Goal: Task Accomplishment & Management: Use online tool/utility

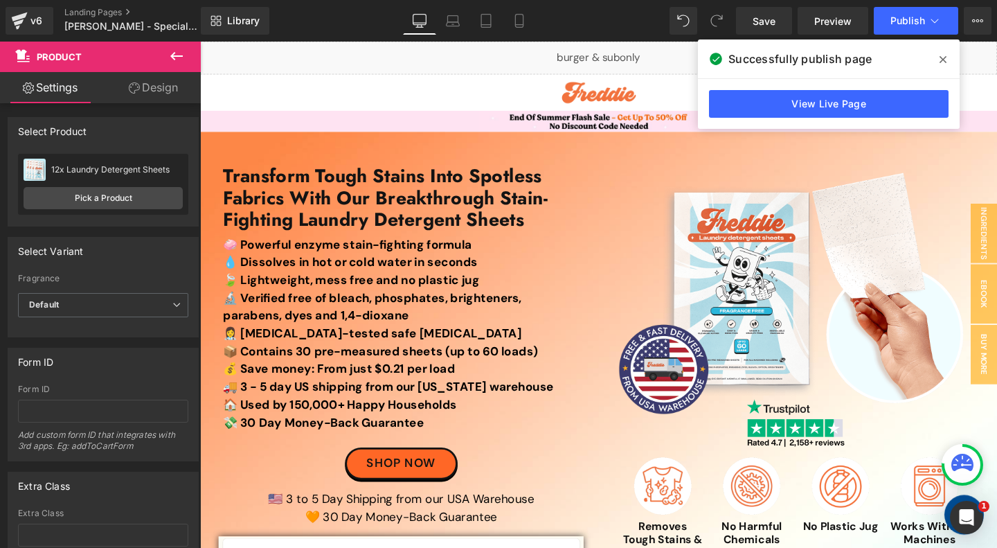
click at [951, 57] on span at bounding box center [943, 59] width 22 height 22
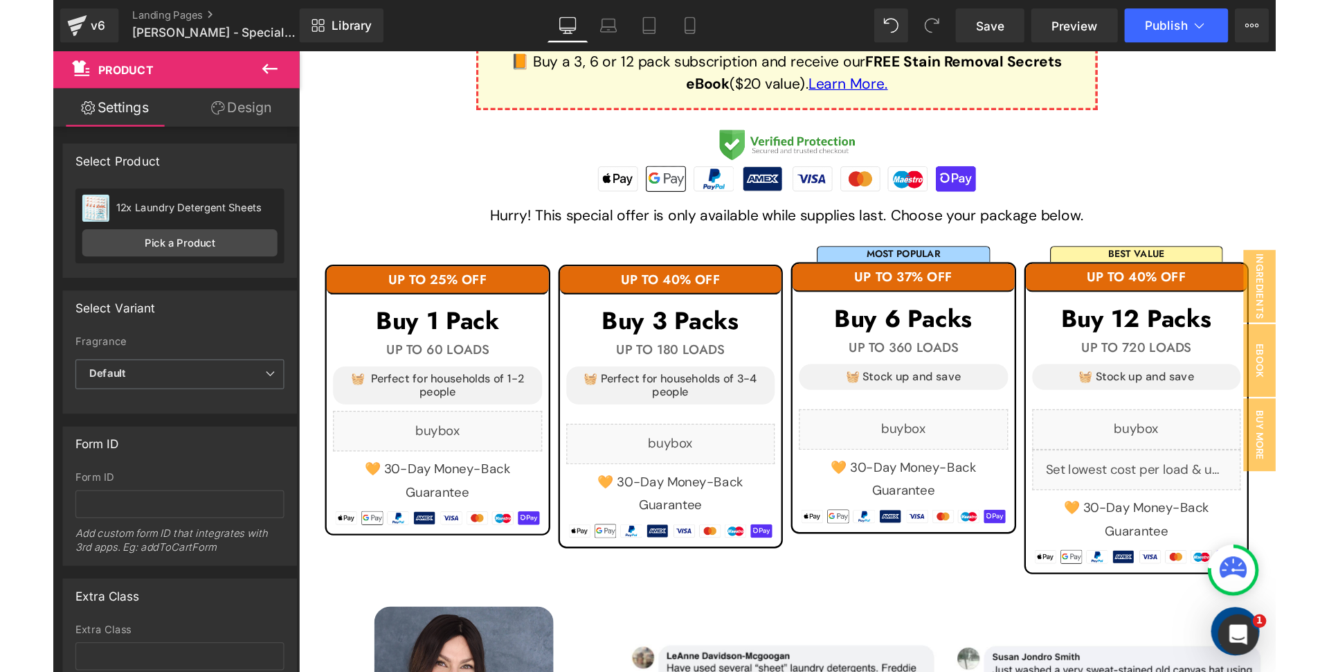
scroll to position [1325, 0]
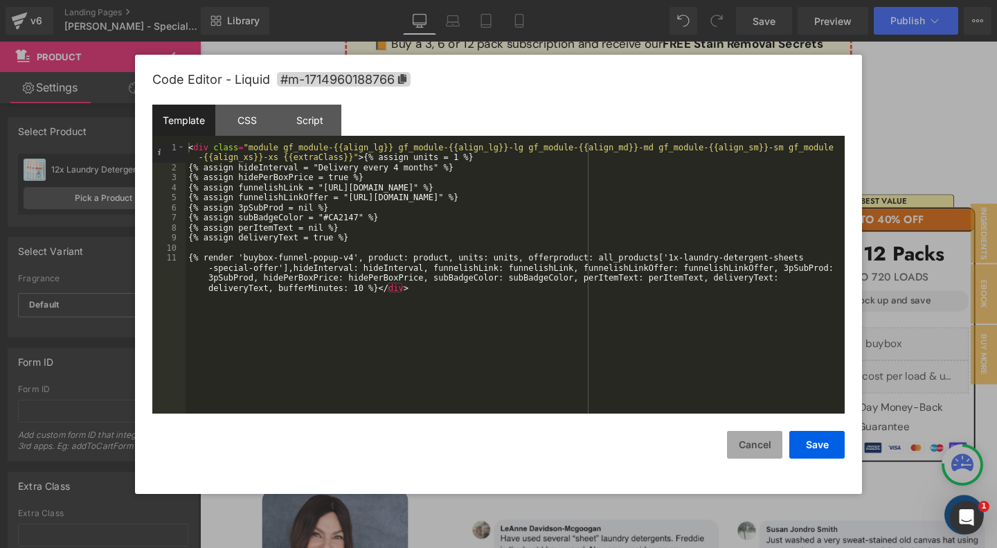
click at [751, 445] on button "Cancel" at bounding box center [754, 445] width 55 height 28
click at [761, 443] on button "Cancel" at bounding box center [754, 445] width 55 height 28
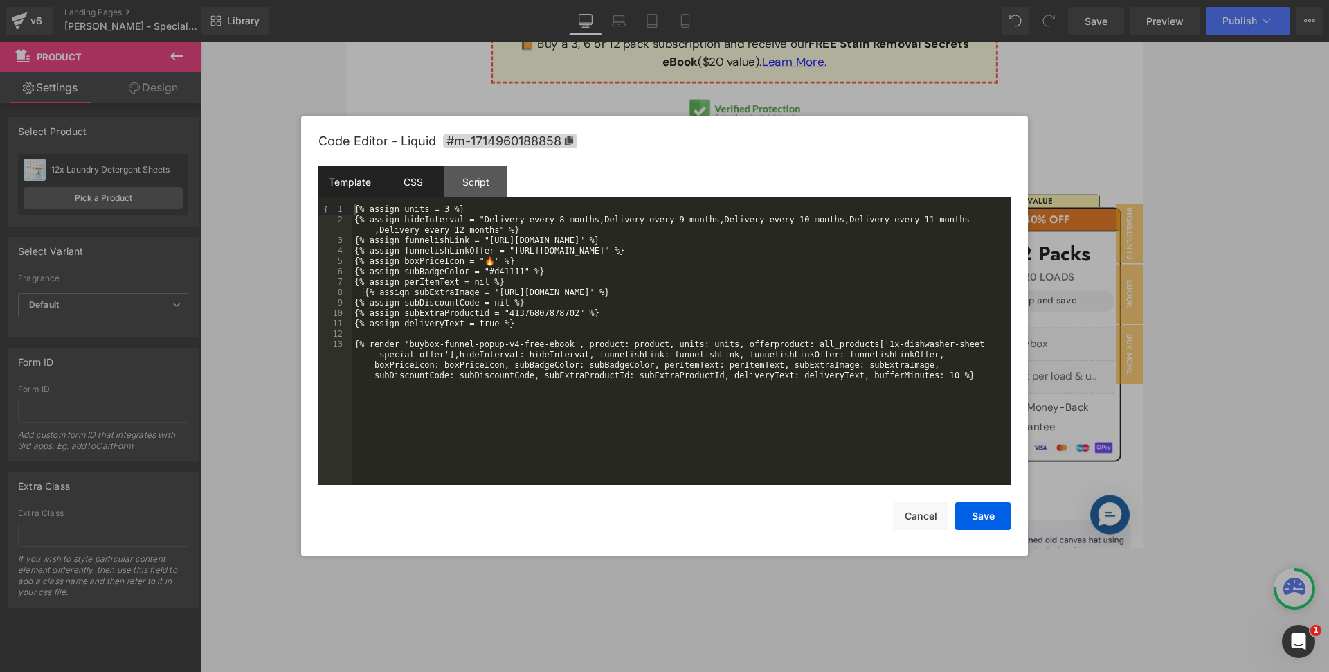
click at [416, 181] on div "CSS" at bounding box center [413, 181] width 63 height 31
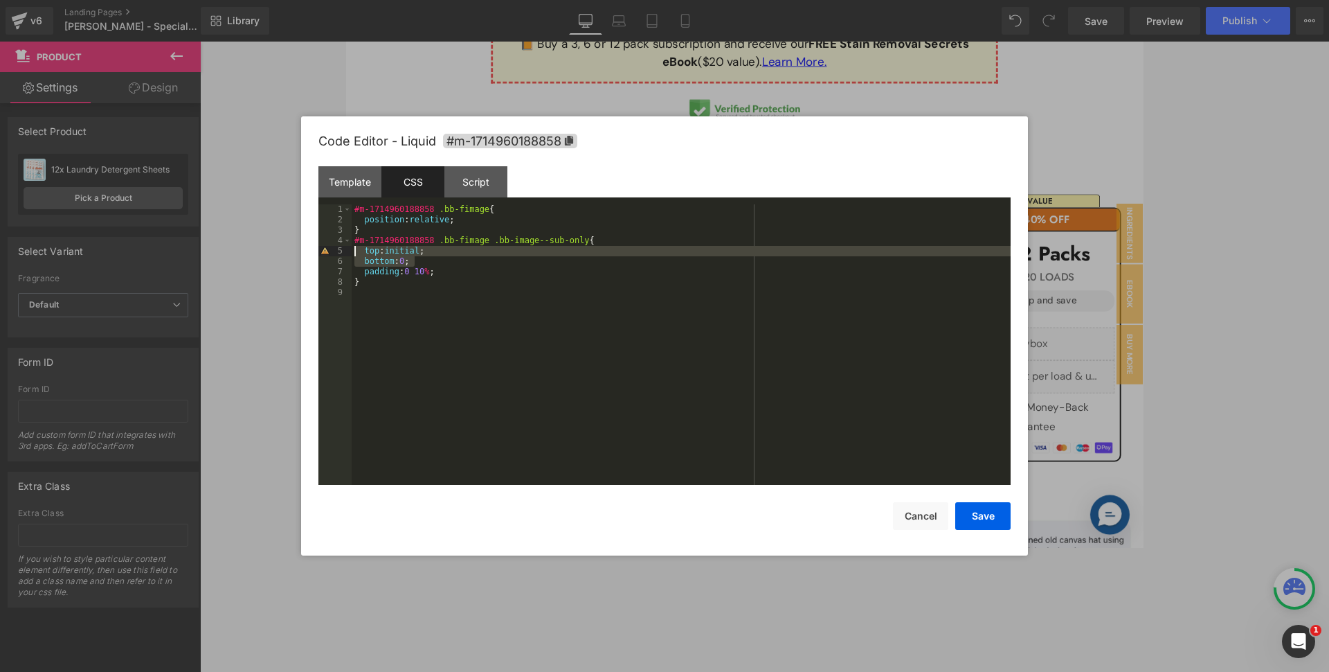
drag, startPoint x: 437, startPoint y: 262, endPoint x: 298, endPoint y: 248, distance: 139.9
click at [352, 248] on div "#m-1714960188858 .bb-fimage { position : relative ; } #m-1714960188858 .bb-fima…" at bounding box center [681, 344] width 659 height 280
click at [109, 11] on div at bounding box center [664, 336] width 1329 height 672
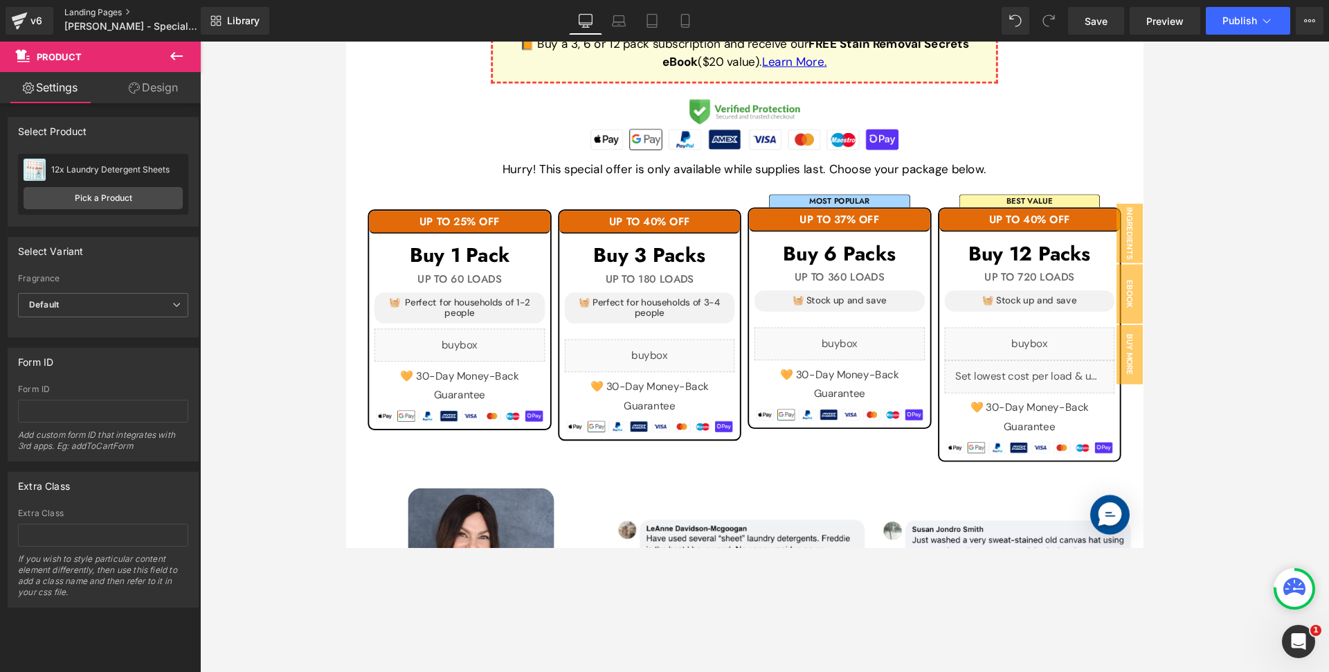
click at [106, 12] on link "Landing Pages" at bounding box center [143, 12] width 159 height 11
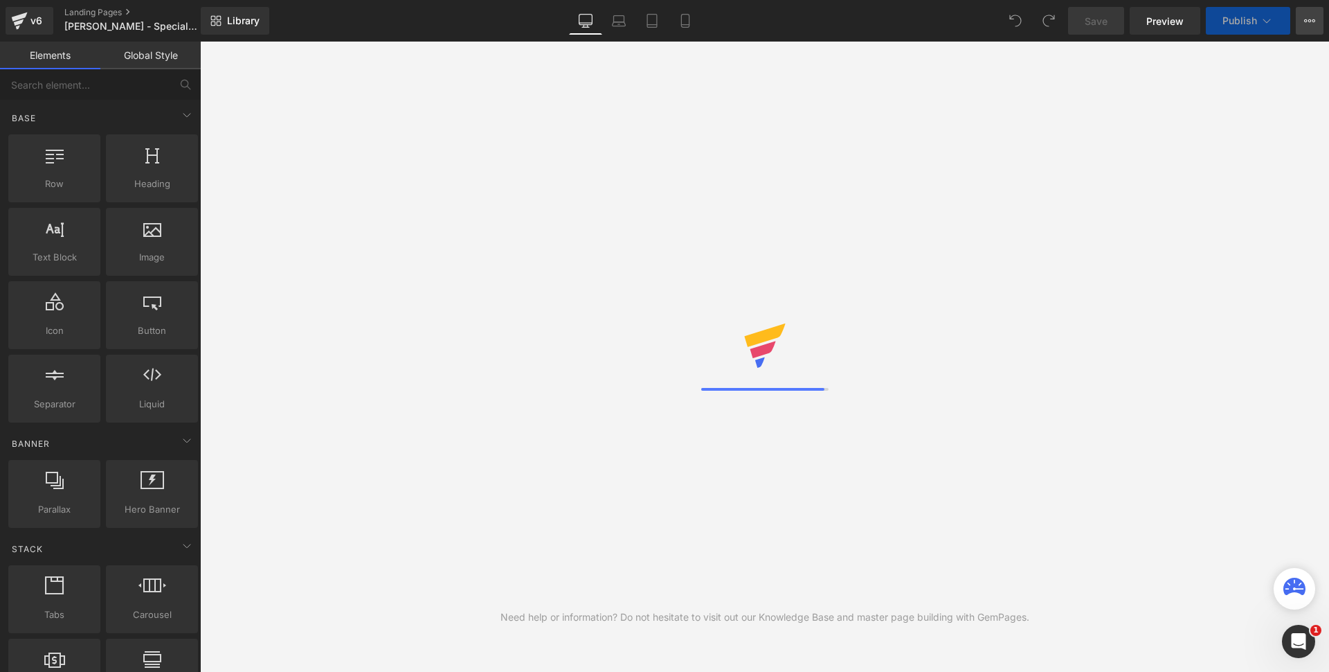
click at [1305, 21] on icon at bounding box center [1306, 20] width 3 height 3
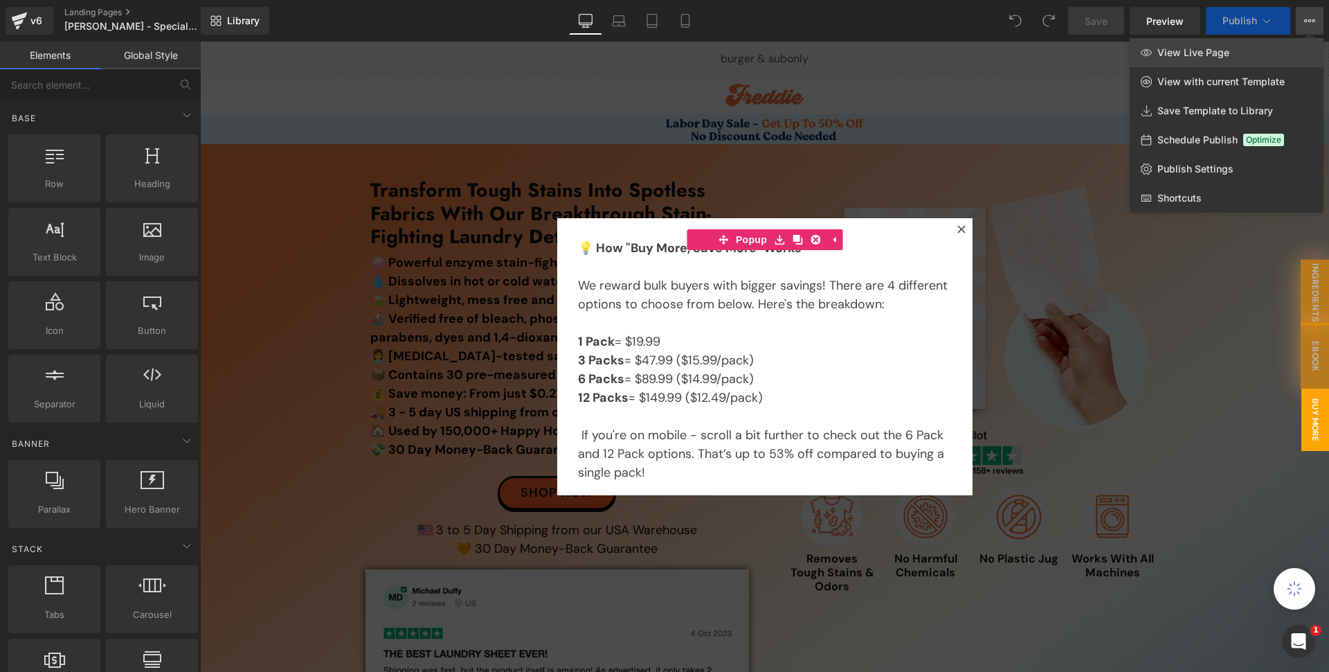
click at [1240, 55] on link "View Live Page" at bounding box center [1227, 52] width 194 height 29
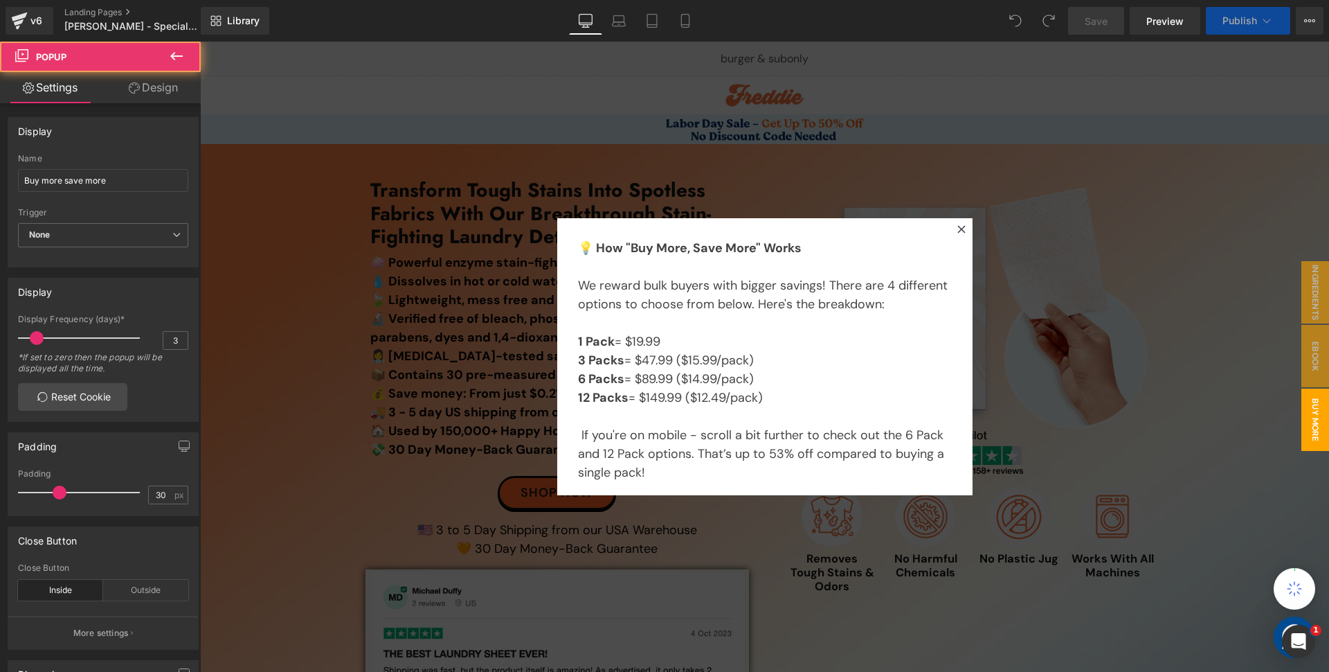
click at [958, 226] on icon at bounding box center [962, 229] width 8 height 8
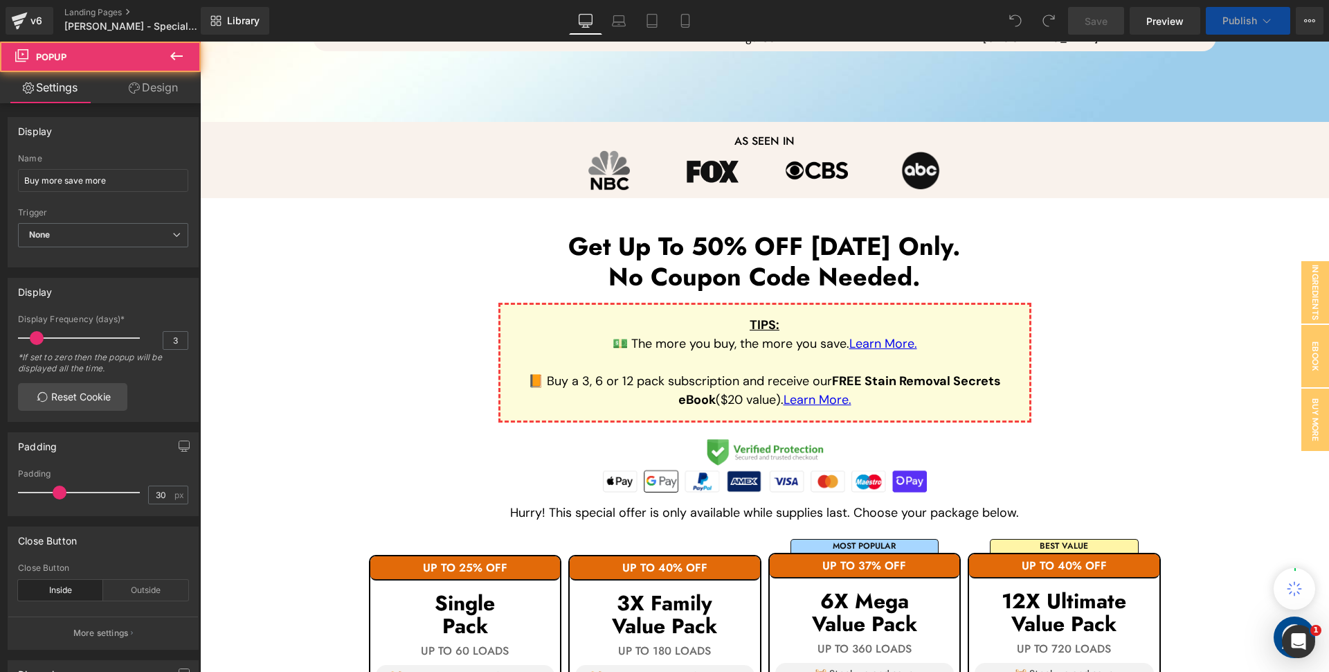
scroll to position [1440, 0]
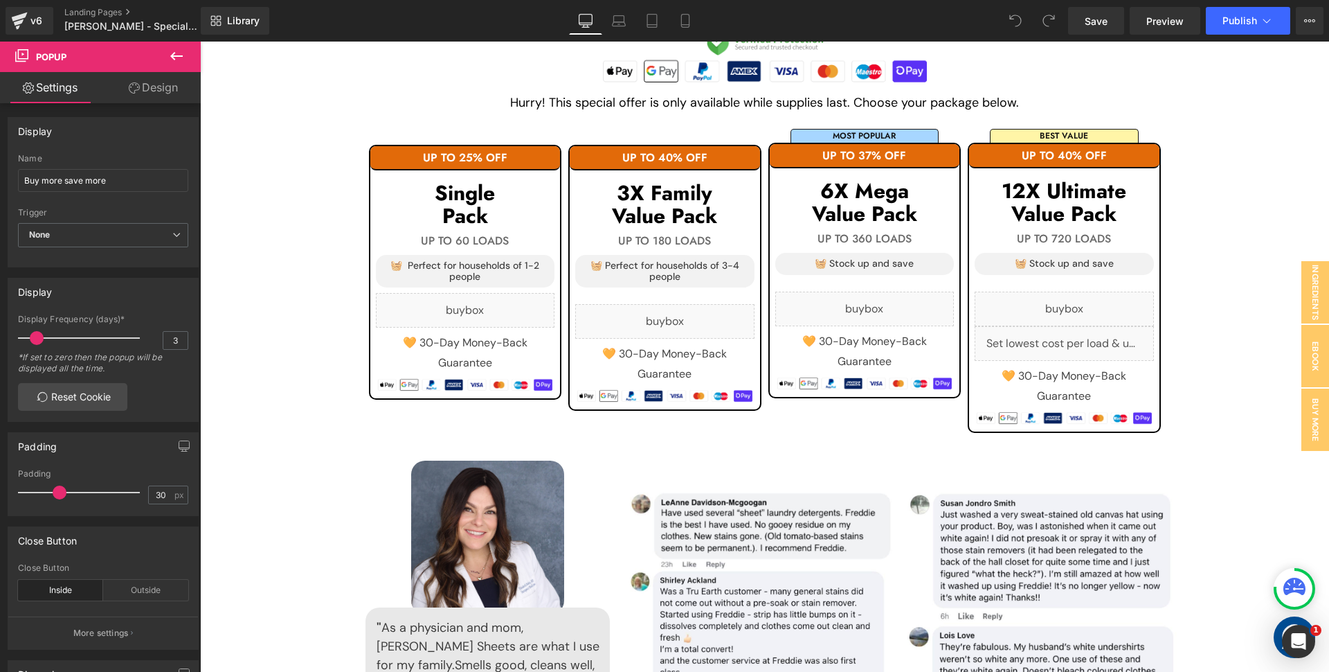
click at [326, 319] on div "Get Up To 50% OFF Today Only. No Coupon Code Needed. Heading TIPS : 💵 The more …" at bounding box center [764, 316] width 1129 height 990
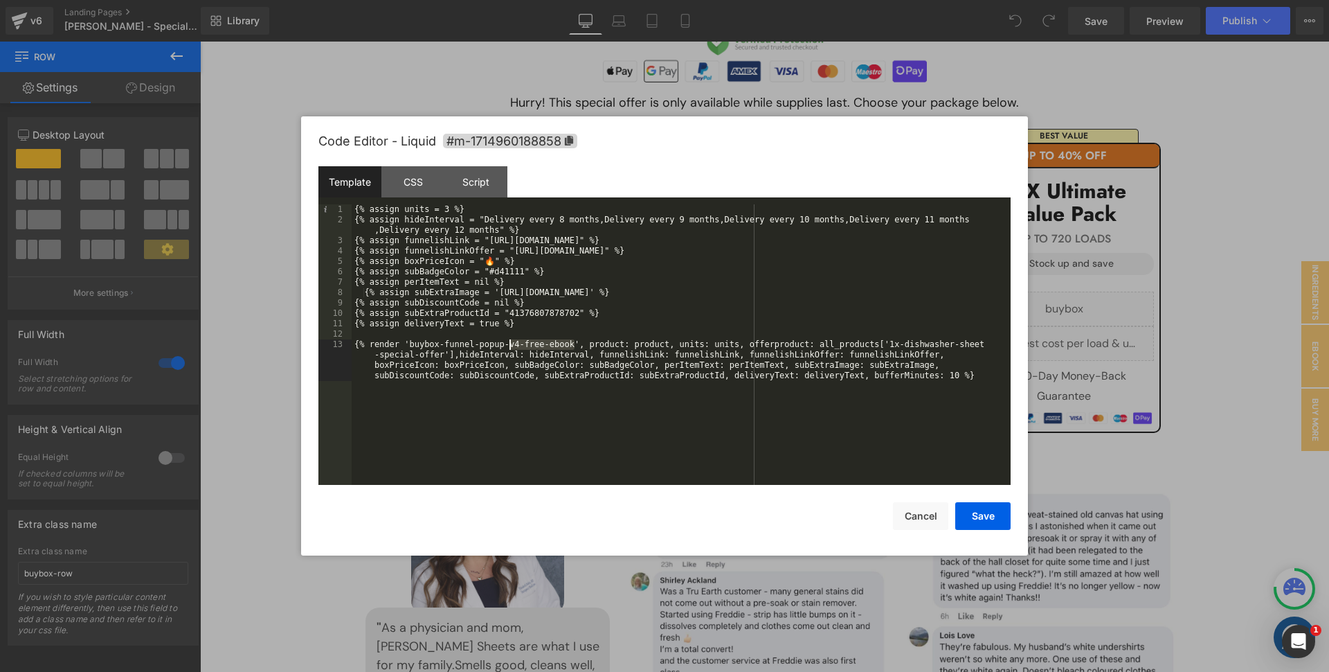
drag, startPoint x: 573, startPoint y: 344, endPoint x: 510, endPoint y: 346, distance: 63.0
click at [510, 346] on div "{% assign units = 3 %} {% assign hideInterval = "Delivery every 8 months,Delive…" at bounding box center [681, 370] width 659 height 332
click at [926, 514] on button "Cancel" at bounding box center [920, 516] width 55 height 28
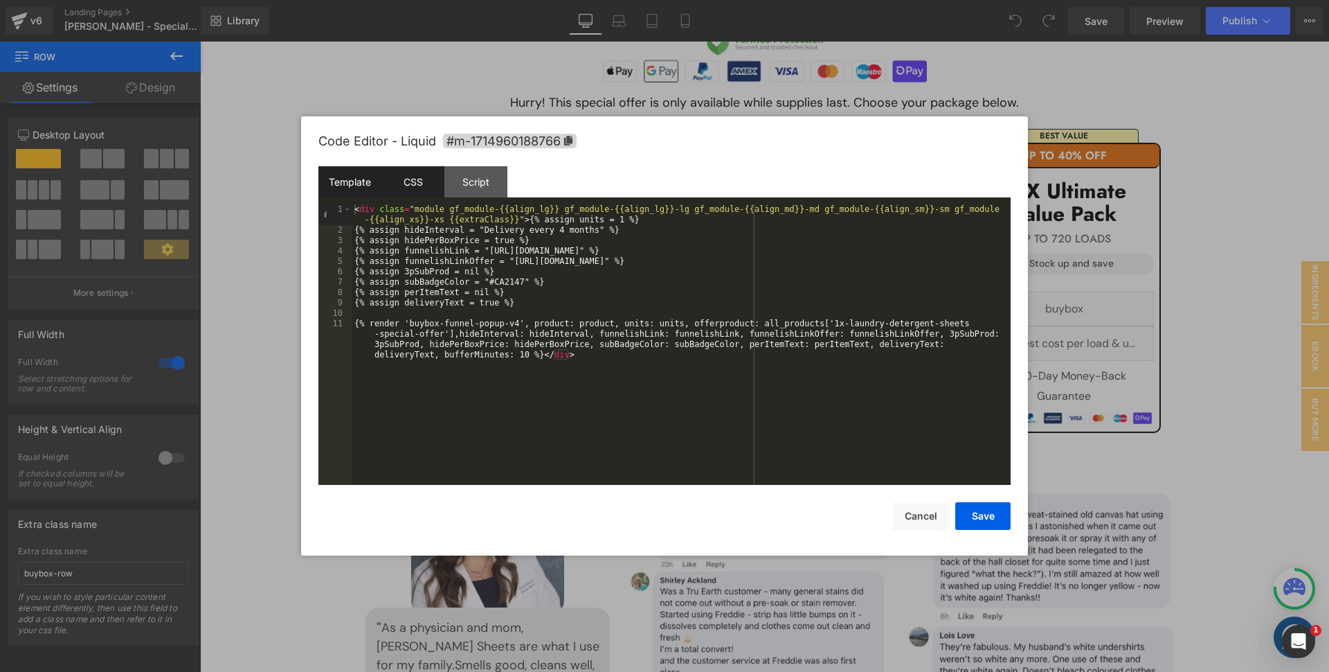
click at [397, 183] on div "CSS" at bounding box center [413, 181] width 63 height 31
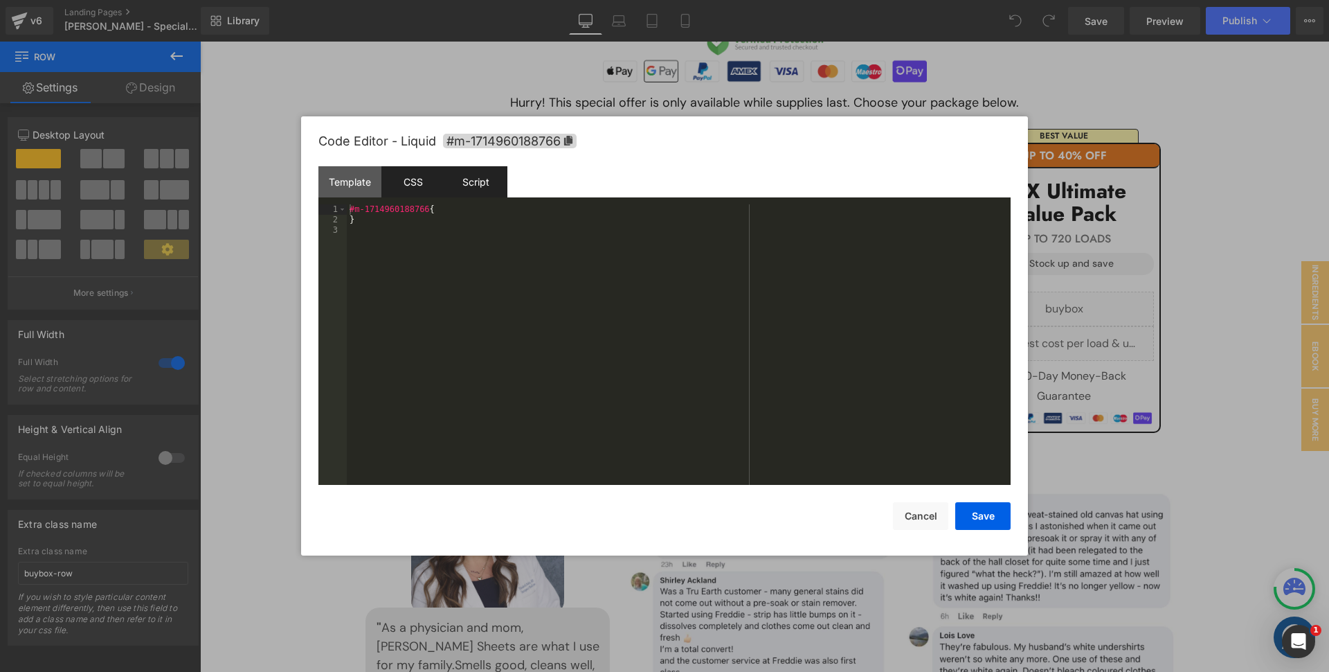
click at [467, 183] on div "Script" at bounding box center [476, 181] width 63 height 31
click at [906, 514] on button "Cancel" at bounding box center [920, 516] width 55 height 28
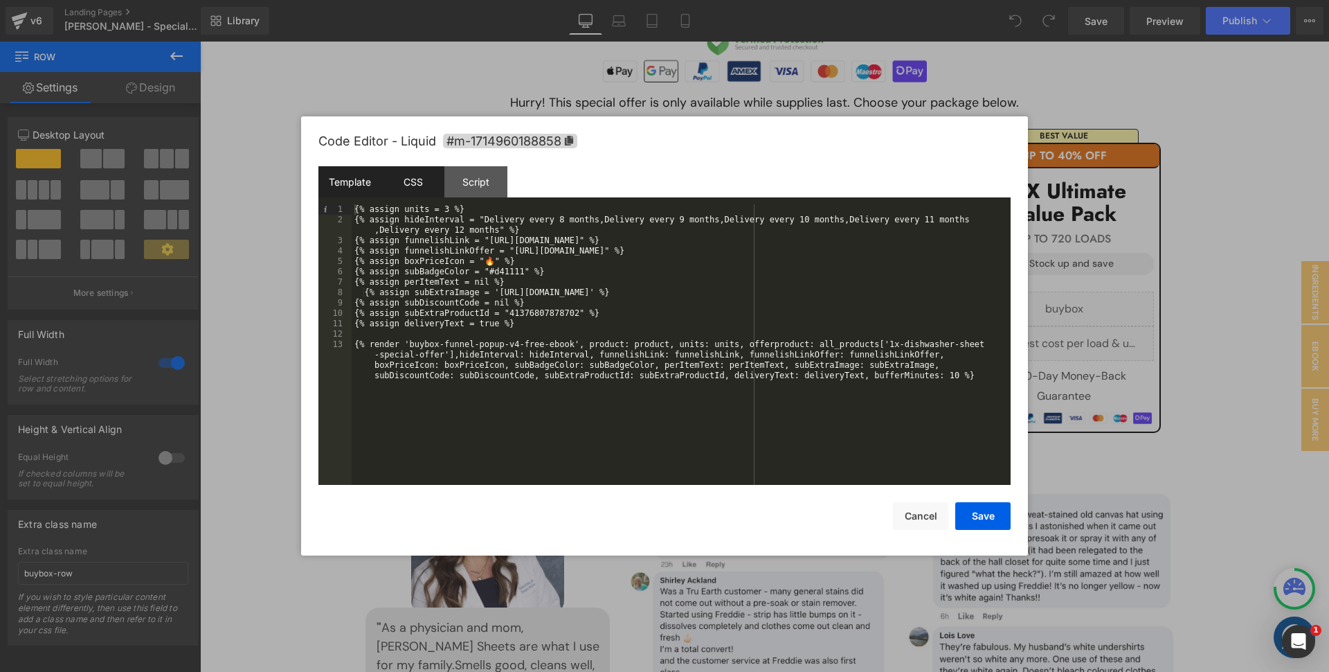
click at [418, 186] on div "CSS" at bounding box center [413, 181] width 63 height 31
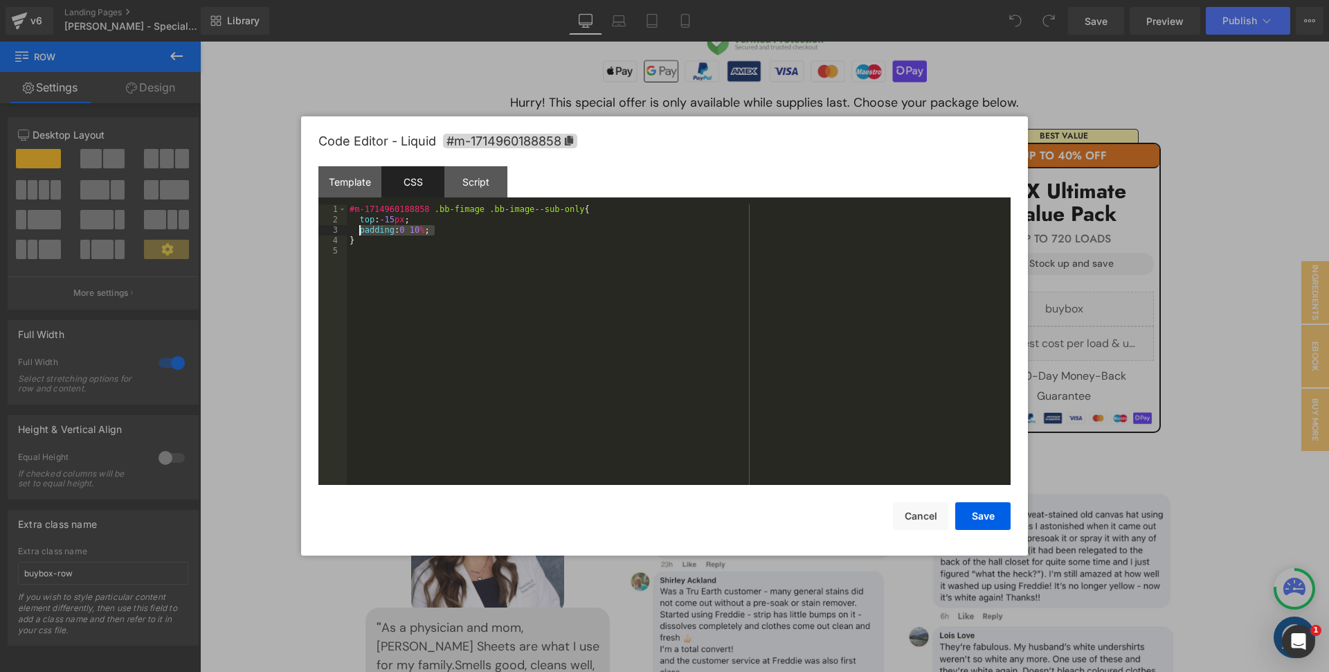
drag, startPoint x: 450, startPoint y: 231, endPoint x: 359, endPoint y: 232, distance: 91.4
click at [359, 232] on div "#m-1714960188858 .bb-fimage .bb-image--sub-only { top : -15 px ; padding : 0 10…" at bounding box center [679, 354] width 664 height 301
click at [927, 518] on button "Cancel" at bounding box center [920, 516] width 55 height 28
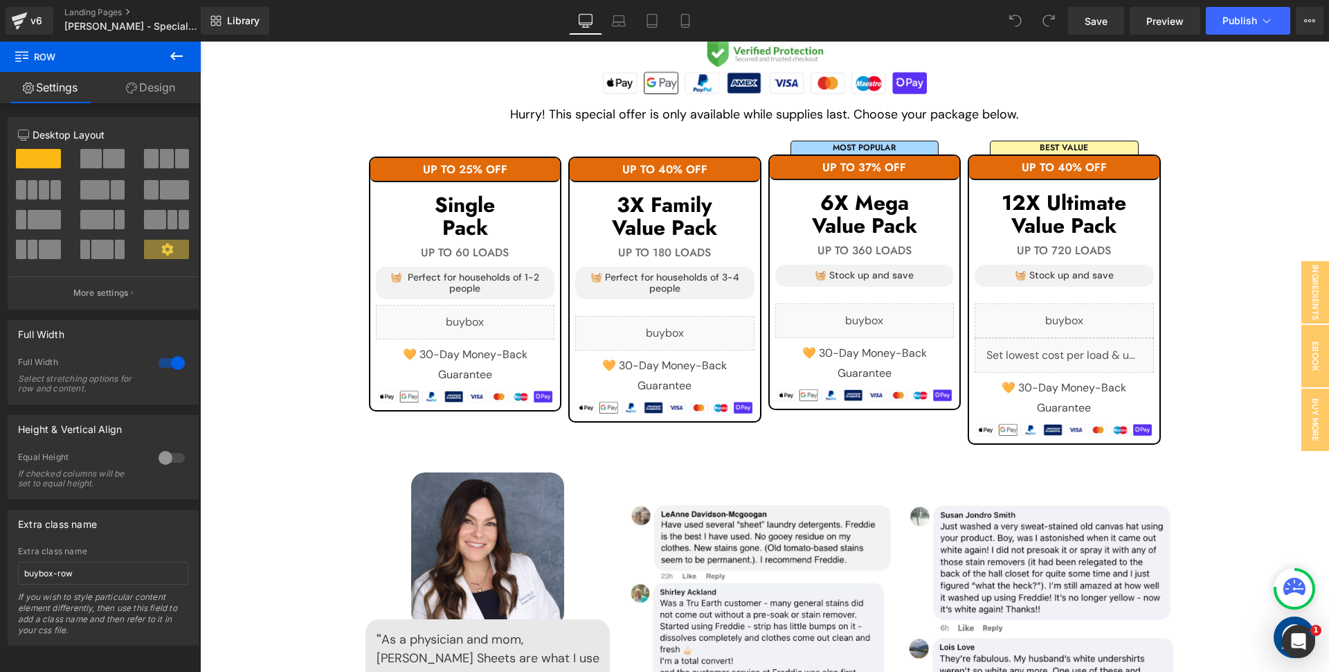
scroll to position [1429, 0]
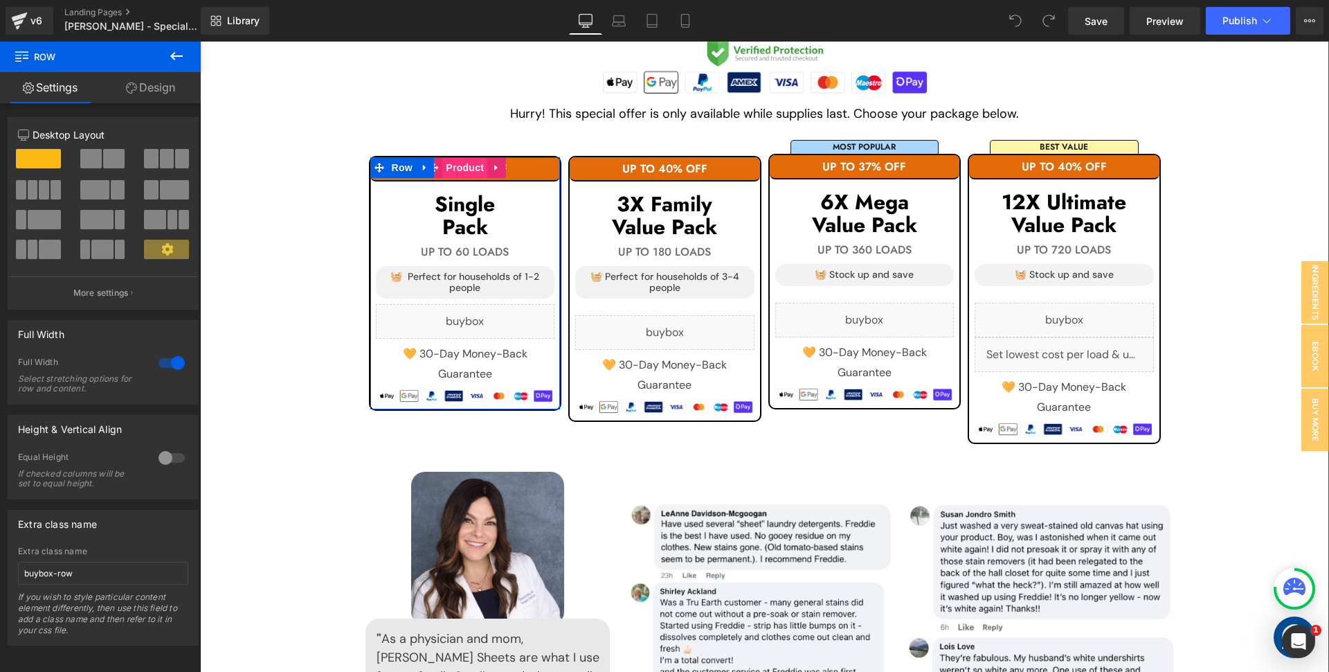
click at [461, 172] on span "Product" at bounding box center [464, 167] width 45 height 21
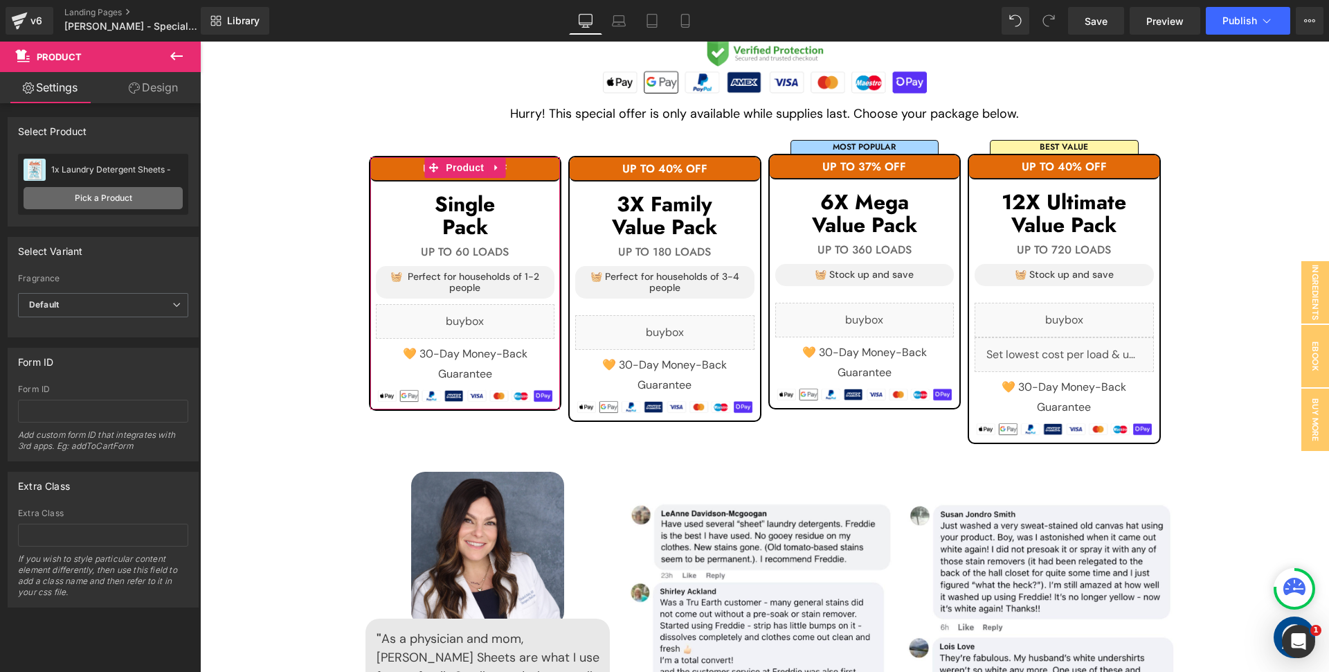
click at [94, 196] on link "Pick a Product" at bounding box center [103, 198] width 159 height 22
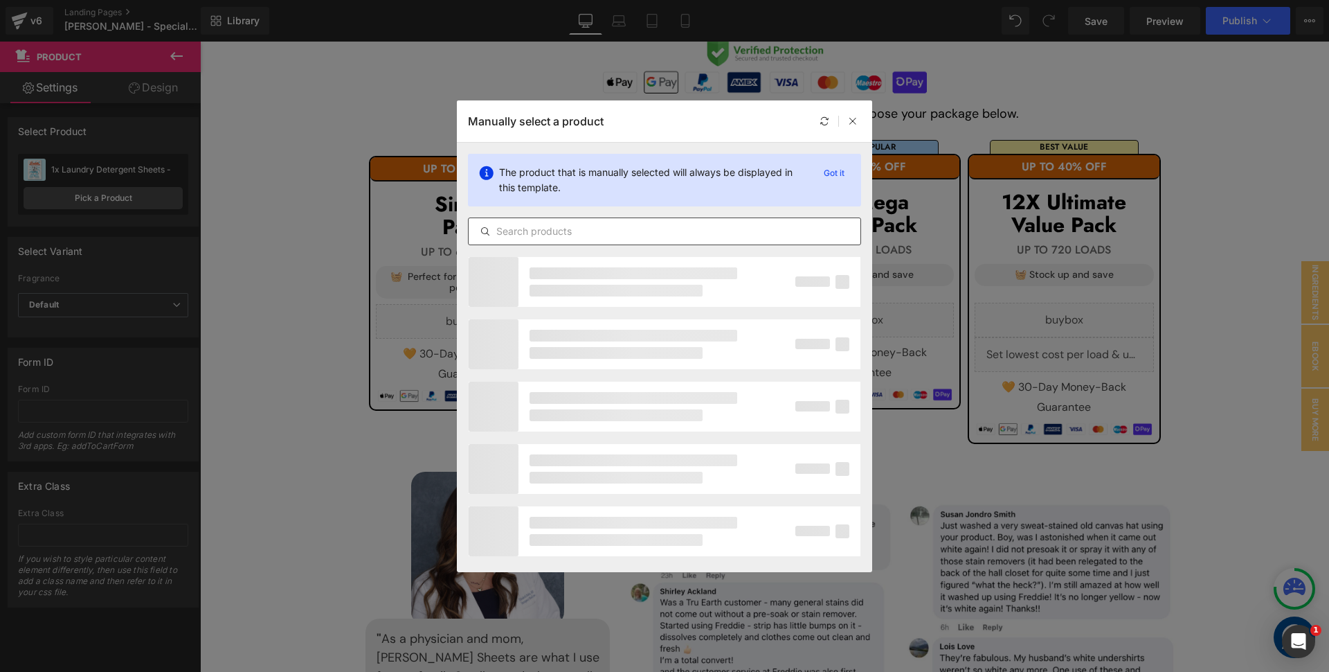
click at [535, 233] on input "text" at bounding box center [665, 231] width 392 height 17
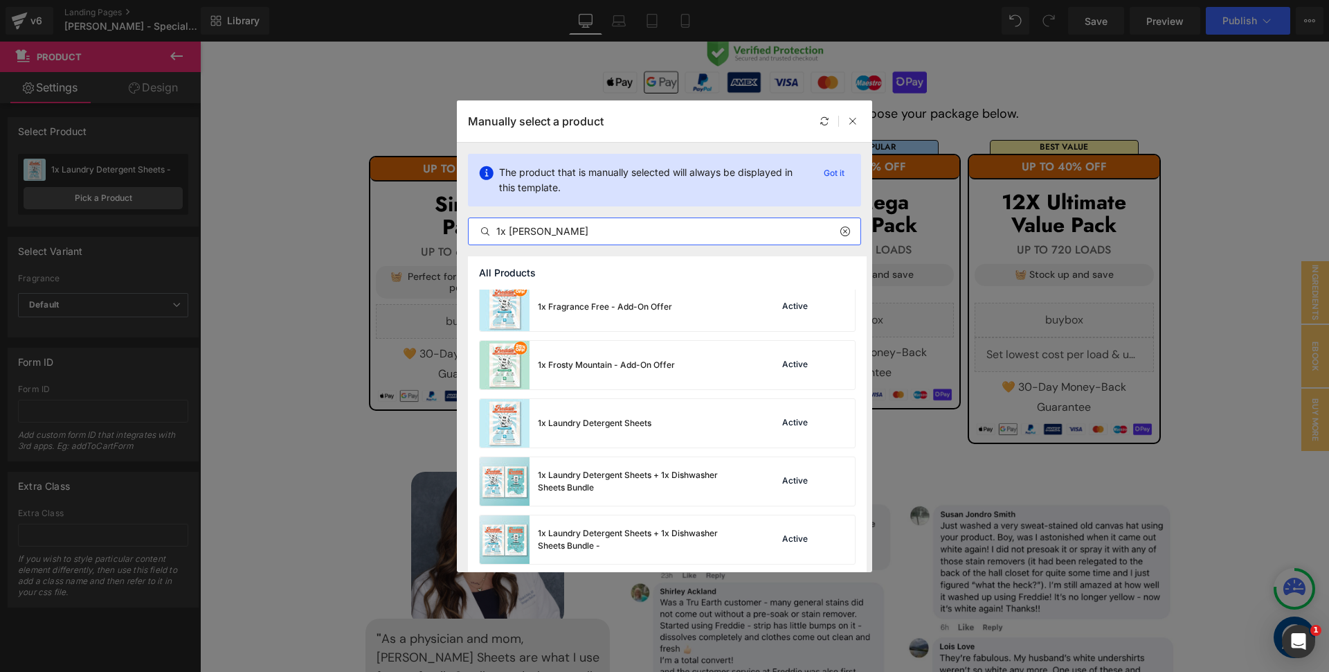
scroll to position [150, 0]
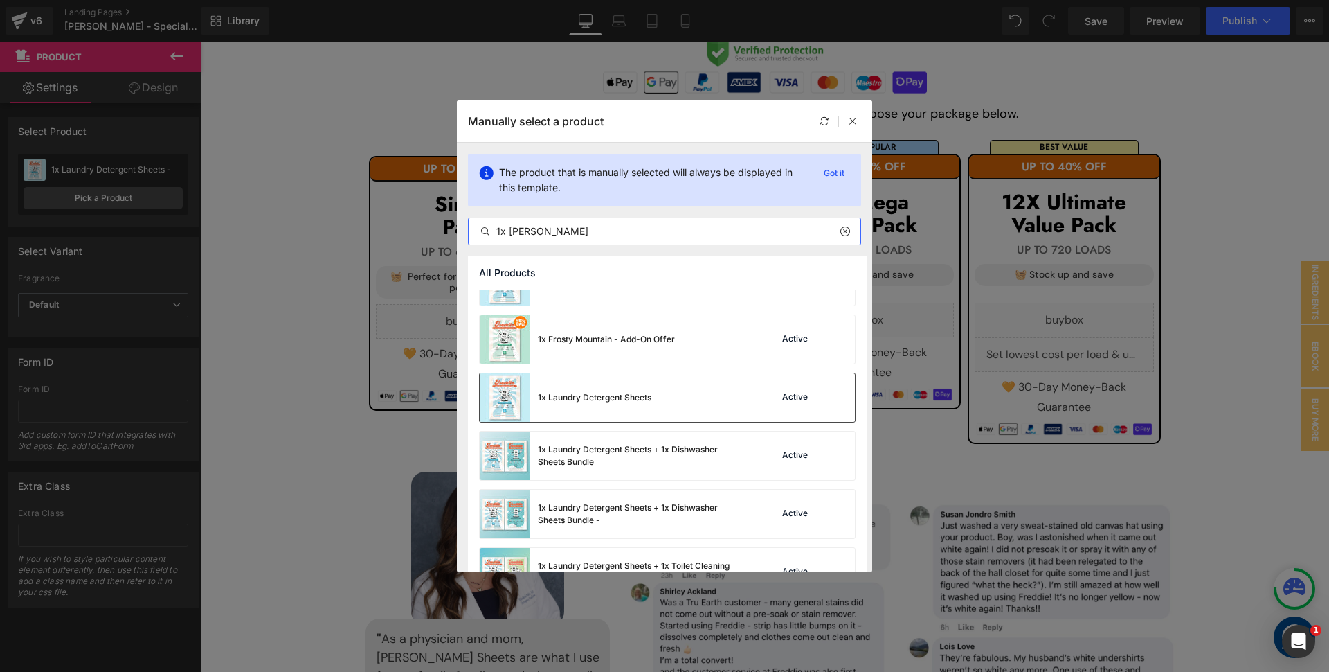
type input "1x [PERSON_NAME]"
click at [681, 396] on div "1x Laundry Detergent Sheets Active" at bounding box center [667, 397] width 375 height 48
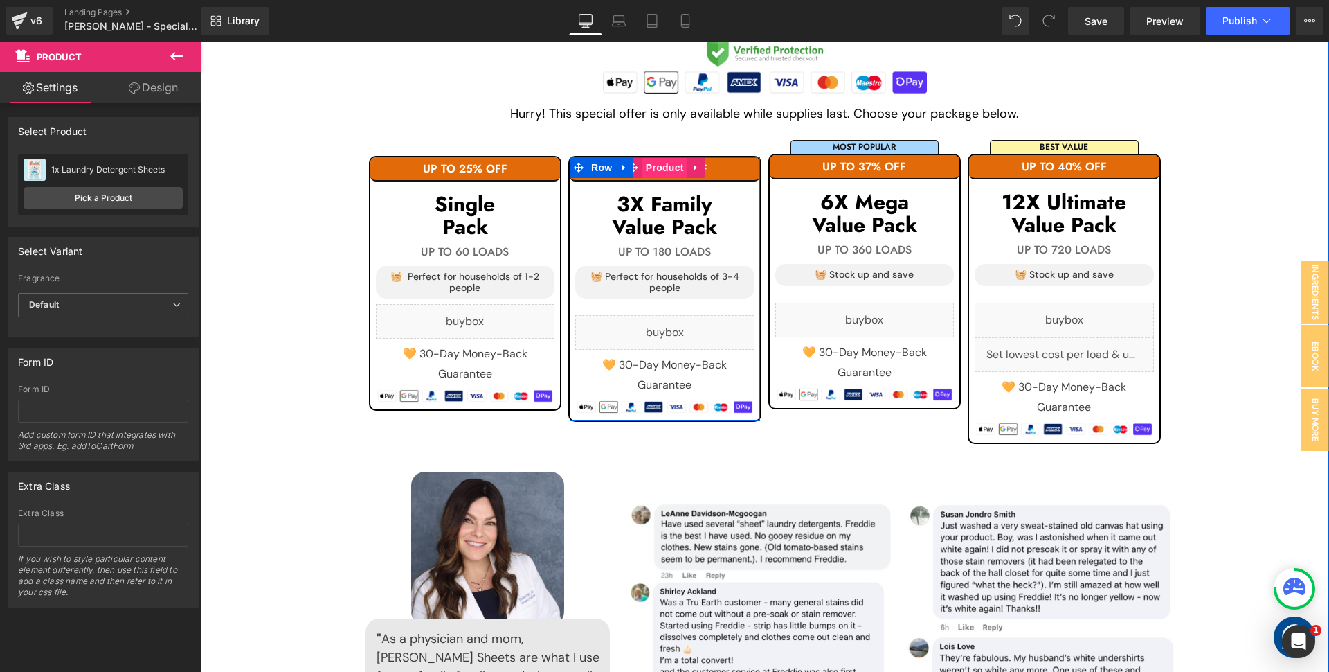
click at [656, 169] on span "Product" at bounding box center [665, 167] width 45 height 21
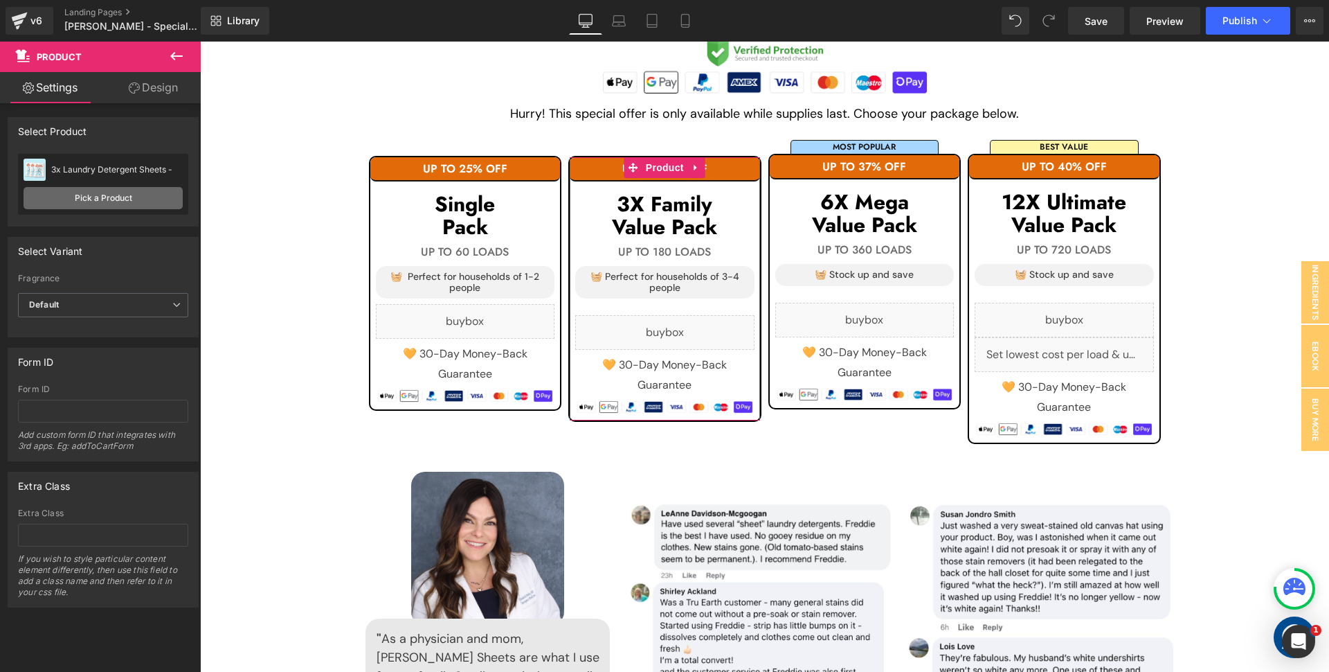
click at [120, 197] on link "Pick a Product" at bounding box center [103, 198] width 159 height 22
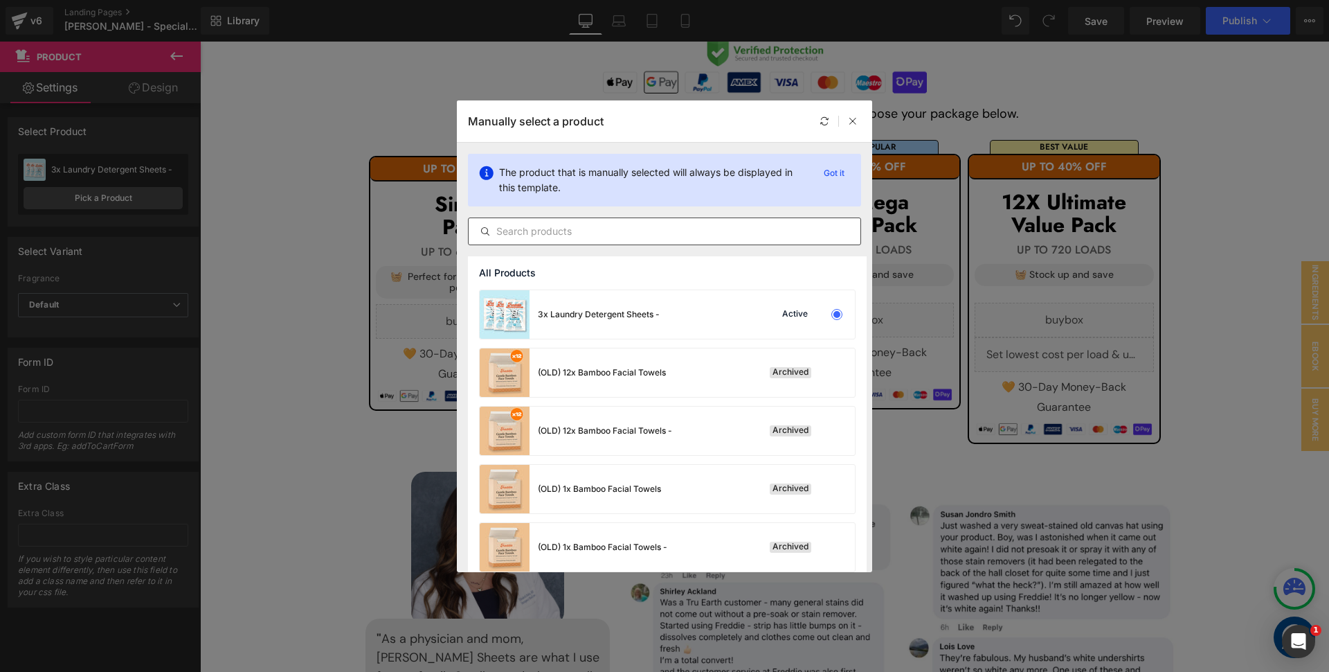
click at [562, 235] on input "text" at bounding box center [665, 231] width 392 height 17
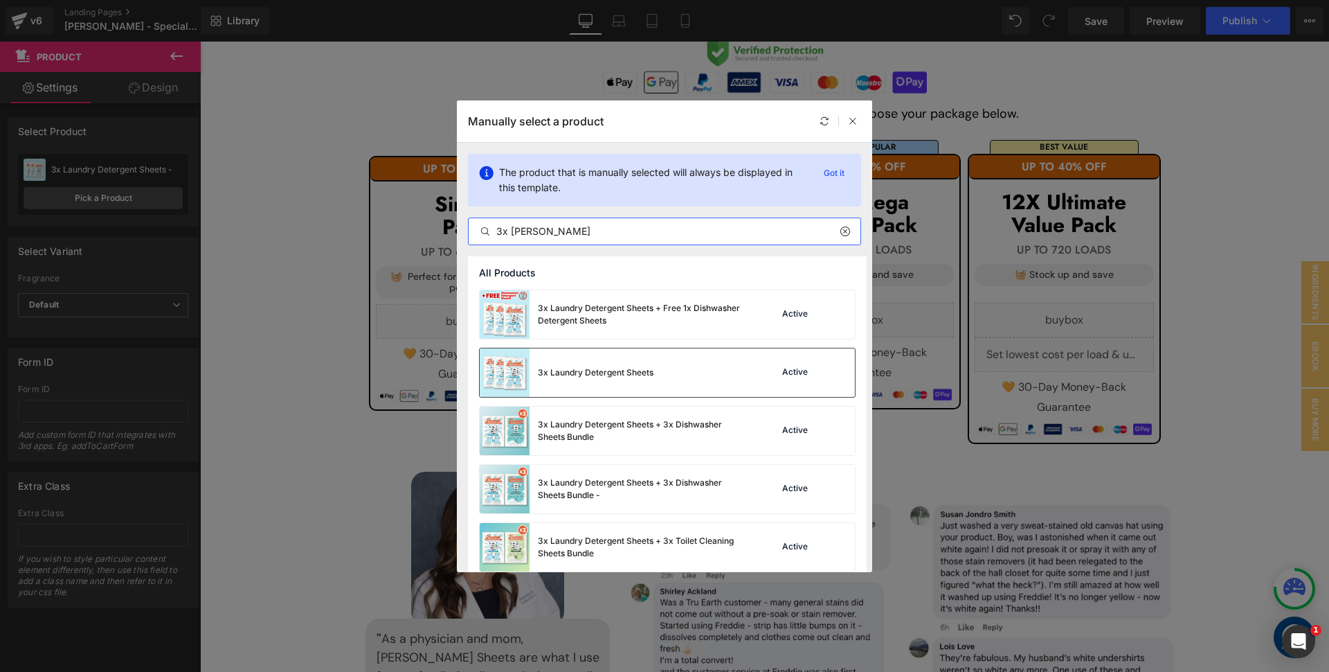
type input "3x [PERSON_NAME]"
click at [717, 376] on div "3x Laundry Detergent Sheets Active" at bounding box center [667, 372] width 375 height 48
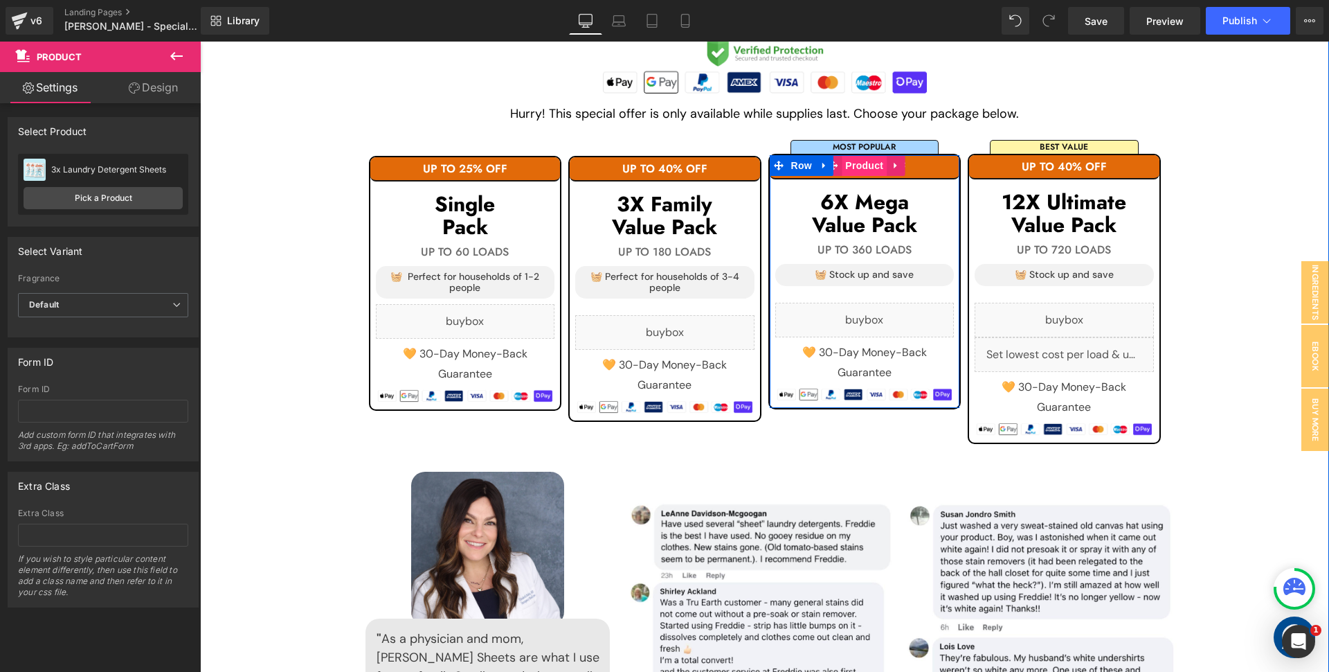
click at [866, 165] on span "Product" at bounding box center [864, 165] width 45 height 21
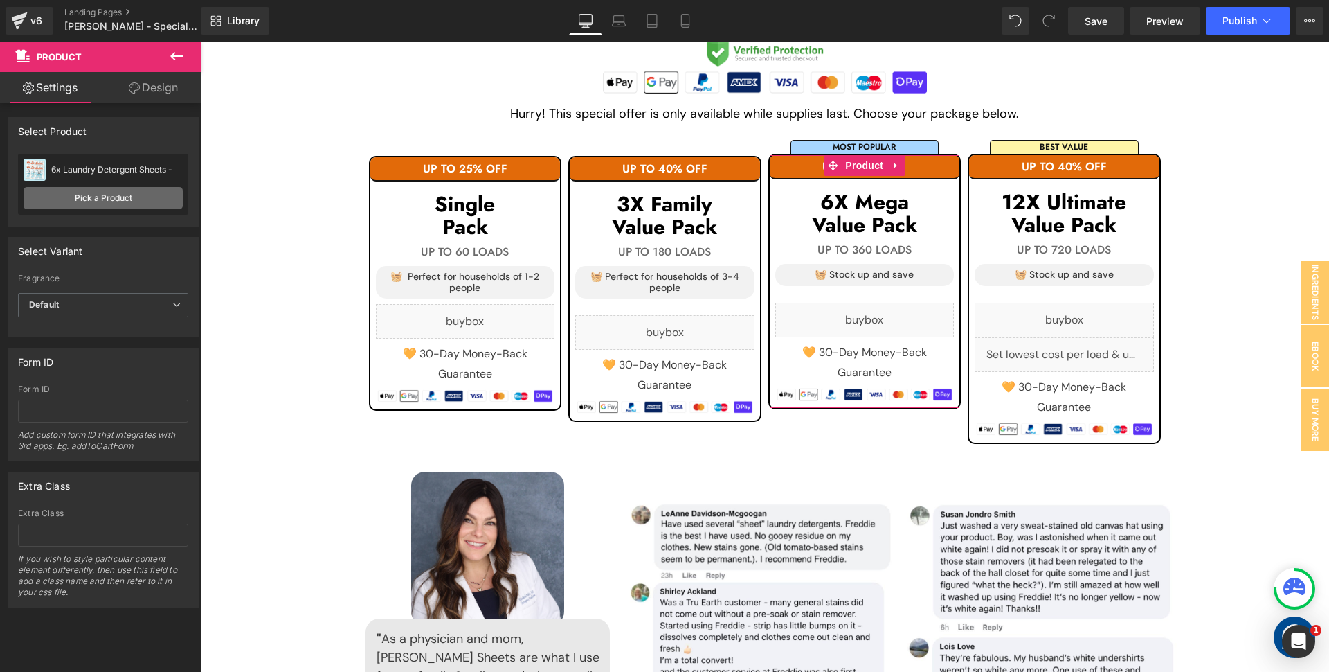
click at [84, 194] on link "Pick a Product" at bounding box center [103, 198] width 159 height 22
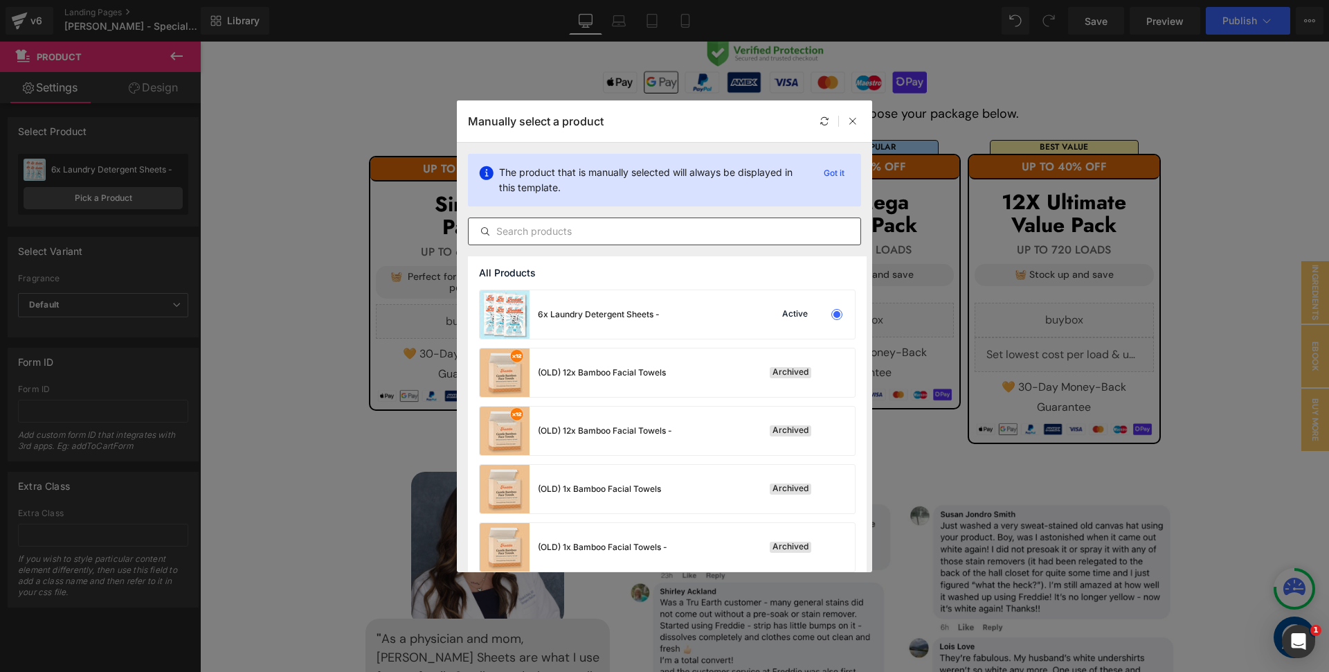
click at [573, 228] on input "text" at bounding box center [665, 231] width 392 height 17
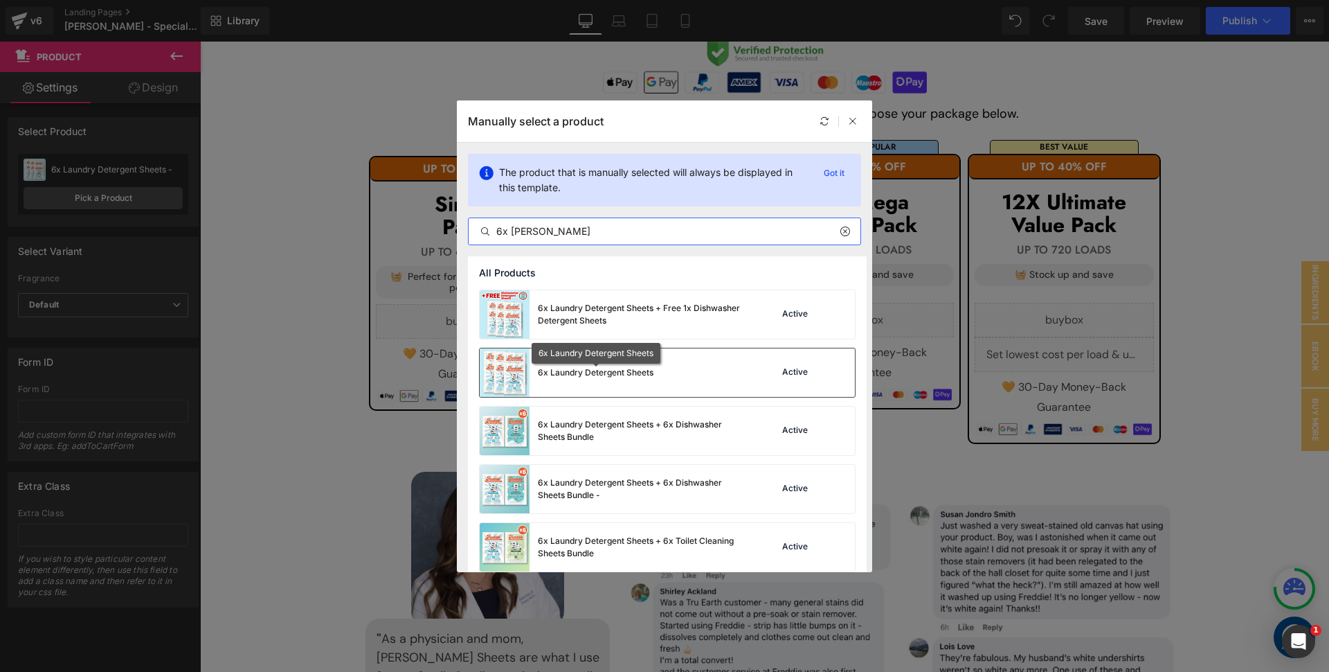
type input "6x [PERSON_NAME]"
click at [654, 371] on div "6x Laundry Detergent Sheets" at bounding box center [596, 372] width 116 height 12
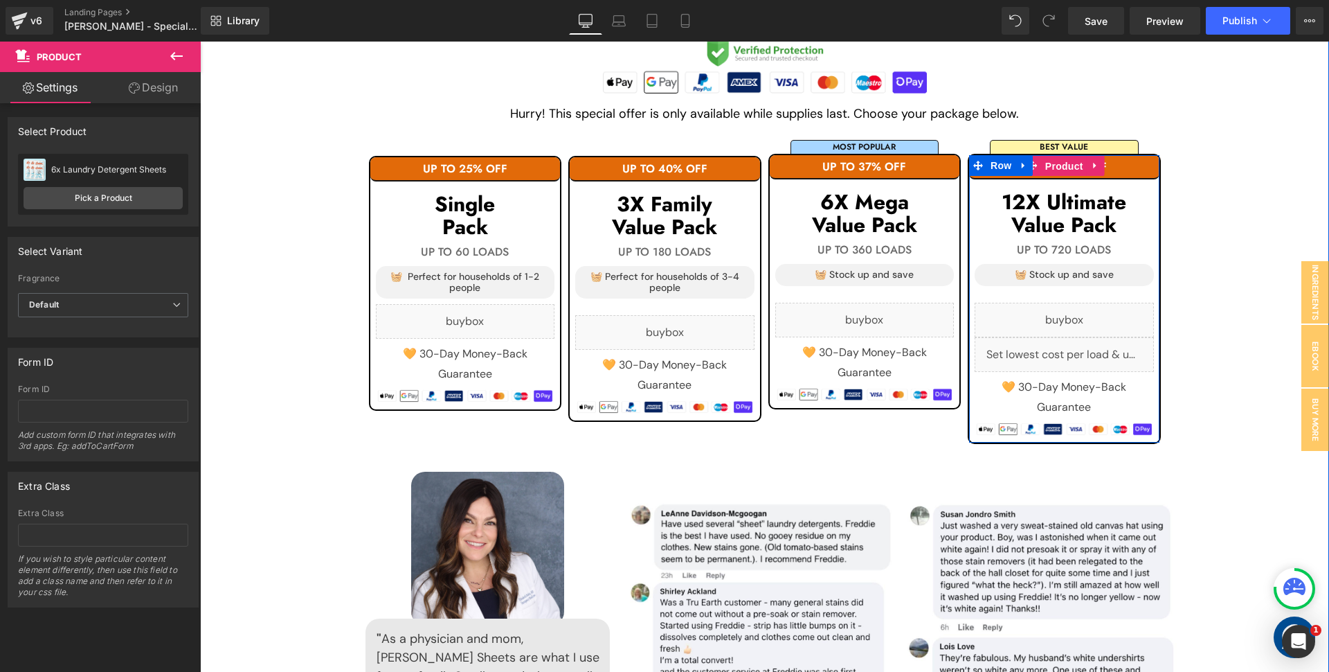
drag, startPoint x: 1061, startPoint y: 168, endPoint x: 506, endPoint y: 213, distance: 557.1
click at [1062, 168] on span "Product" at bounding box center [1064, 166] width 45 height 21
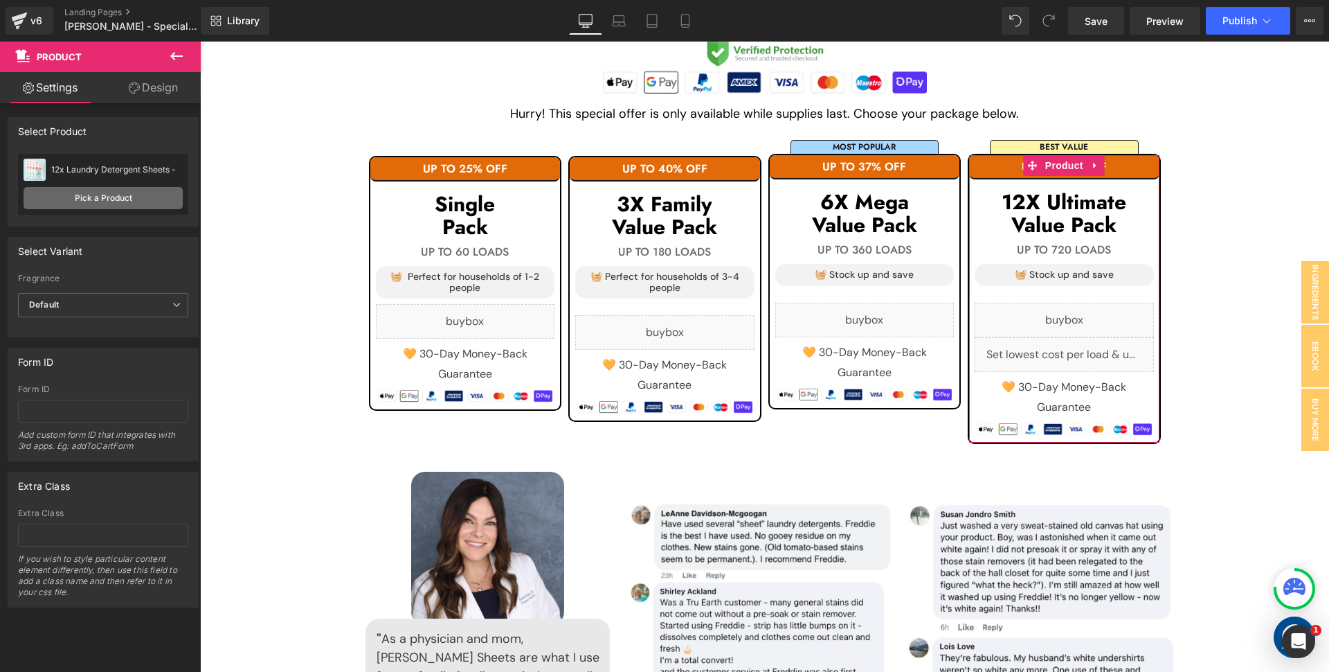
click at [94, 202] on link "Pick a Product" at bounding box center [103, 198] width 159 height 22
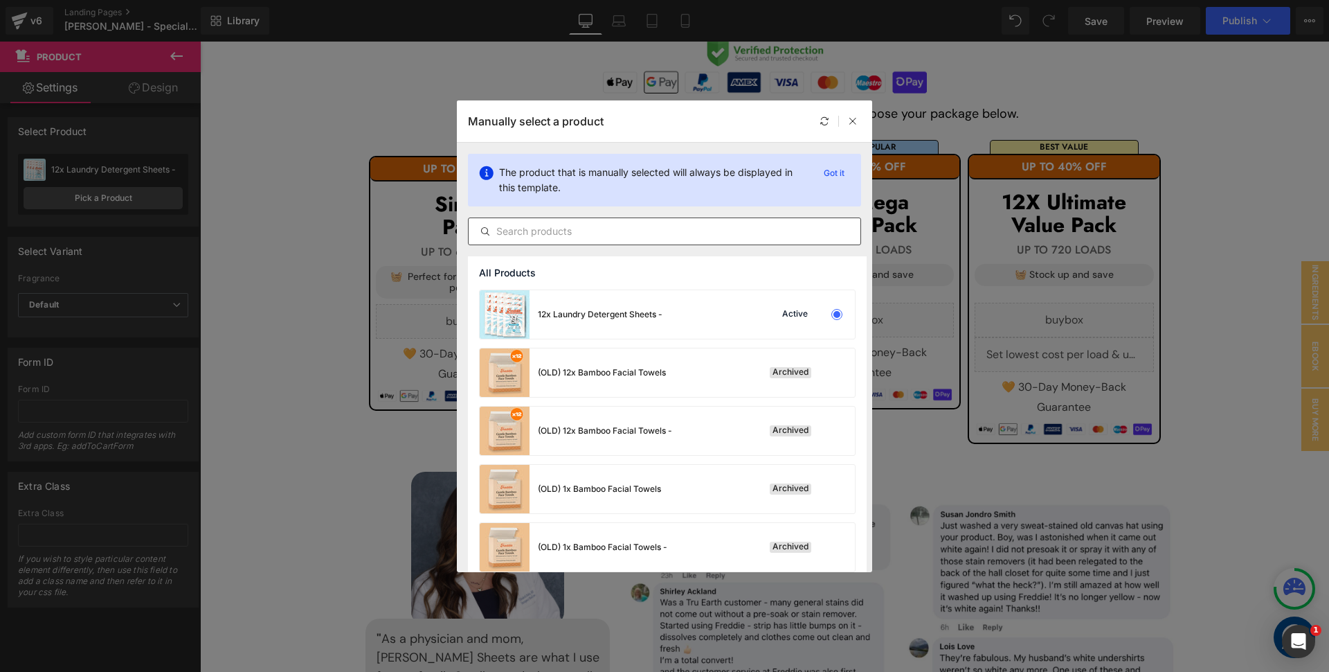
click at [595, 228] on input "text" at bounding box center [665, 231] width 392 height 17
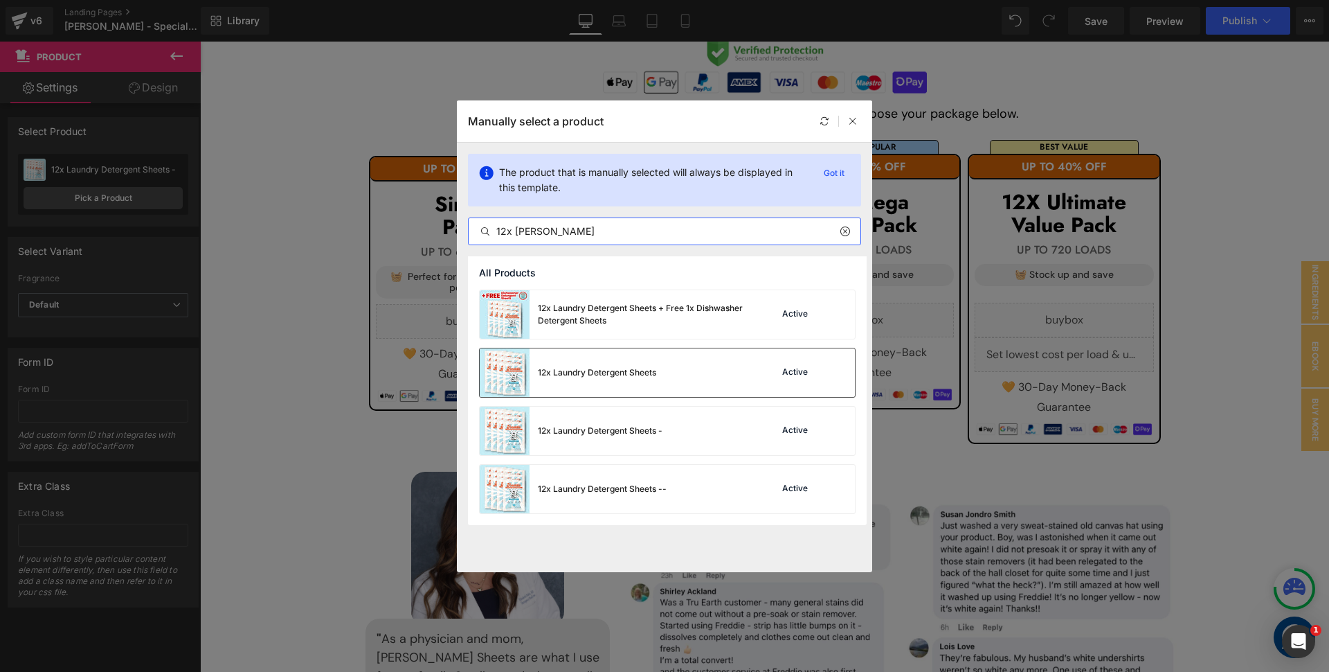
type input "12x [PERSON_NAME]"
click at [620, 384] on div "12x Laundry Detergent Sheets" at bounding box center [568, 372] width 177 height 48
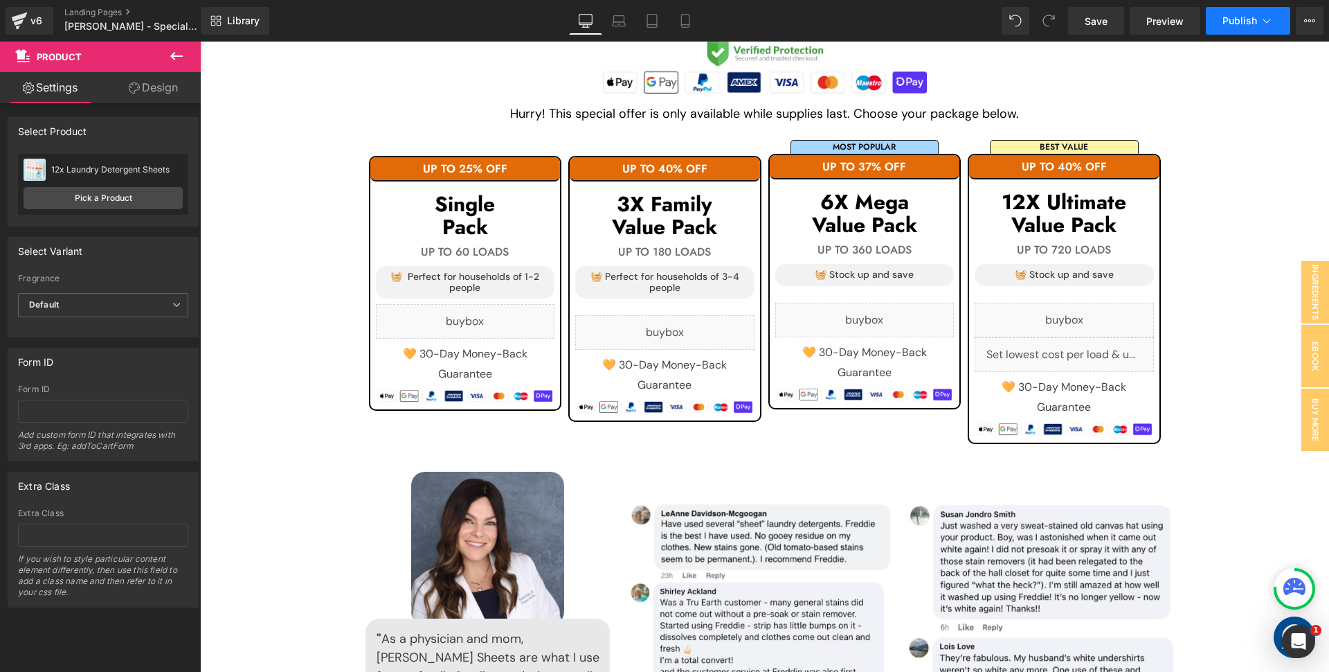
click at [1238, 23] on span "Publish" at bounding box center [1240, 20] width 35 height 11
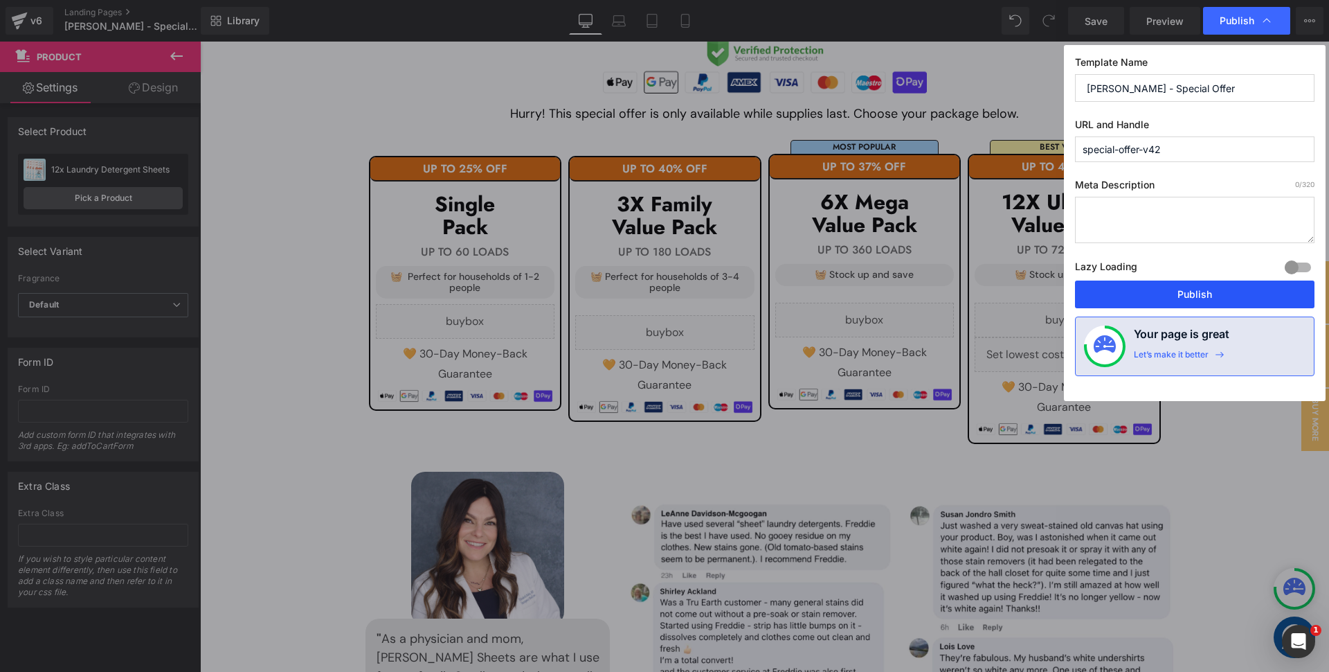
click at [1183, 294] on button "Publish" at bounding box center [1195, 294] width 240 height 28
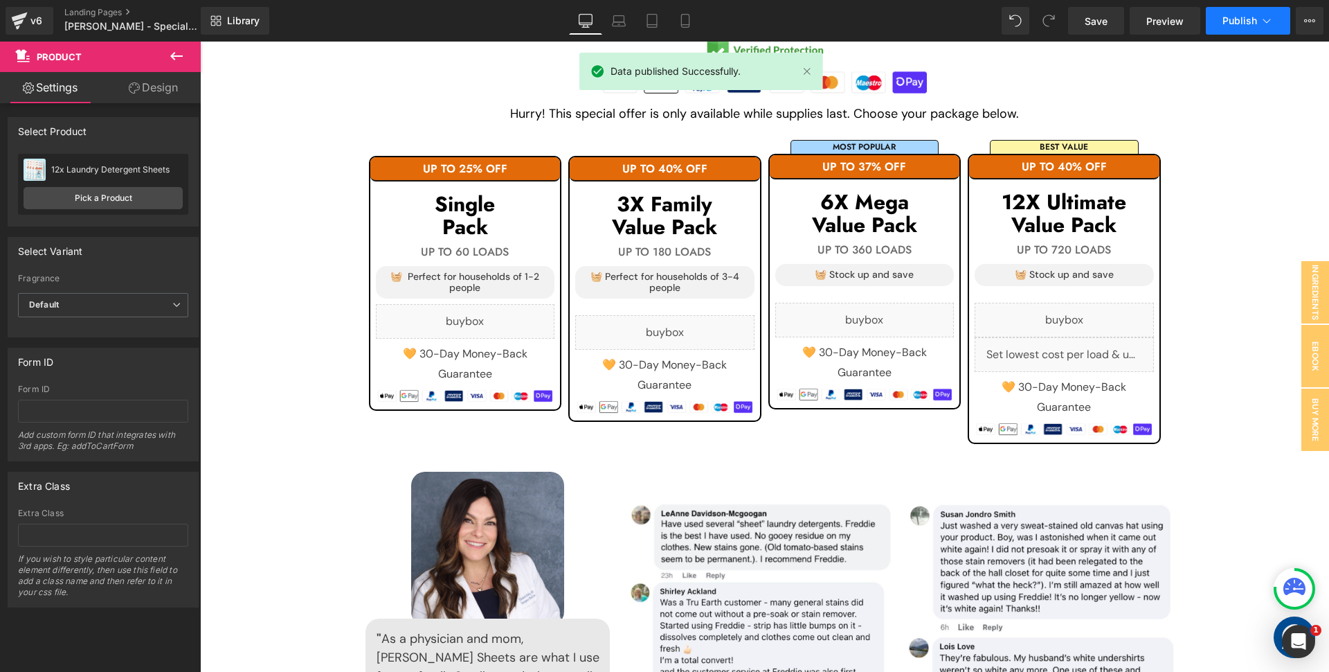
click at [1268, 25] on icon at bounding box center [1267, 21] width 14 height 14
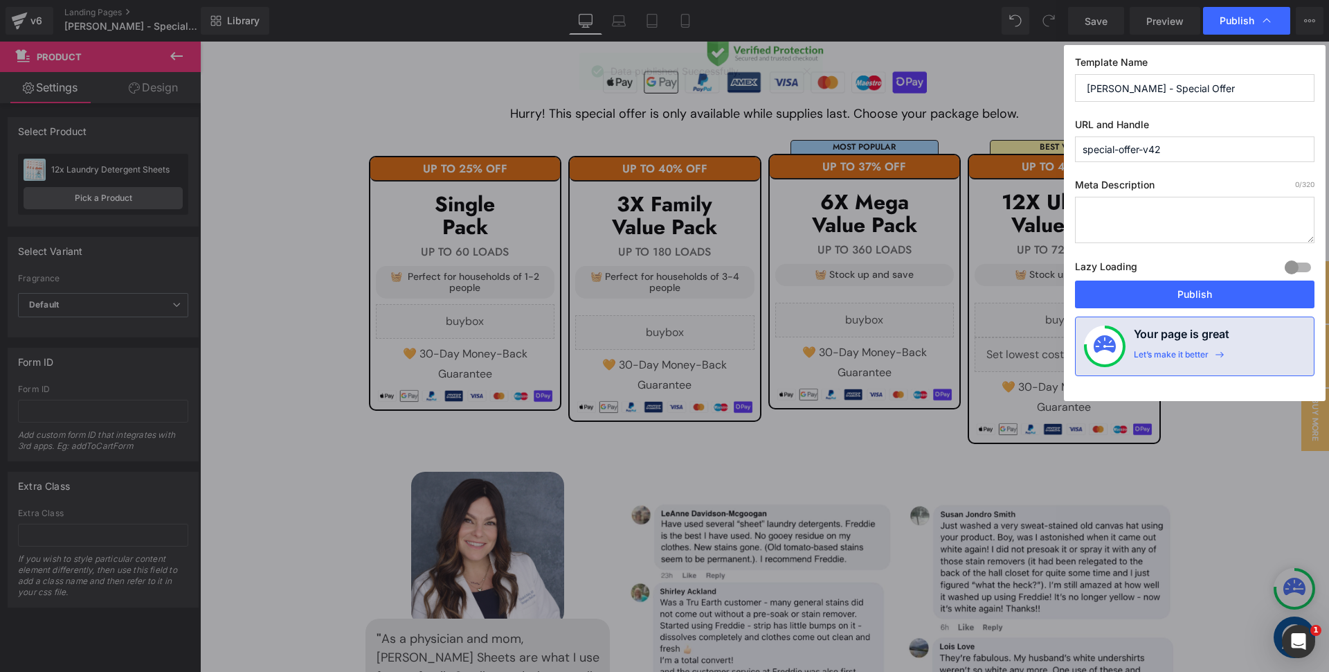
click at [1268, 25] on icon at bounding box center [1267, 21] width 14 height 14
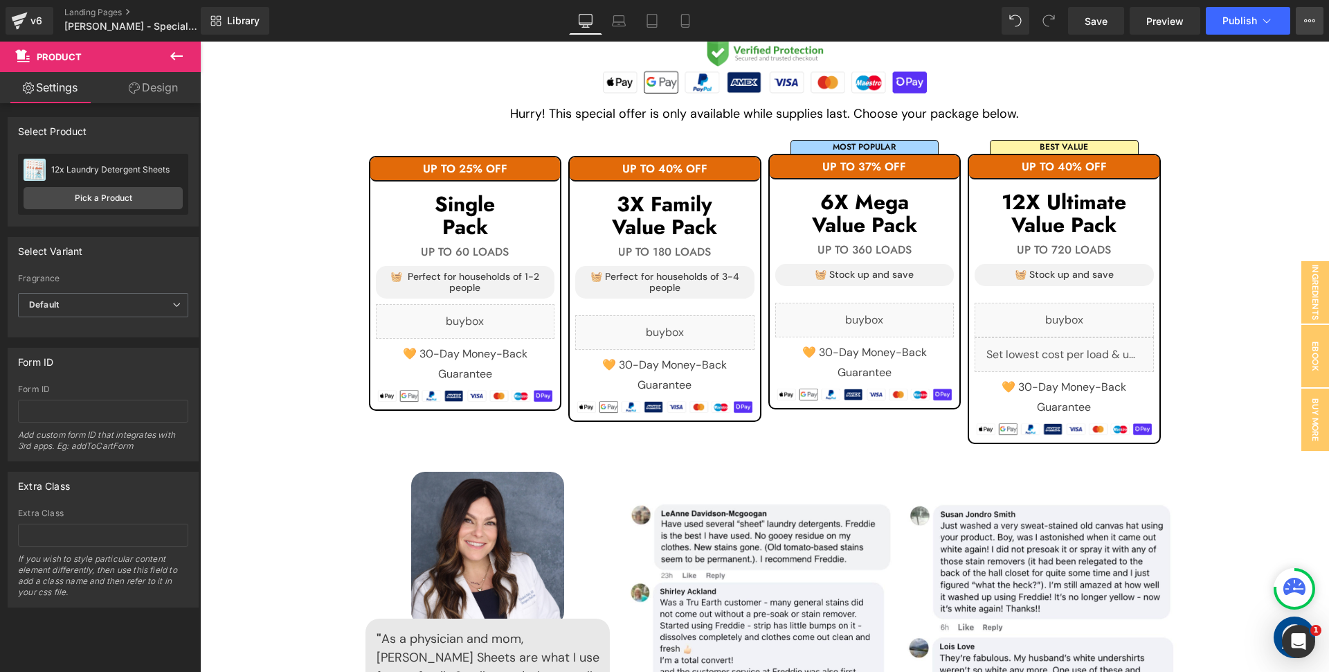
click at [1306, 20] on icon at bounding box center [1310, 20] width 11 height 11
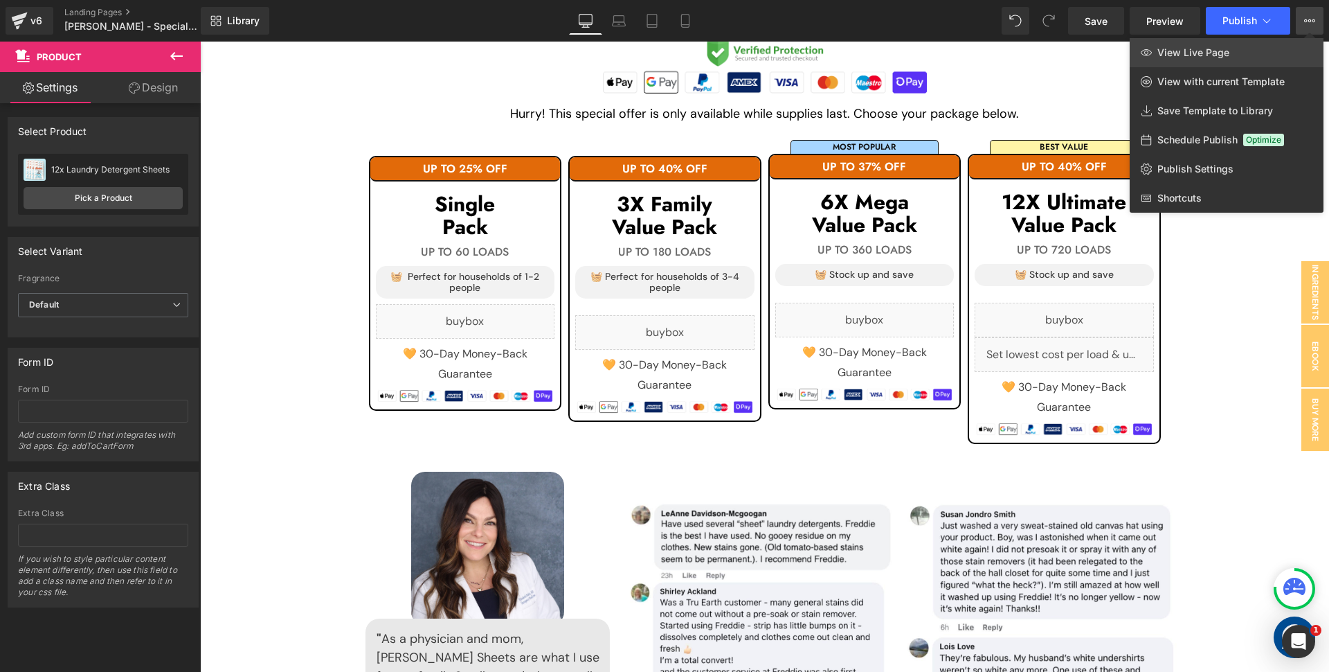
click at [1254, 51] on link "View Live Page" at bounding box center [1227, 52] width 194 height 29
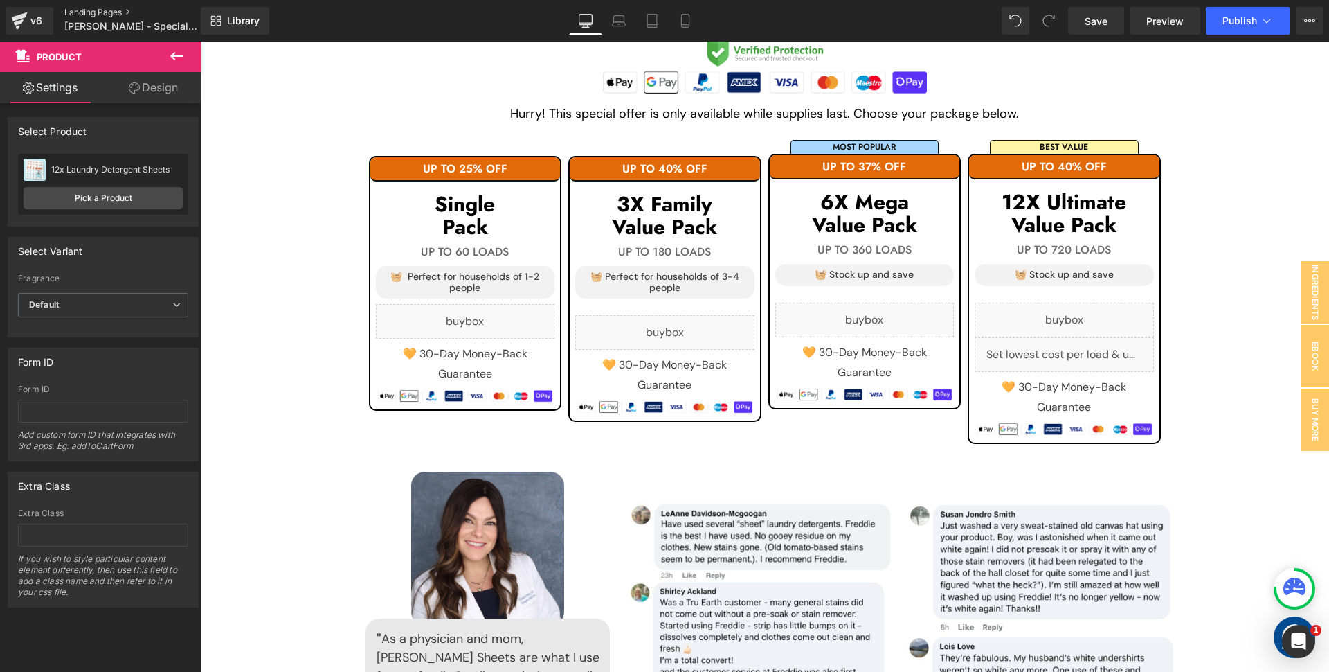
click at [105, 14] on link "Landing Pages" at bounding box center [143, 12] width 159 height 11
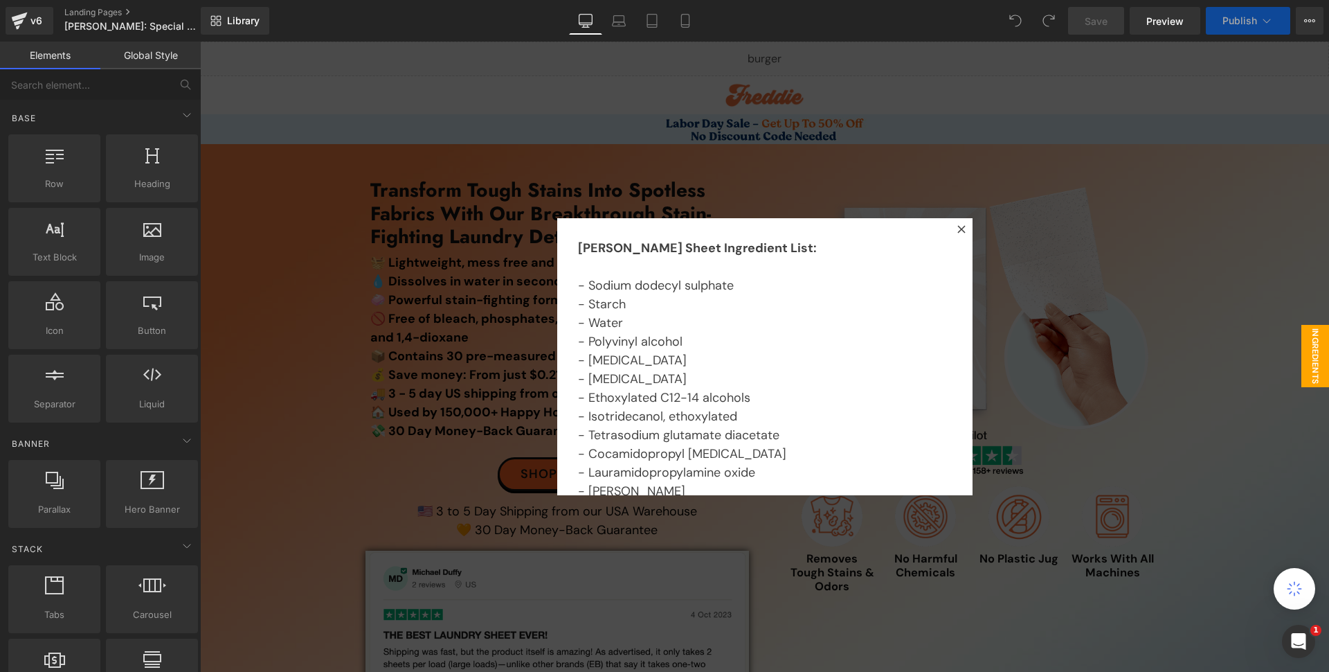
click at [958, 227] on icon at bounding box center [962, 229] width 8 height 8
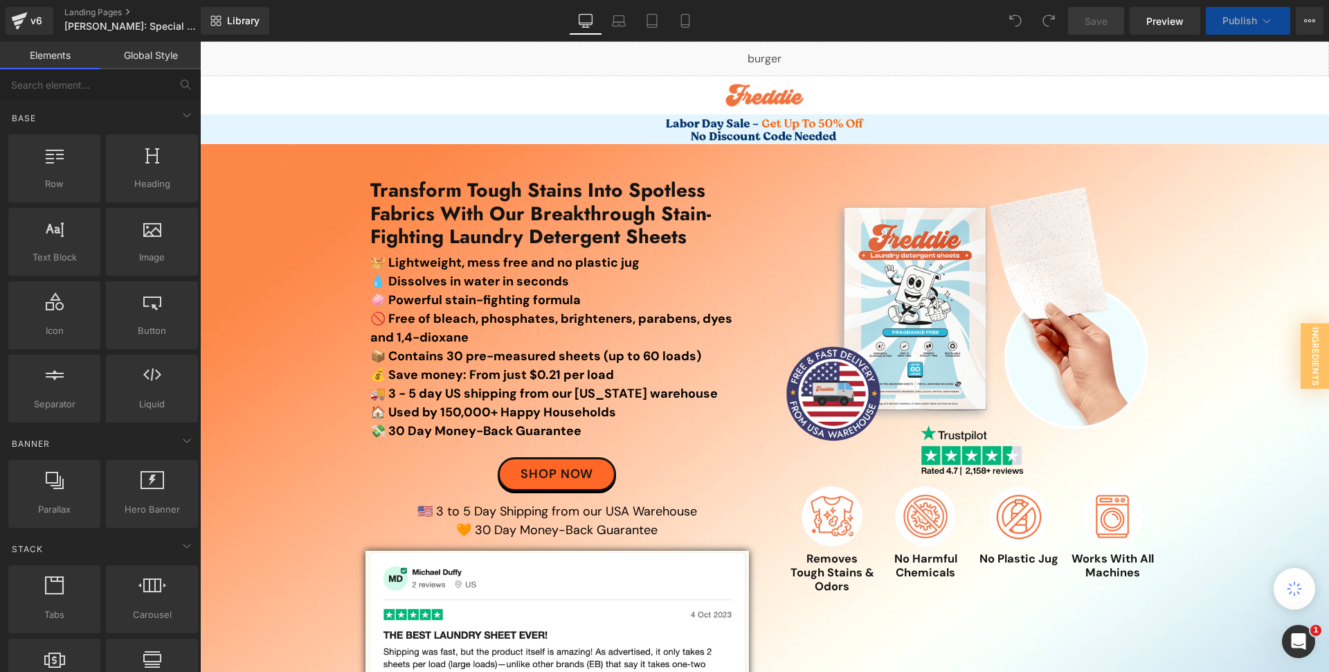
click at [957, 227] on img at bounding box center [973, 308] width 374 height 267
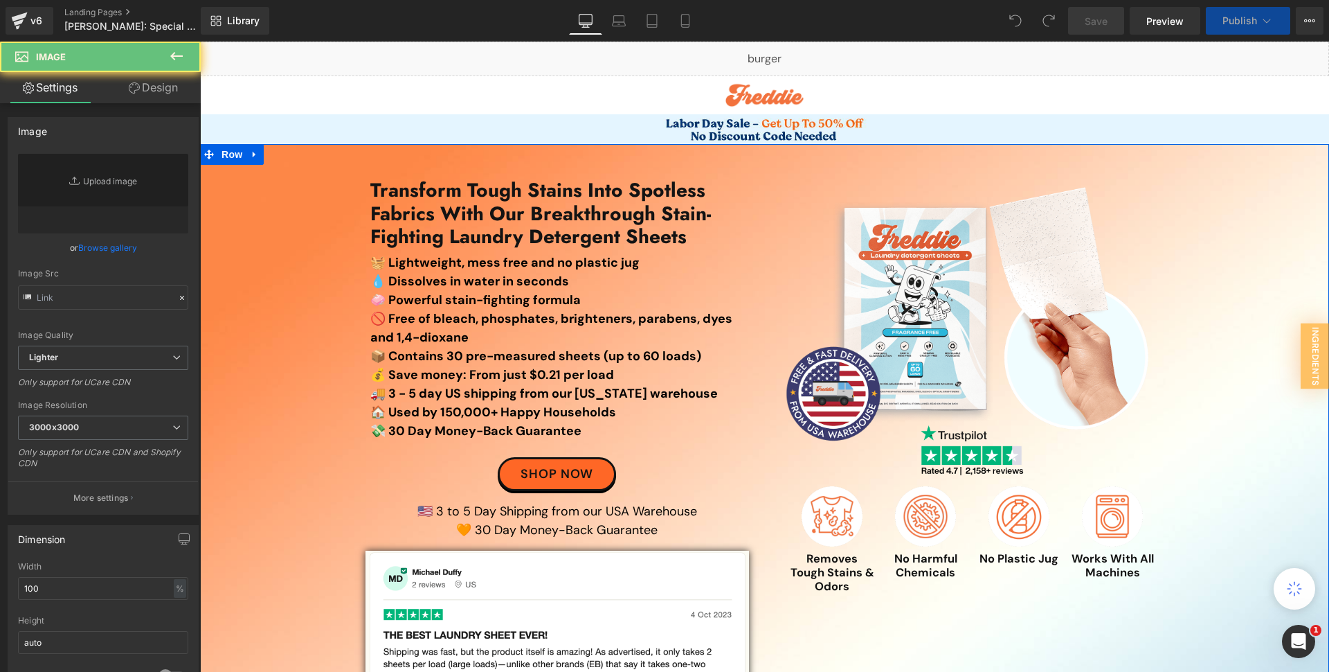
scroll to position [1429, 0]
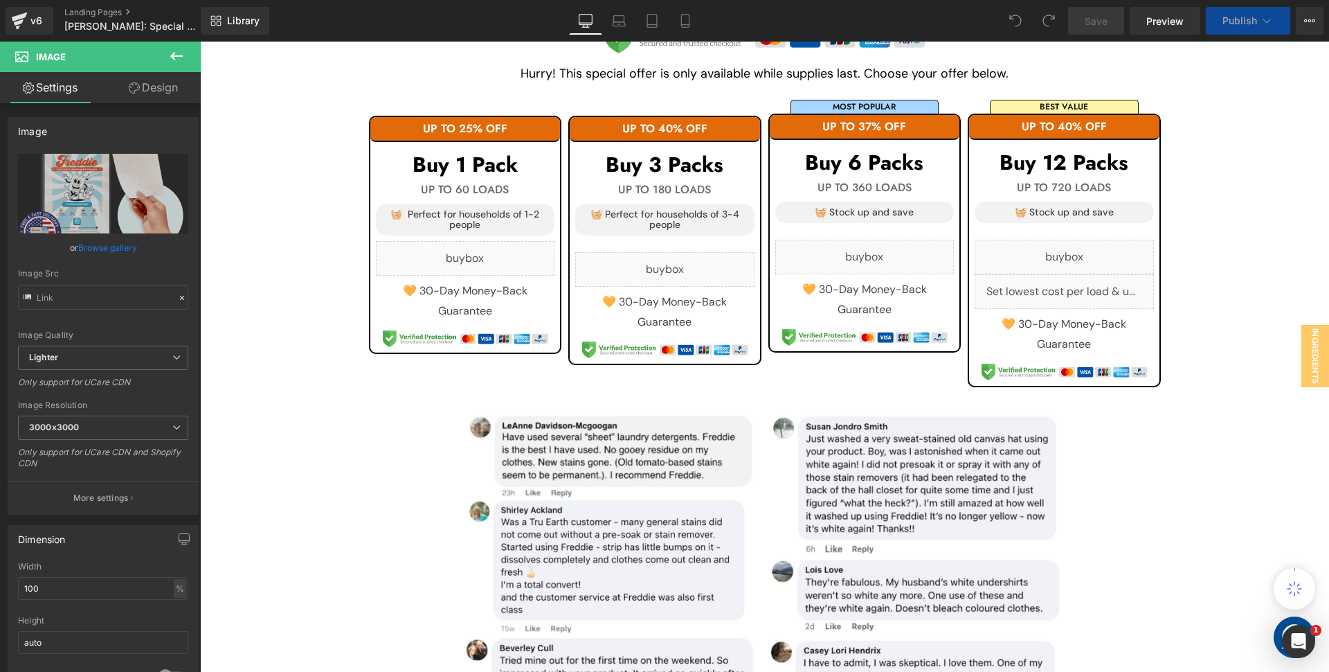
click at [262, 224] on div "Get Up To 50% OFF Today Only. No Coupon Code Needed. Heading TIPS : 💵 The more …" at bounding box center [764, 270] width 1129 height 912
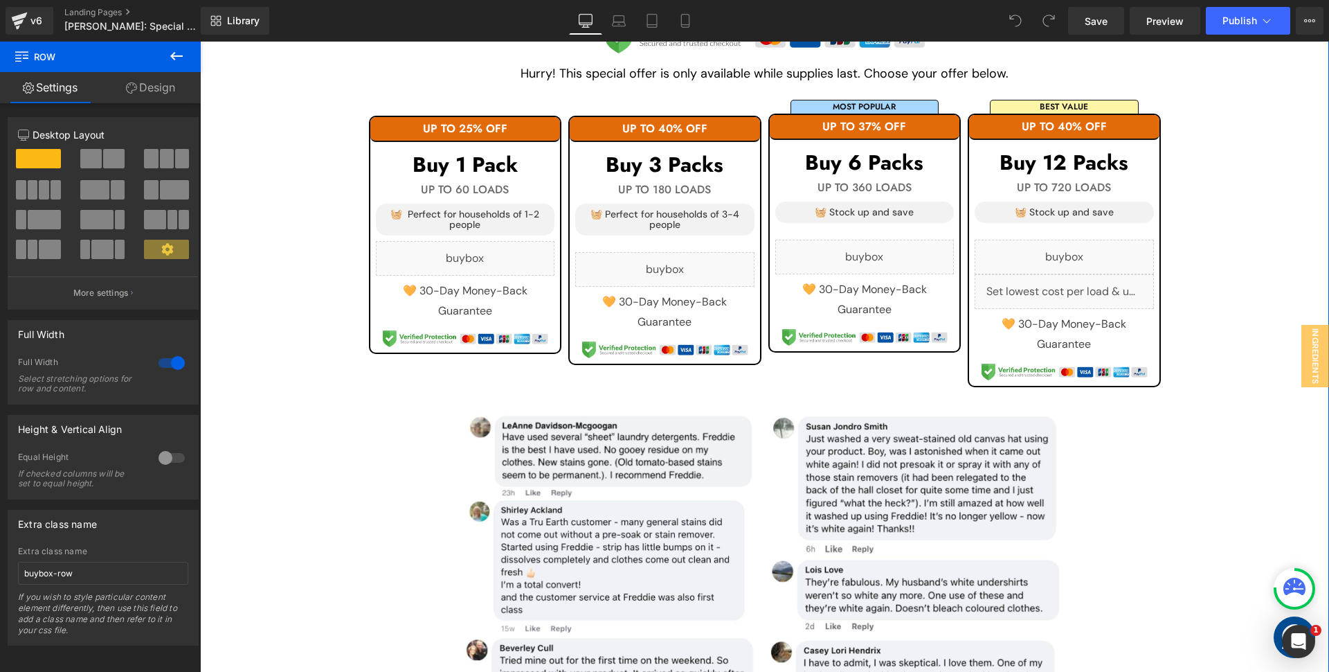
click at [455, 154] on div "Buy 1 Pack Heading" at bounding box center [465, 164] width 179 height 23
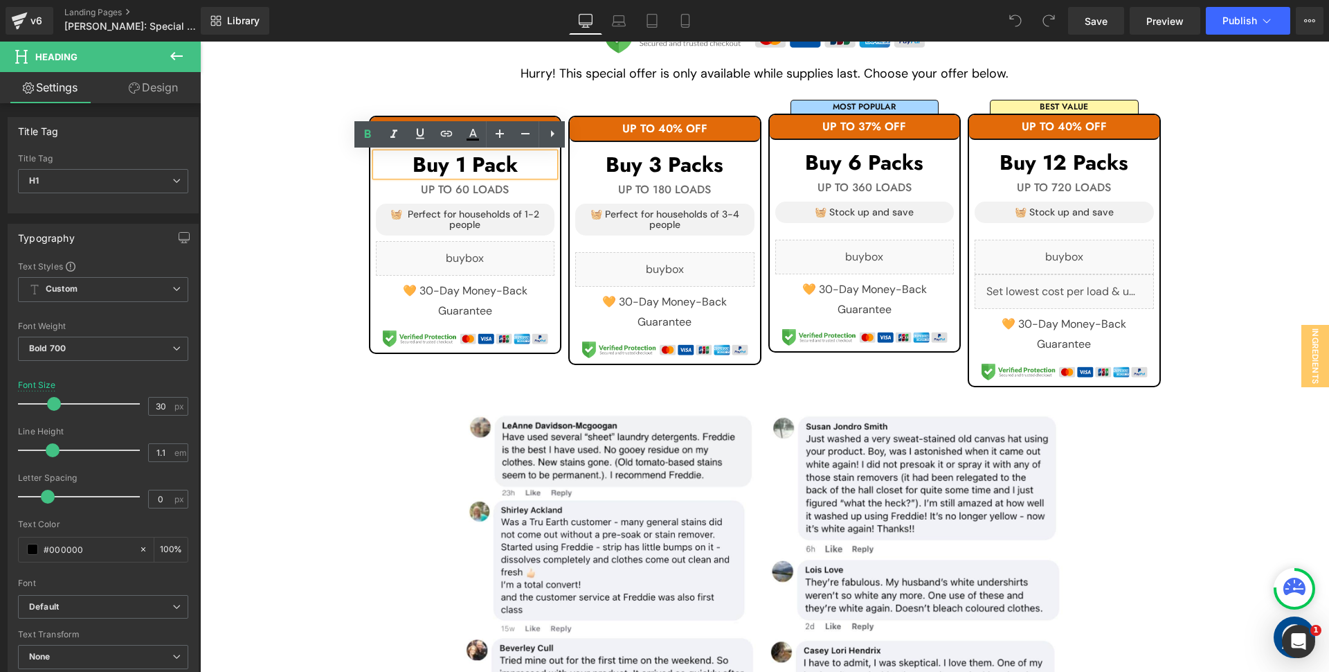
click at [458, 84] on div "UP TO 25% OFF Heading Buy 1 Pack Heading UP TO 60 LOADS Heading 🧺 Perfect for h…" at bounding box center [765, 238] width 810 height 311
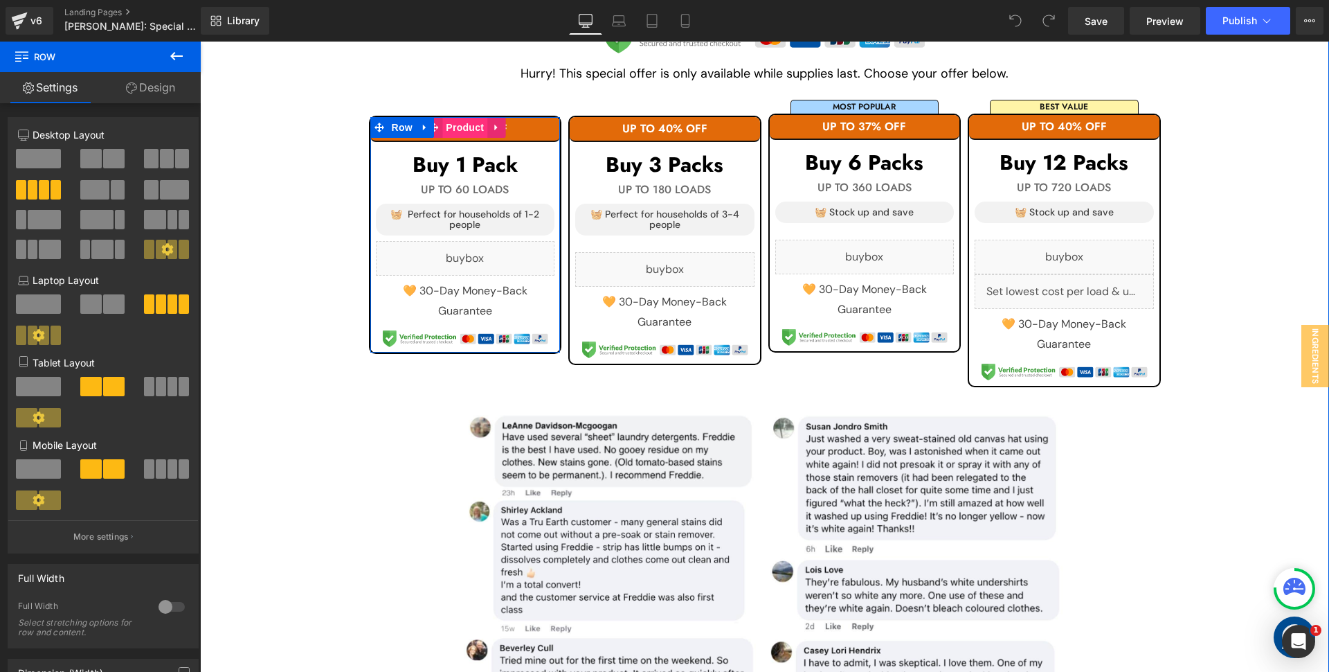
click at [454, 129] on span "Product" at bounding box center [464, 127] width 45 height 21
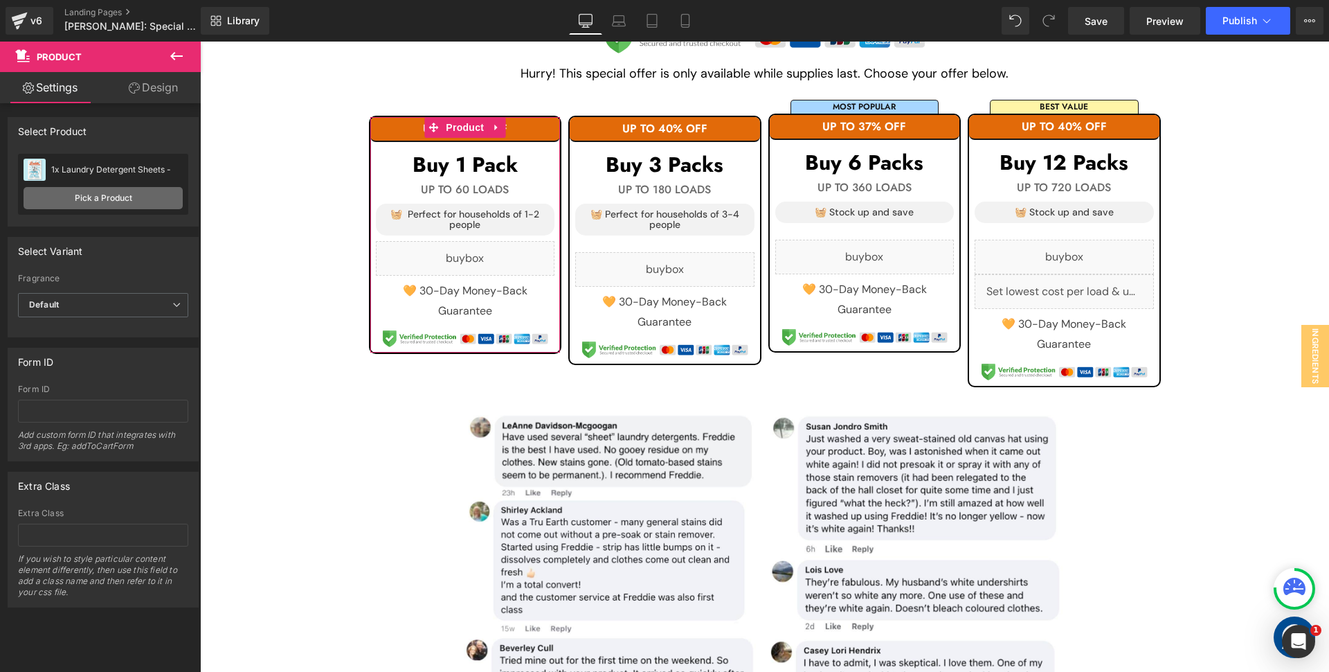
click at [97, 204] on link "Pick a Product" at bounding box center [103, 198] width 159 height 22
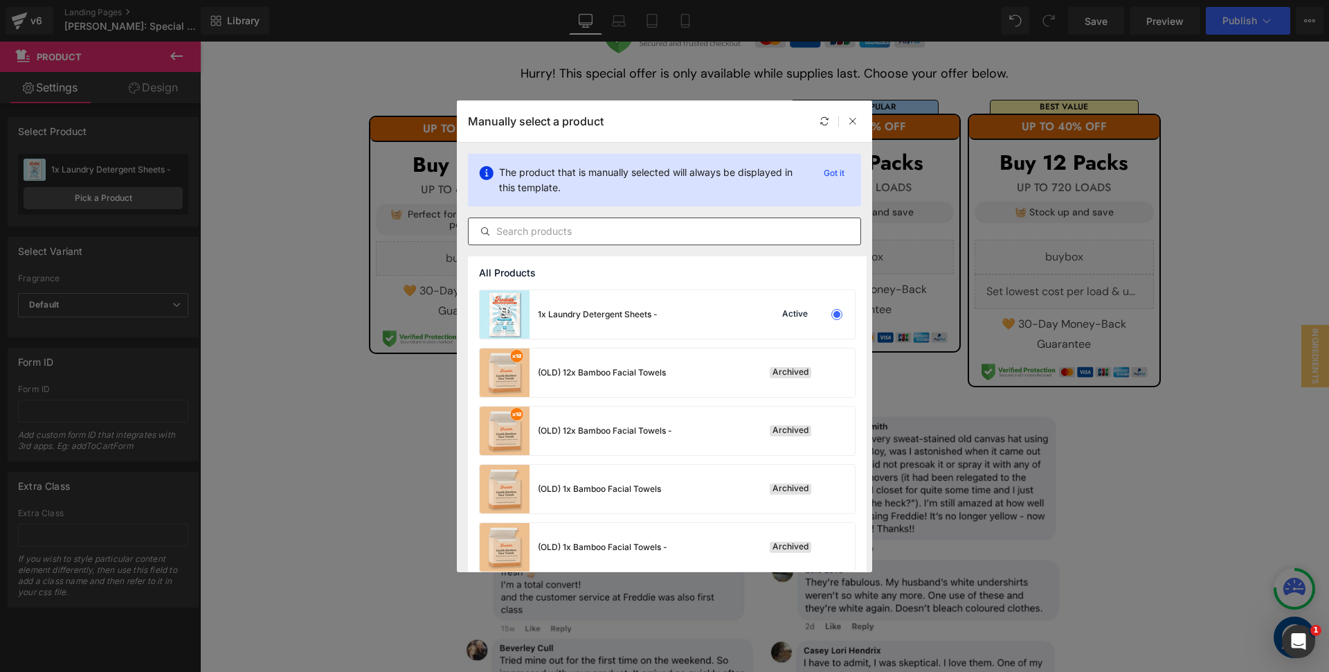
click at [528, 229] on input "text" at bounding box center [665, 231] width 392 height 17
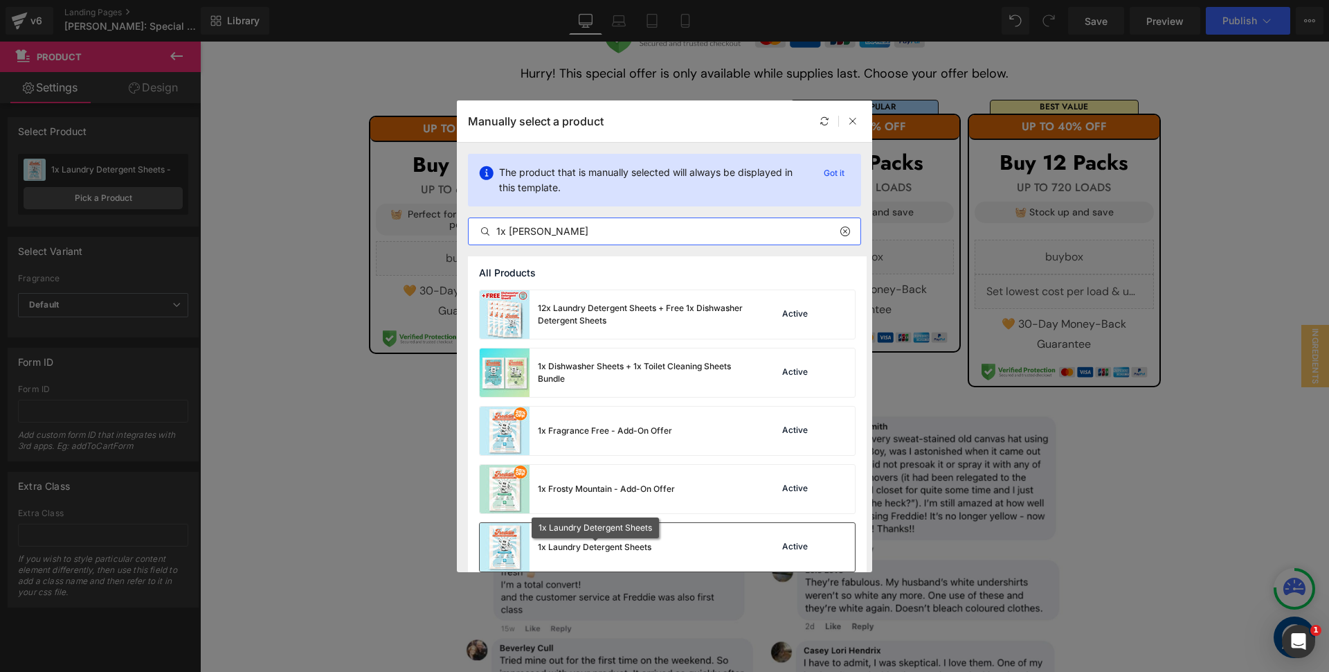
type input "1x lau"
click at [624, 553] on div "1x Laundry Detergent Sheets" at bounding box center [595, 547] width 114 height 12
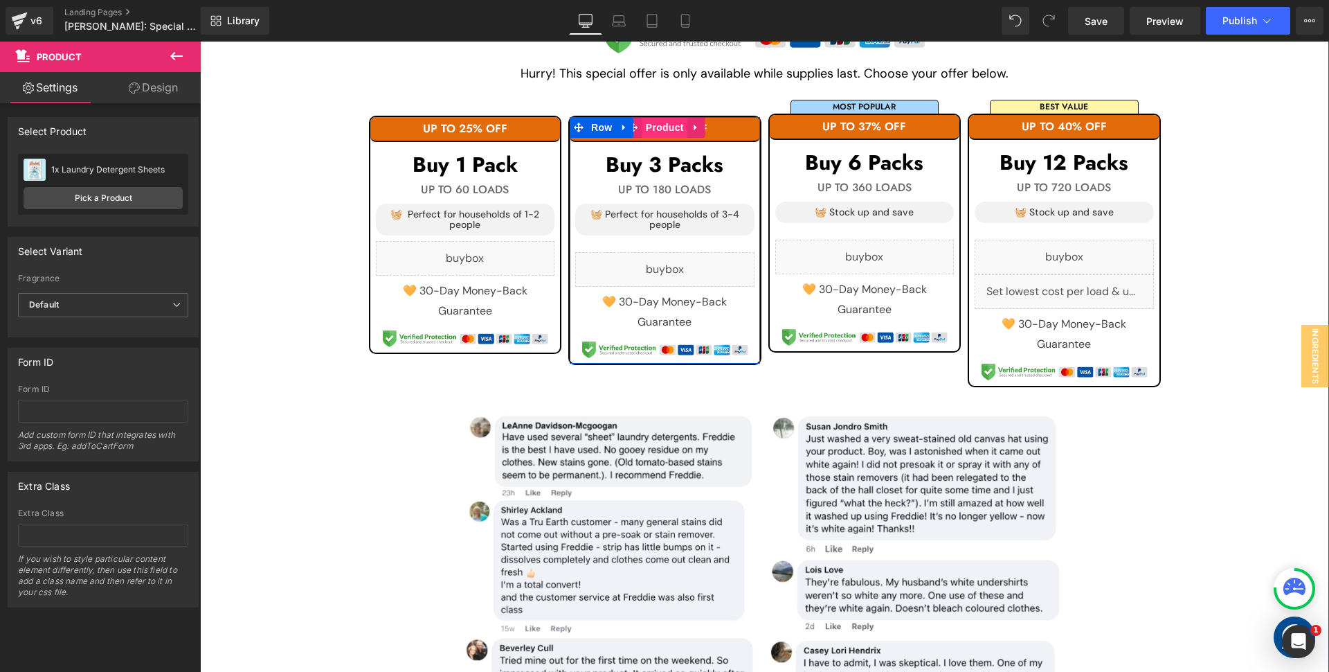
click at [665, 128] on span "Product" at bounding box center [665, 127] width 45 height 21
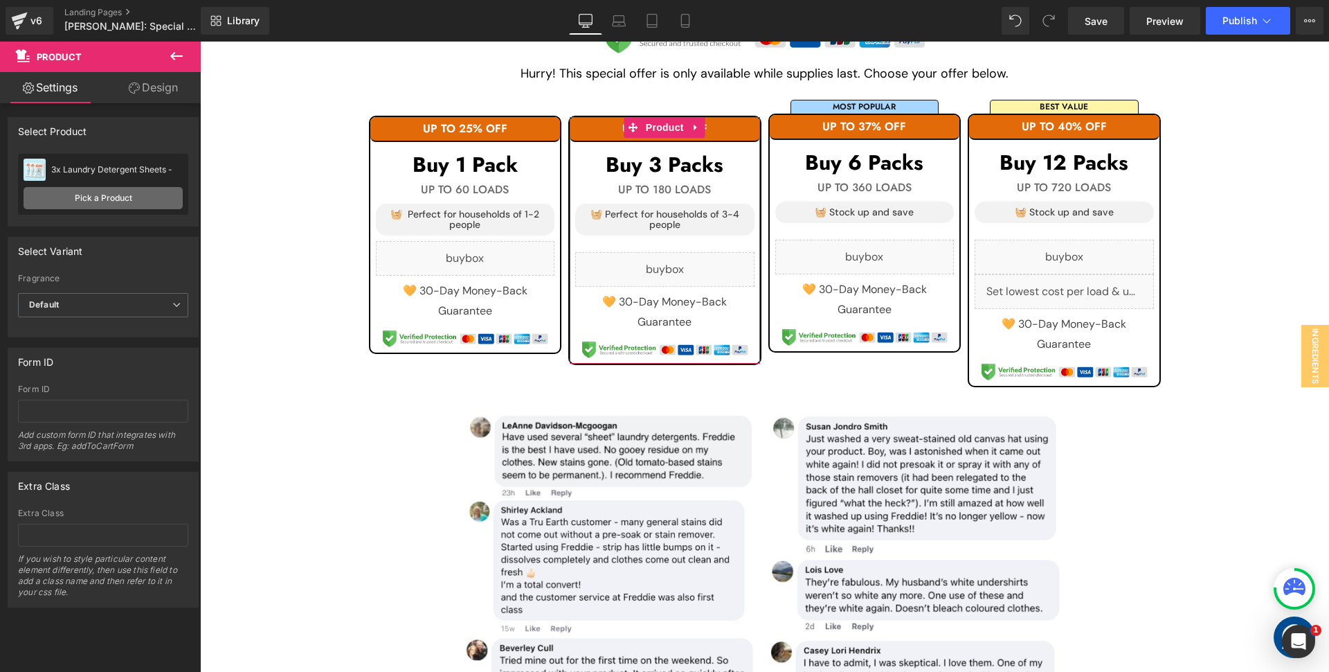
click at [112, 195] on link "Pick a Product" at bounding box center [103, 198] width 159 height 22
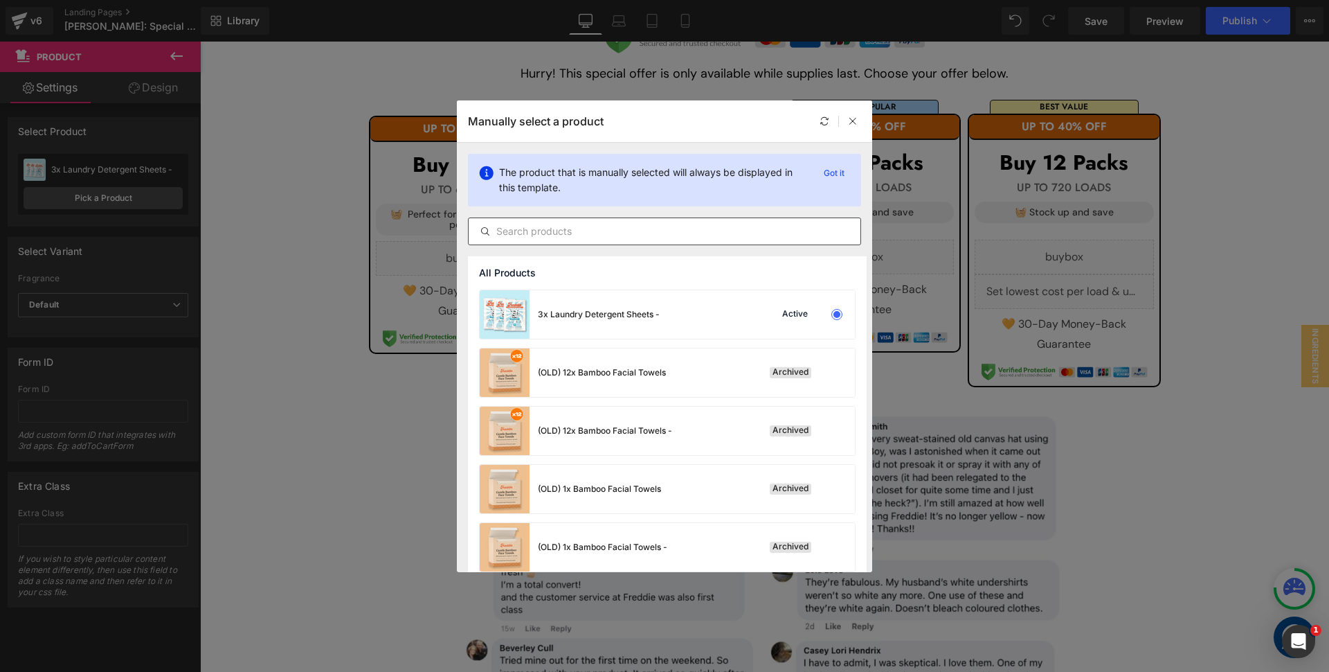
click at [514, 228] on input "text" at bounding box center [665, 231] width 392 height 17
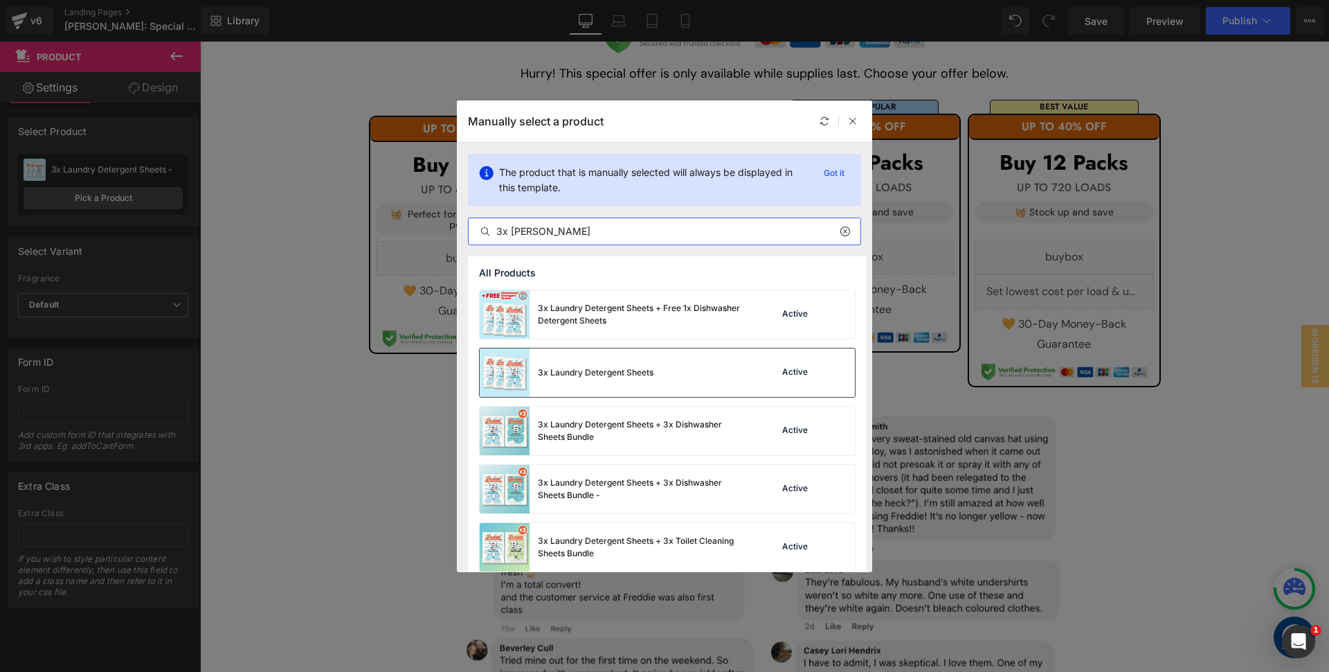
type input "3x [PERSON_NAME]"
click at [645, 374] on div "3x Laundry Detergent Sheets" at bounding box center [596, 372] width 116 height 12
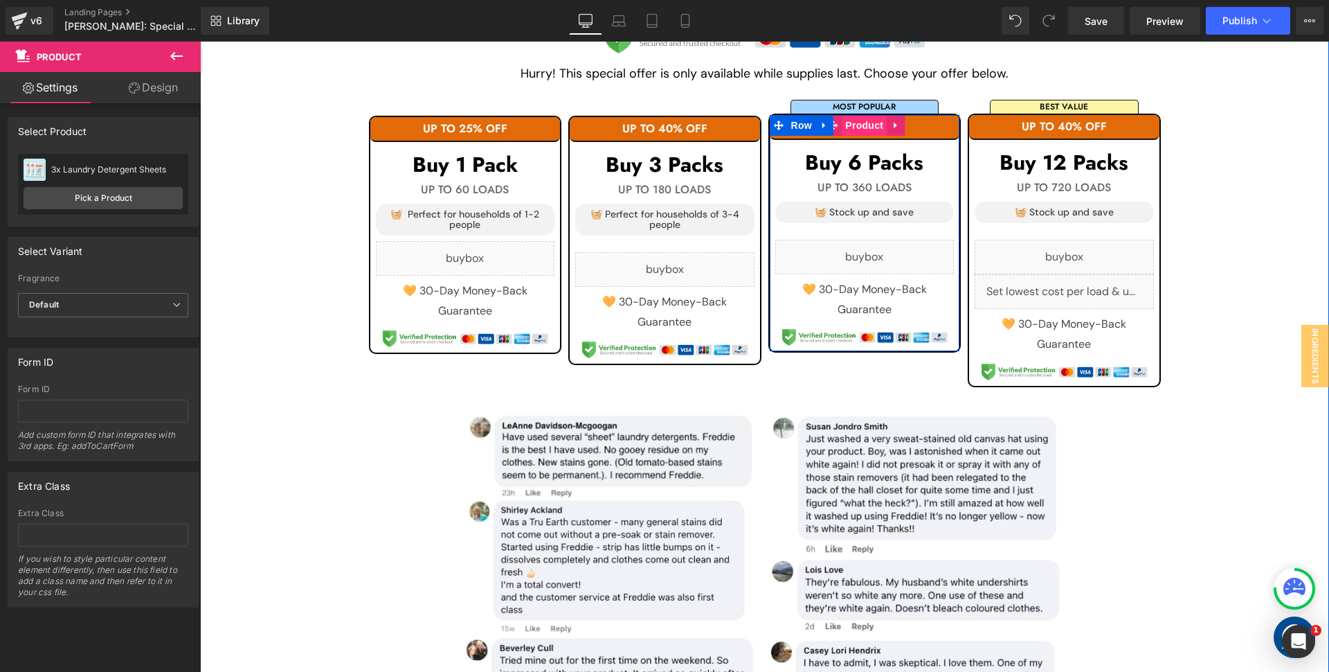
click at [863, 123] on span "Product" at bounding box center [864, 125] width 45 height 21
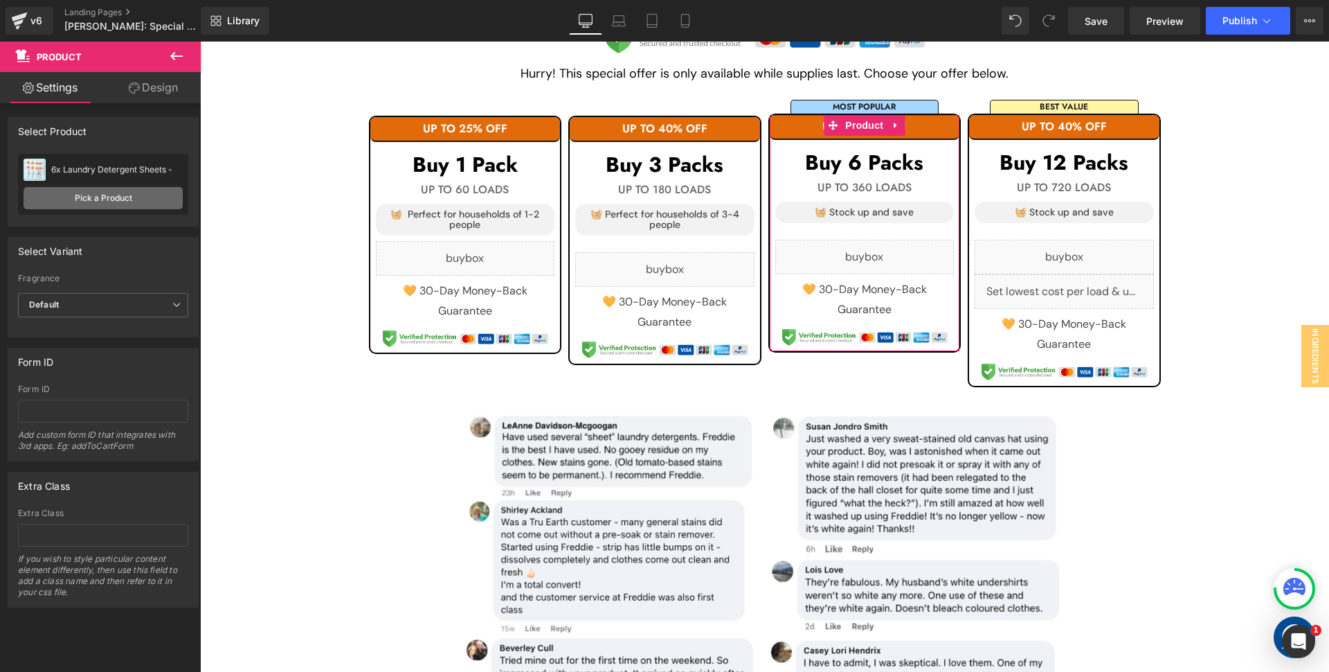
click at [106, 195] on link "Pick a Product" at bounding box center [103, 198] width 159 height 22
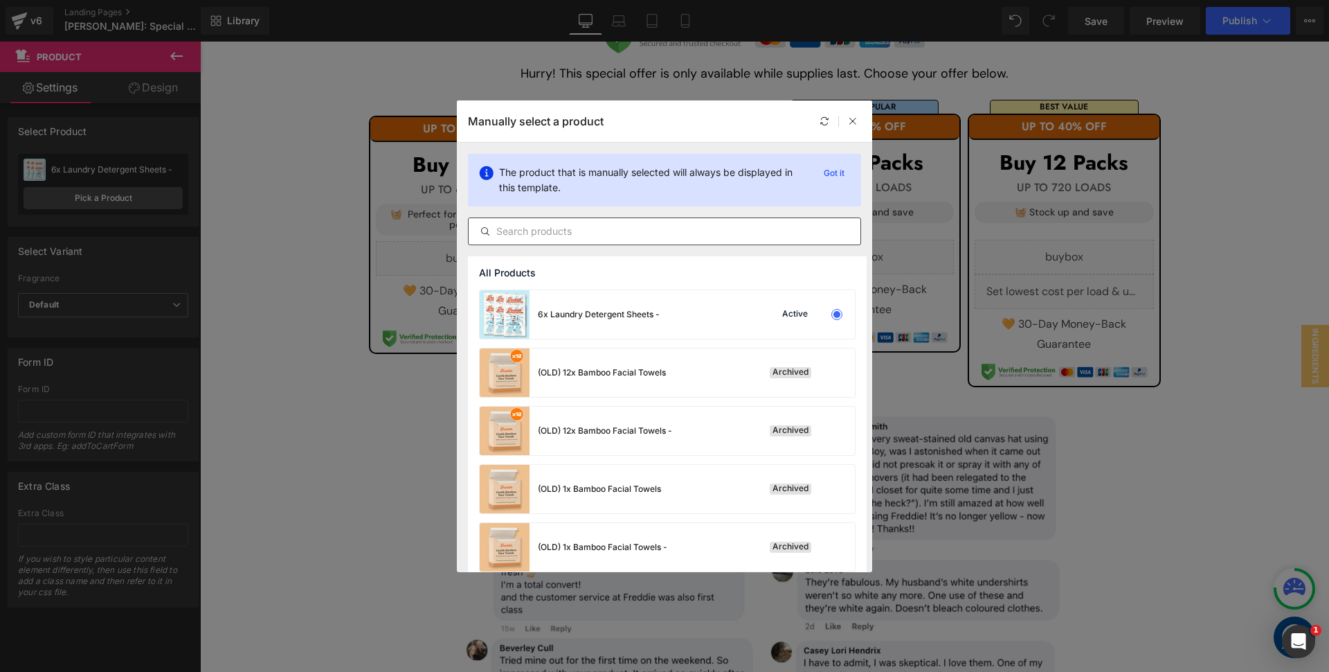
click at [662, 225] on input "text" at bounding box center [665, 231] width 392 height 17
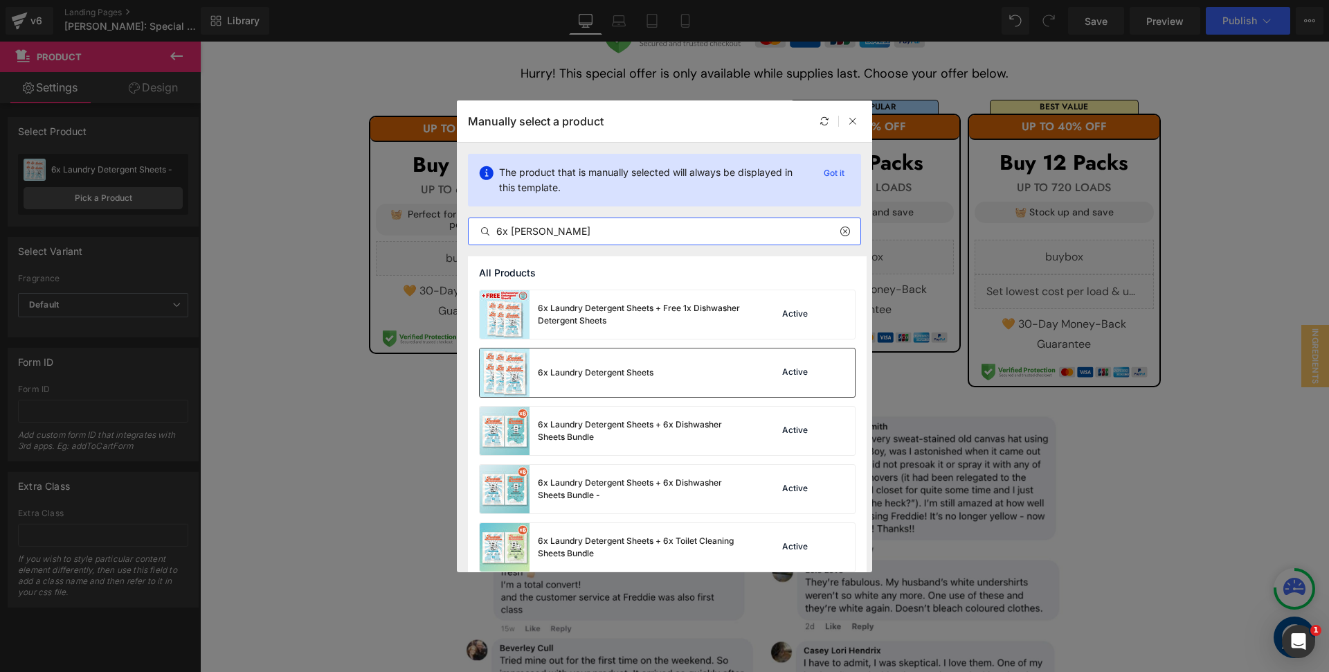
type input "6x [PERSON_NAME]"
click at [638, 371] on div "6x Laundry Detergent Sheets" at bounding box center [596, 372] width 116 height 12
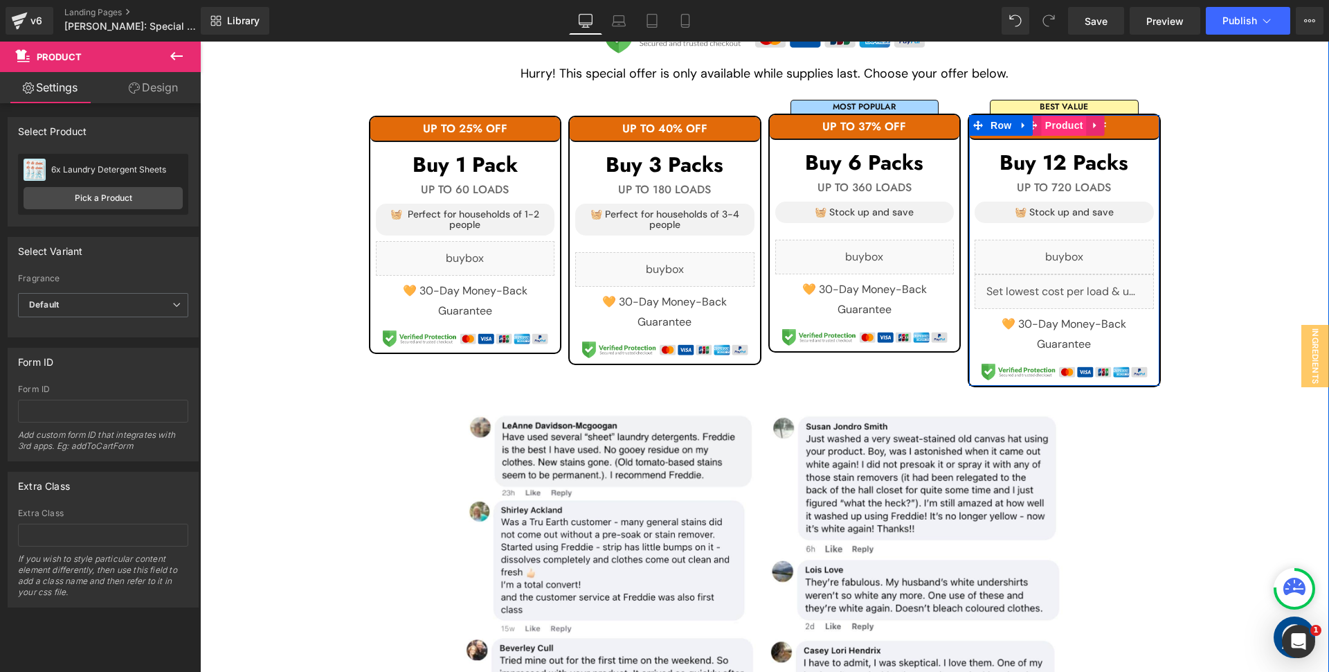
click at [1058, 124] on span "Product" at bounding box center [1064, 125] width 45 height 21
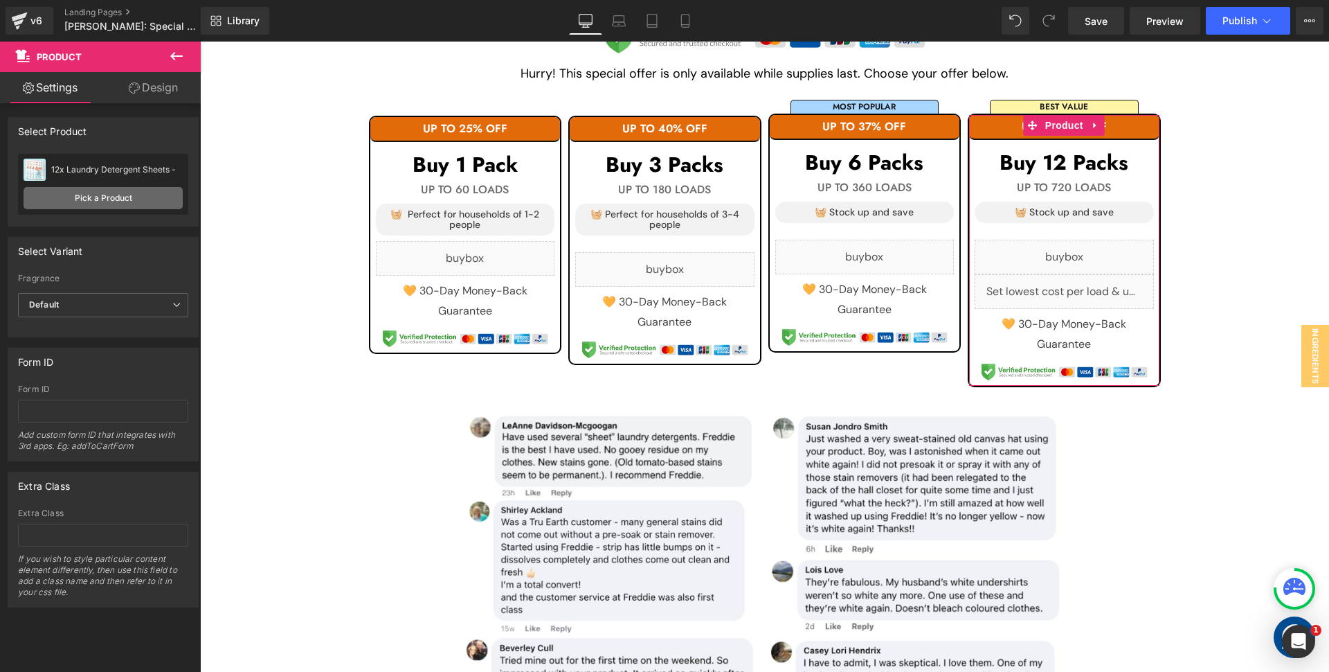
click at [124, 203] on link "Pick a Product" at bounding box center [103, 198] width 159 height 22
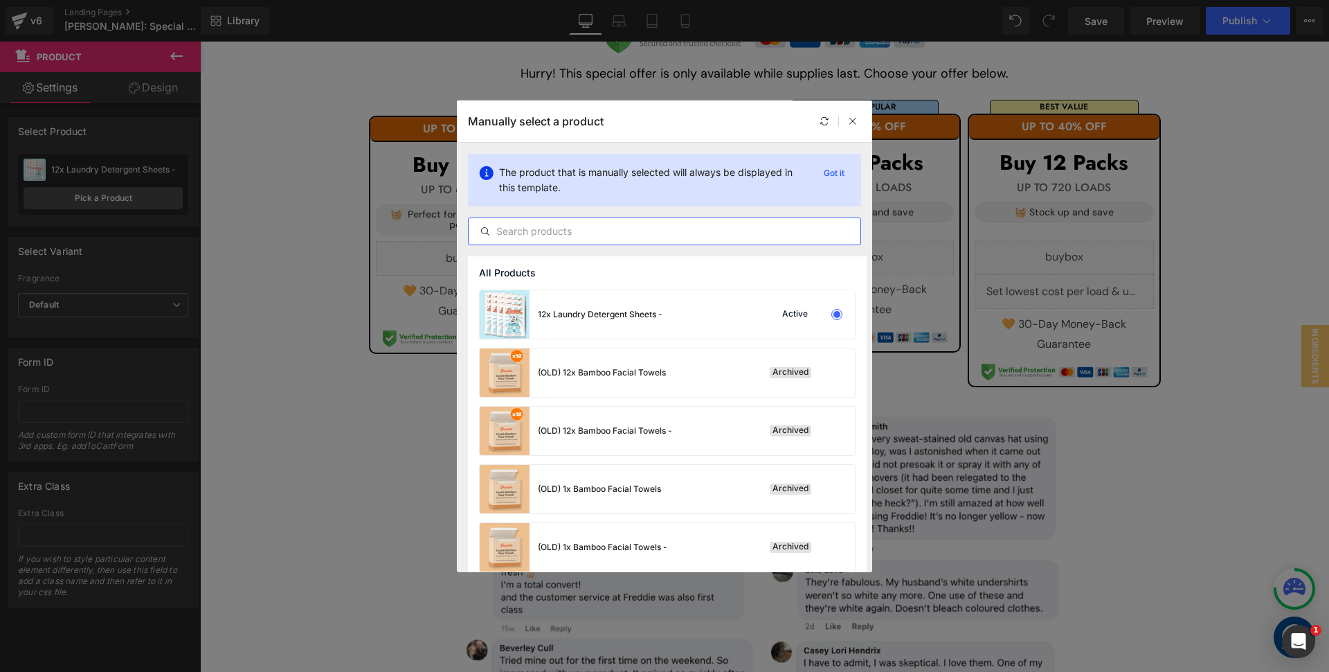
click at [537, 229] on input "text" at bounding box center [665, 231] width 392 height 17
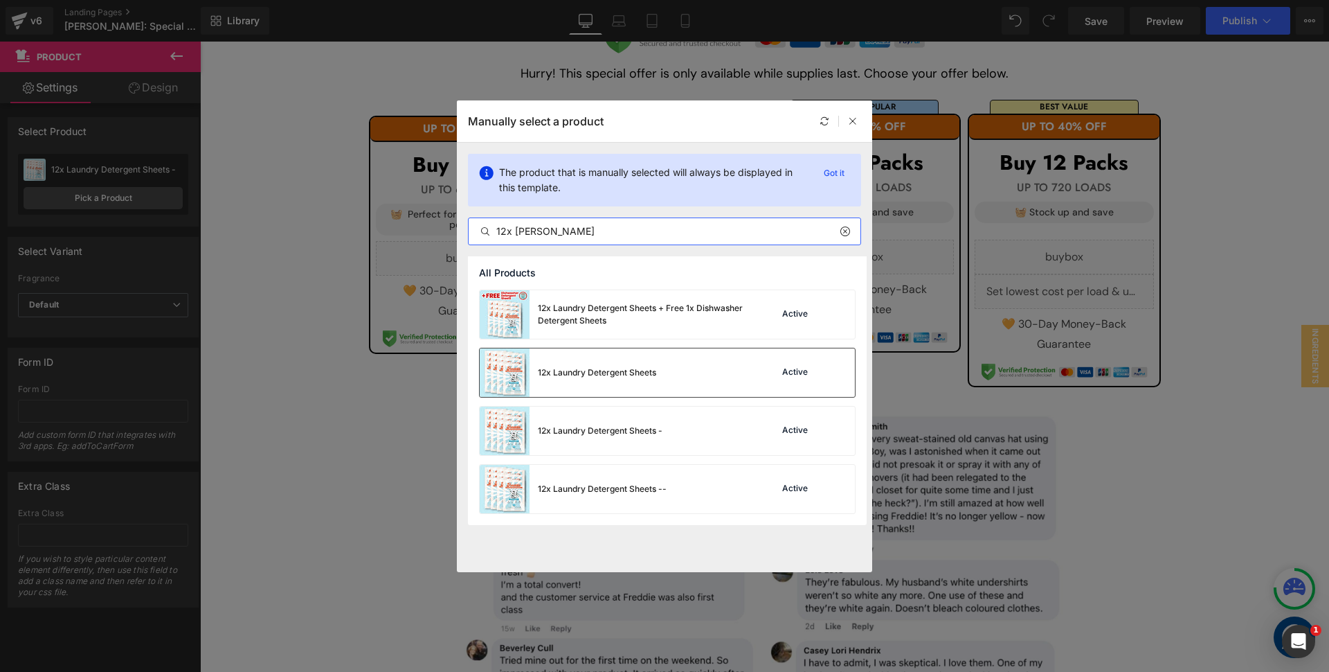
type input "12x [PERSON_NAME]"
click at [586, 359] on div "12x Laundry Detergent Sheets" at bounding box center [568, 372] width 177 height 48
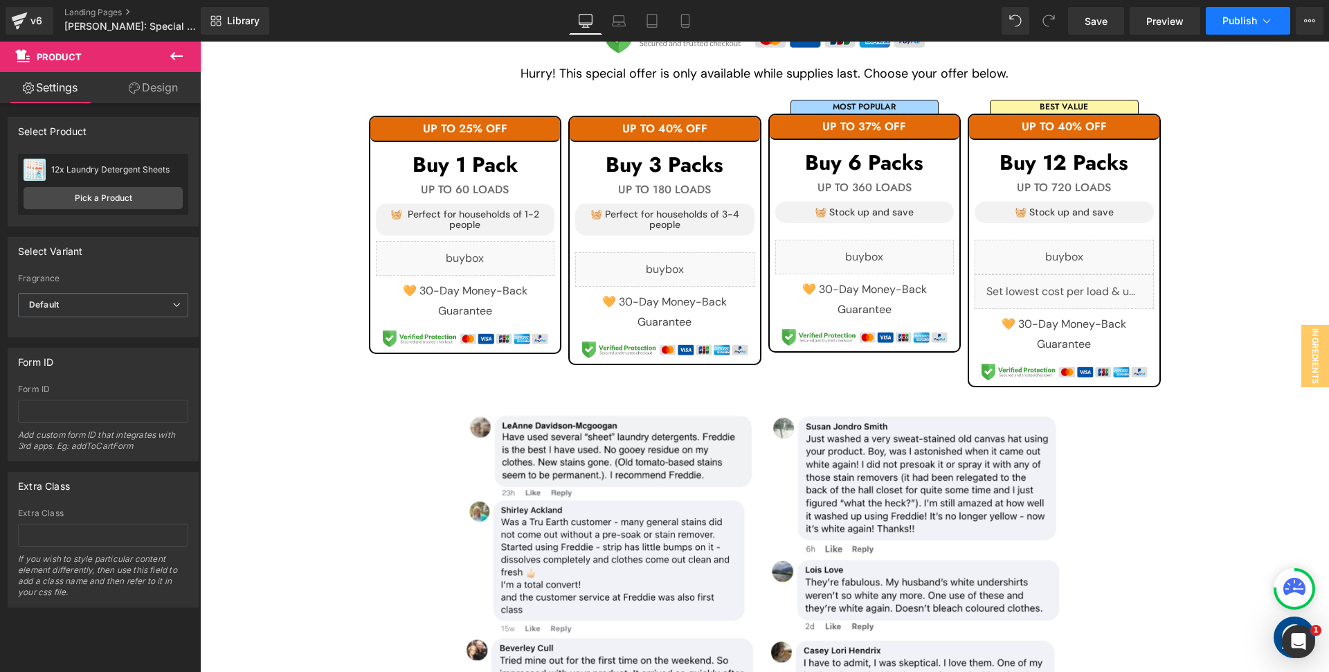
click at [1240, 24] on span "Publish" at bounding box center [1240, 20] width 35 height 11
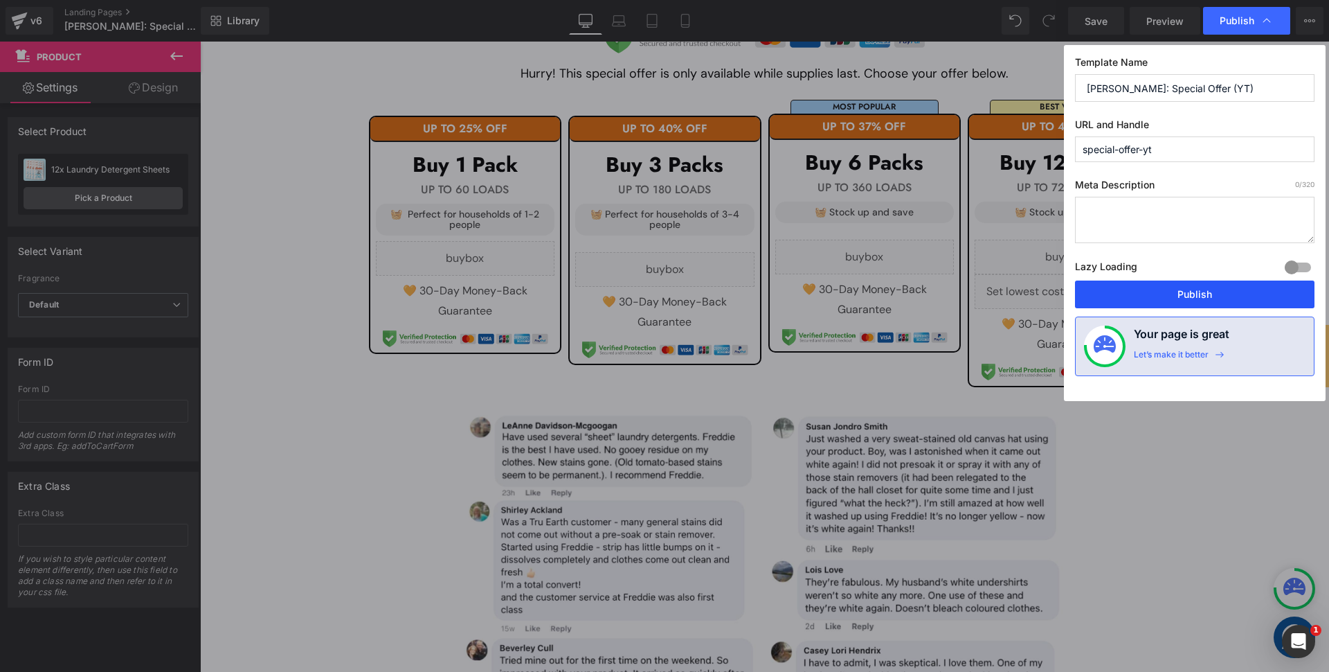
click at [1187, 291] on button "Publish" at bounding box center [1195, 294] width 240 height 28
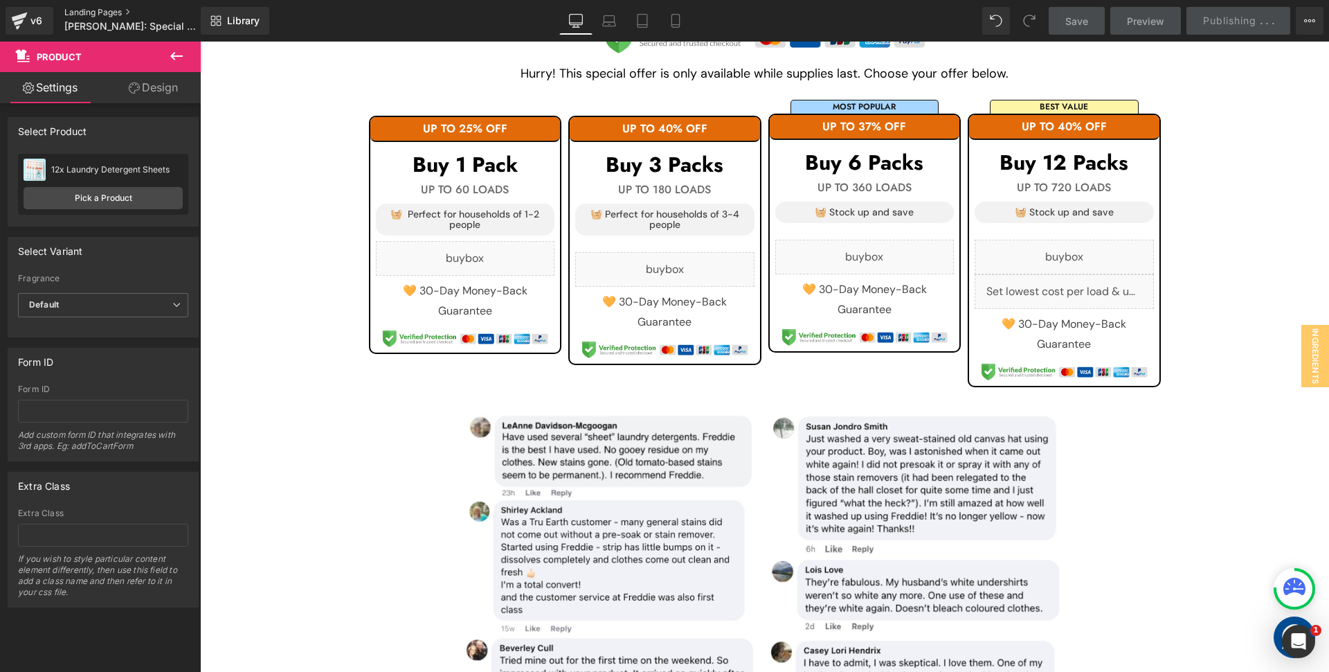
click at [100, 10] on link "Landing Pages" at bounding box center [143, 12] width 159 height 11
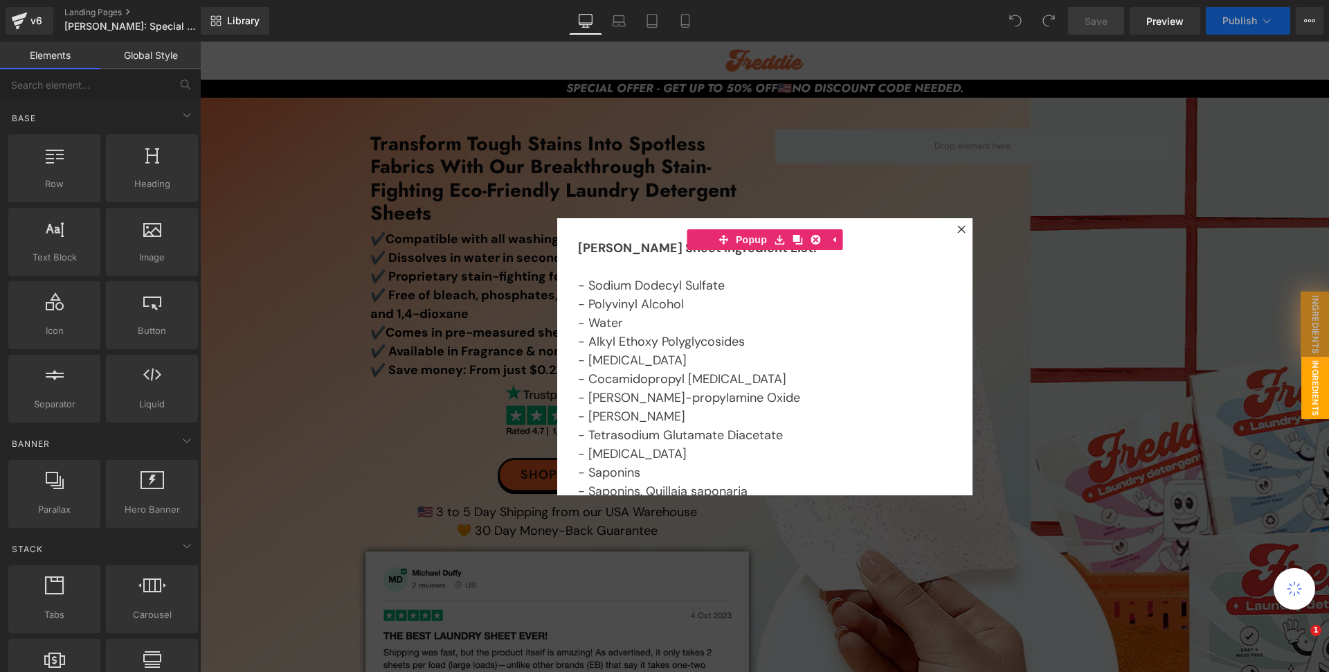
click at [958, 229] on icon at bounding box center [962, 229] width 8 height 8
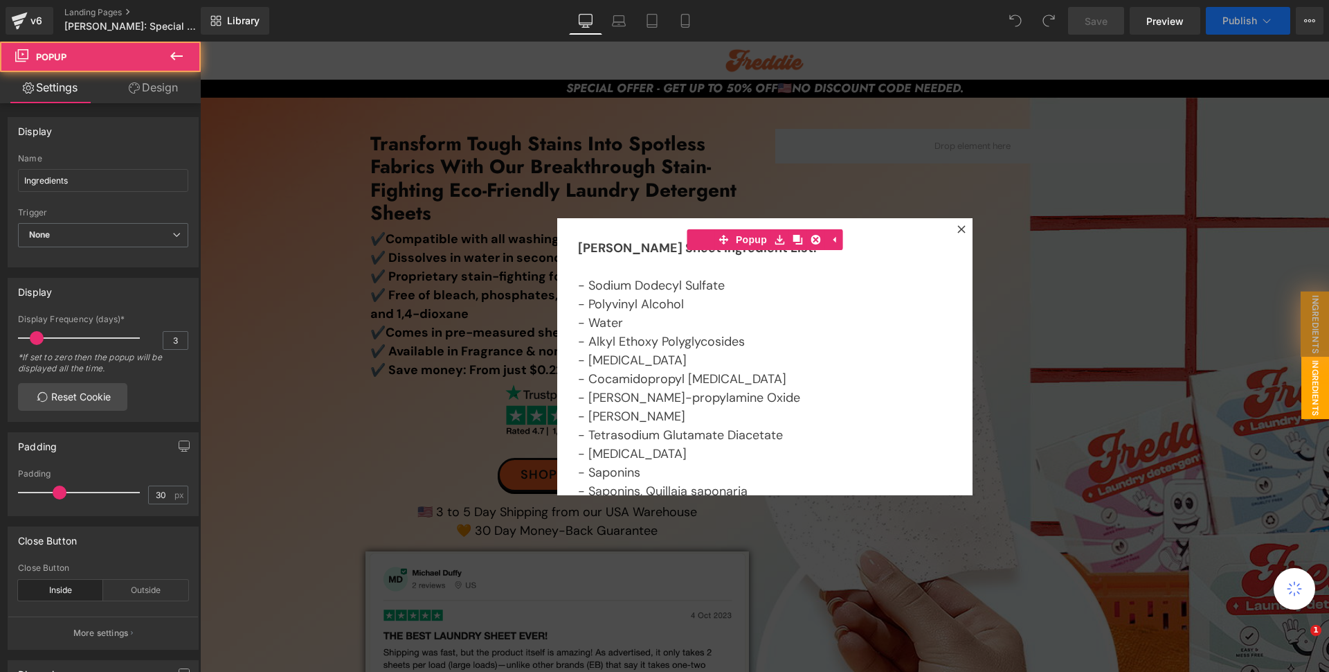
click at [960, 228] on div "Transform Tough Stains Into Spotless Fabrics With Our Breakthrough Stain-Fighti…" at bounding box center [765, 459] width 831 height 661
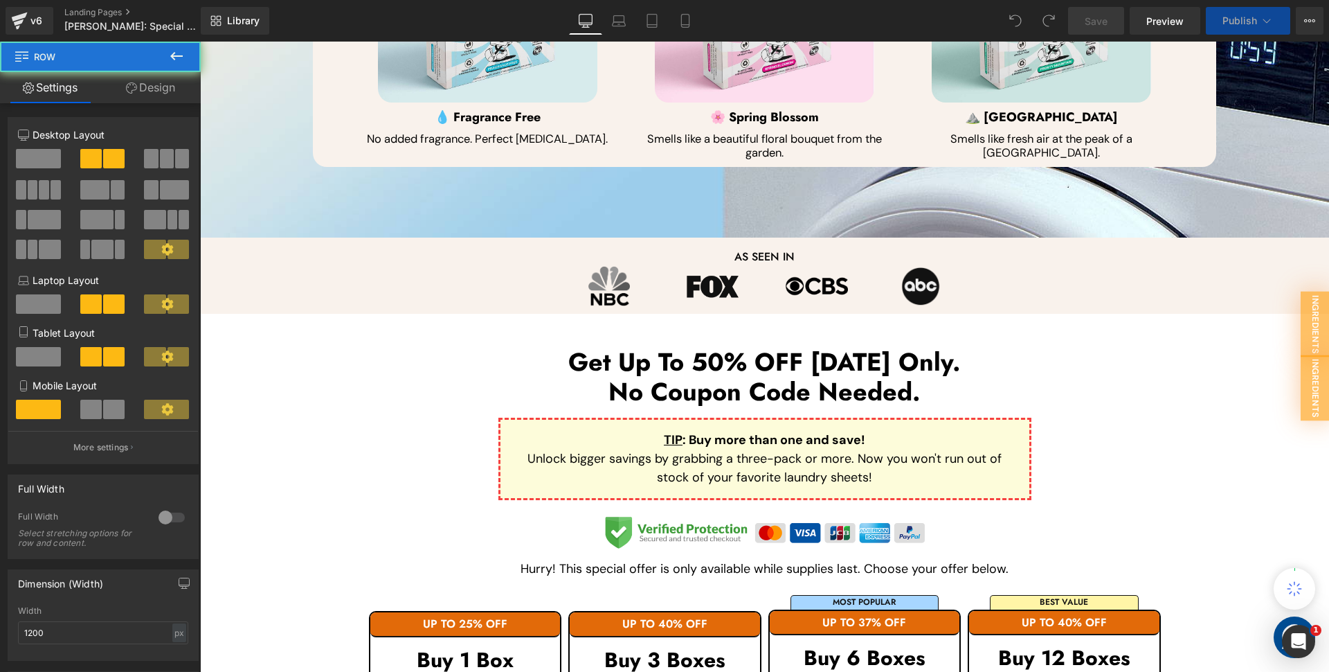
scroll to position [1285, 0]
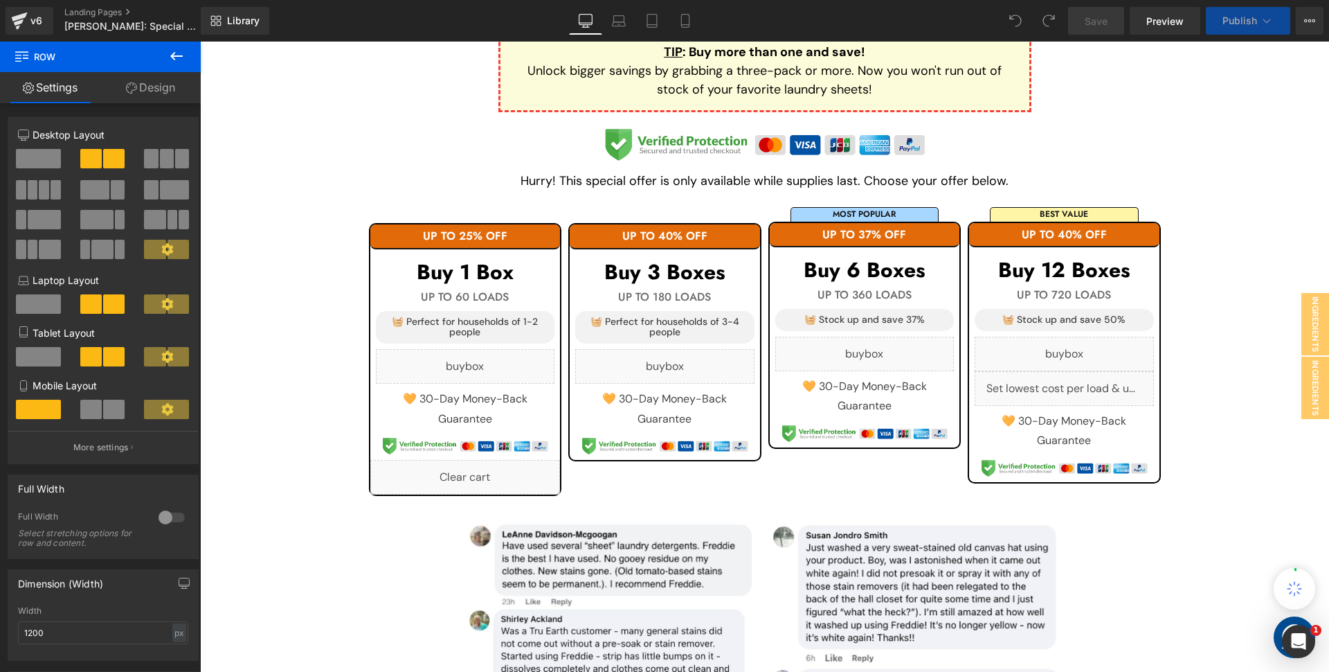
click at [460, 238] on div "UP TO 25% OFF Heading Buy 1 Box" at bounding box center [465, 341] width 190 height 235
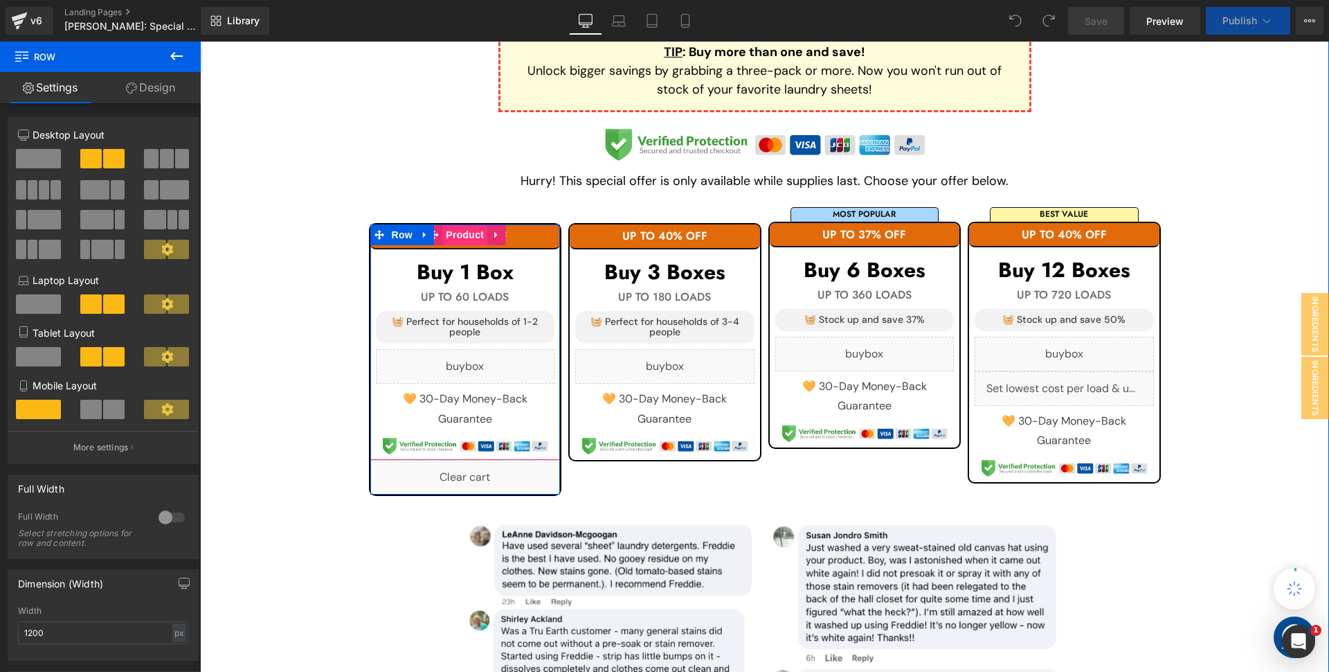
click at [460, 233] on span "Product" at bounding box center [464, 234] width 45 height 21
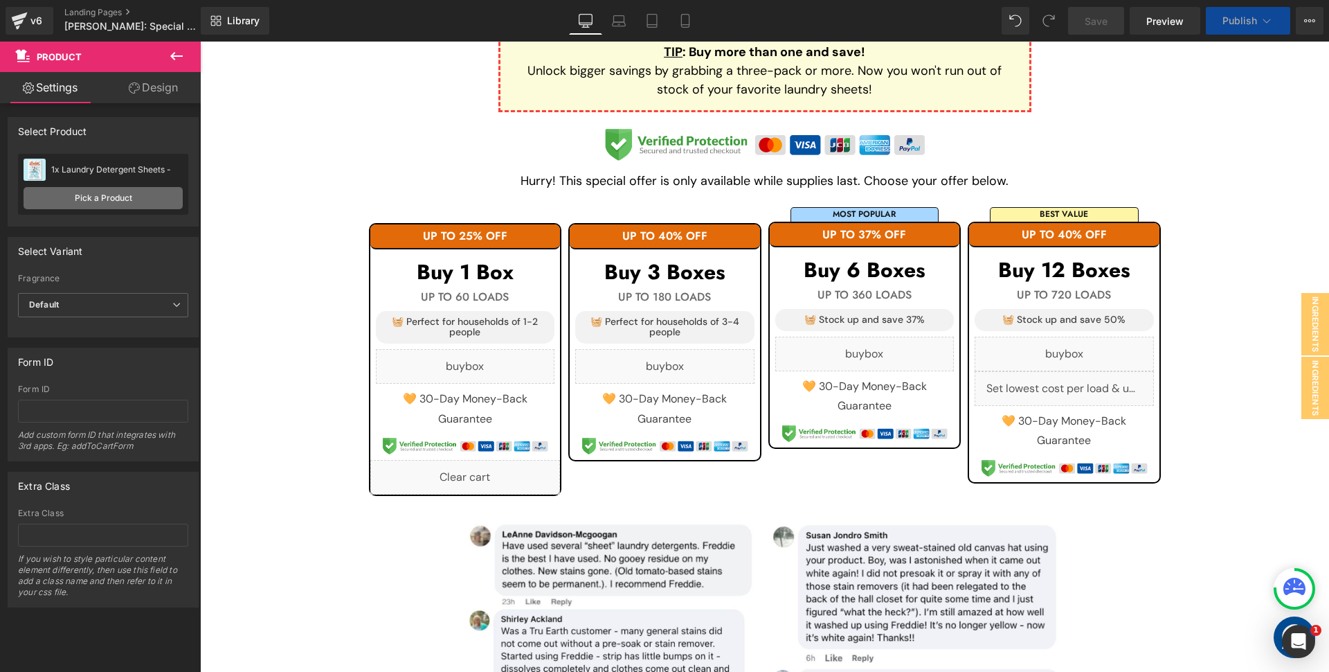
click at [116, 190] on link "Pick a Product" at bounding box center [103, 198] width 159 height 22
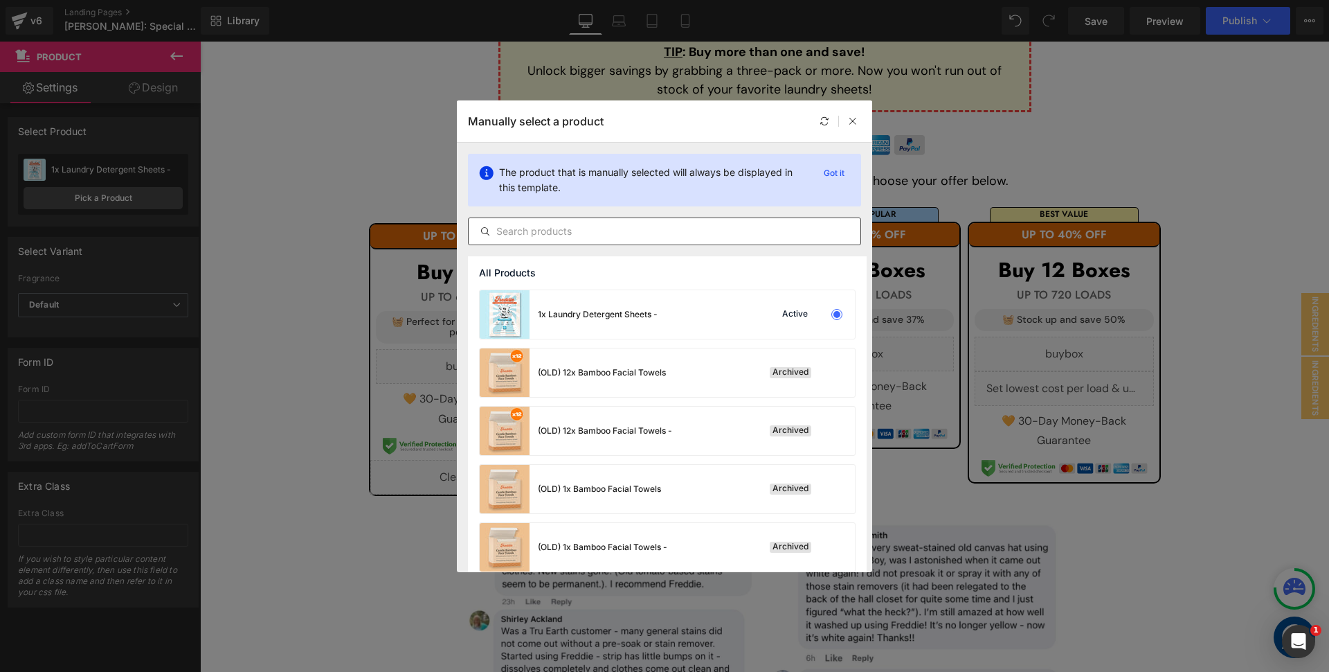
click at [629, 237] on input "text" at bounding box center [665, 231] width 392 height 17
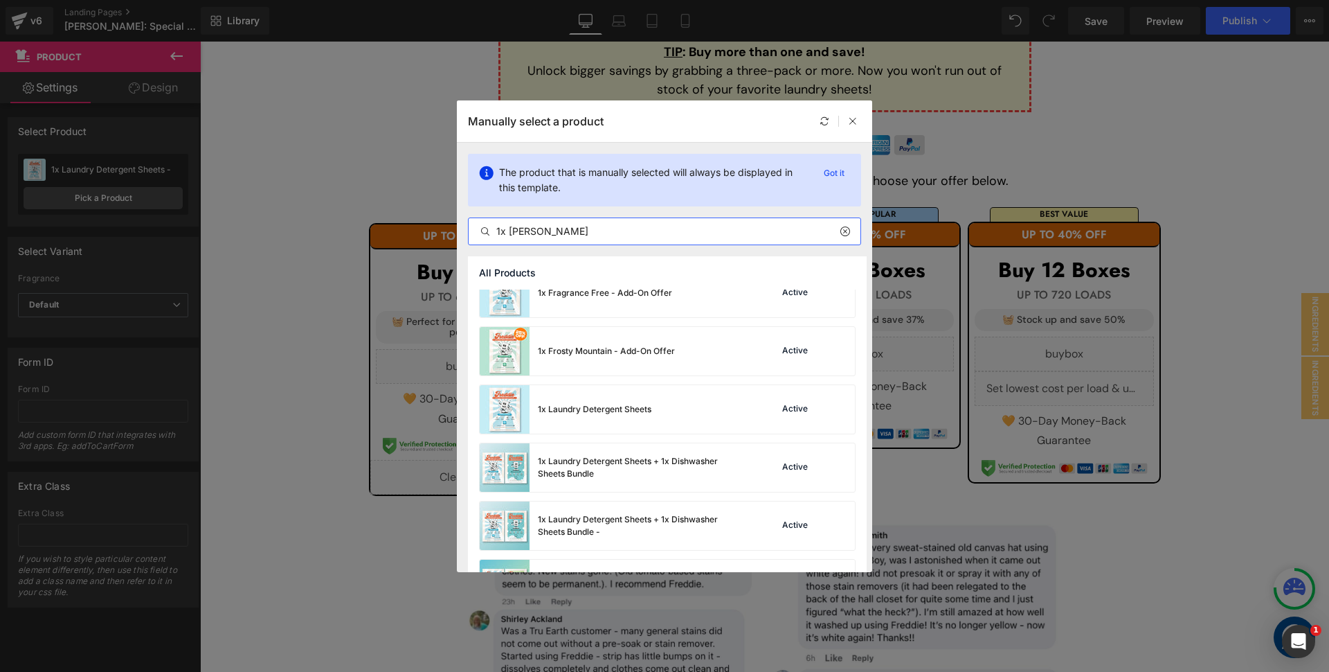
scroll to position [174, 0]
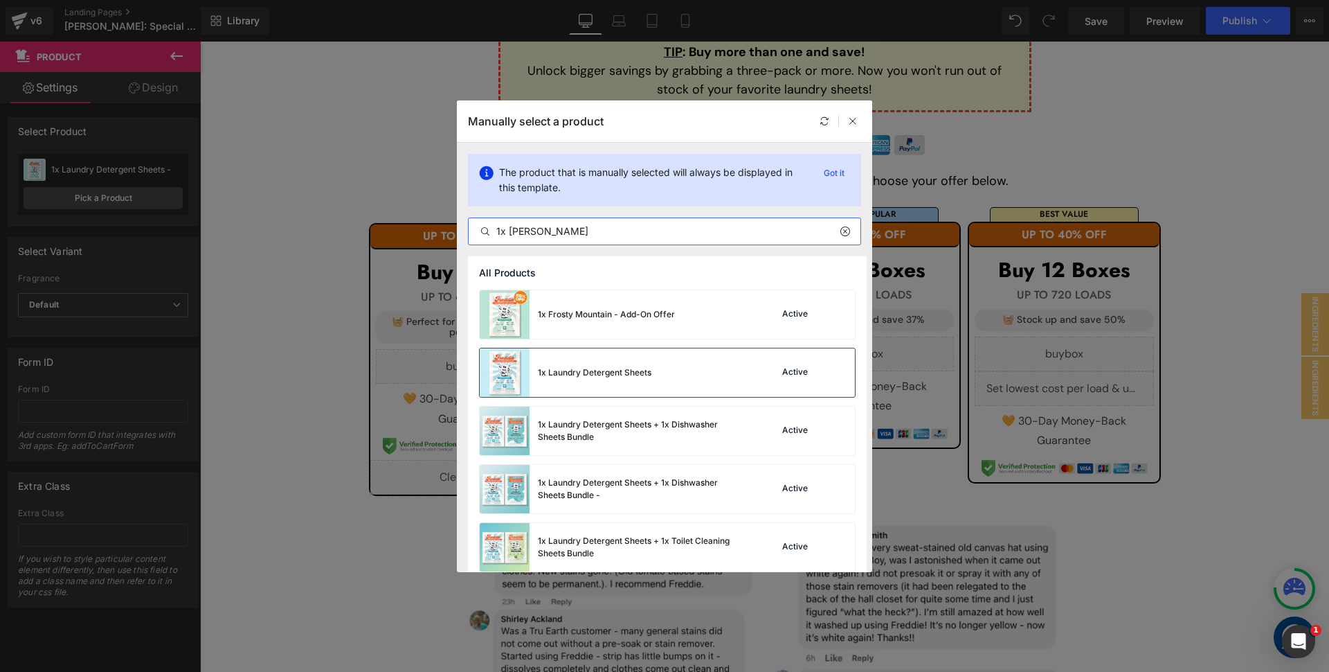
type input "1x lau"
click at [611, 366] on div "1x Laundry Detergent Sheets" at bounding box center [595, 372] width 114 height 12
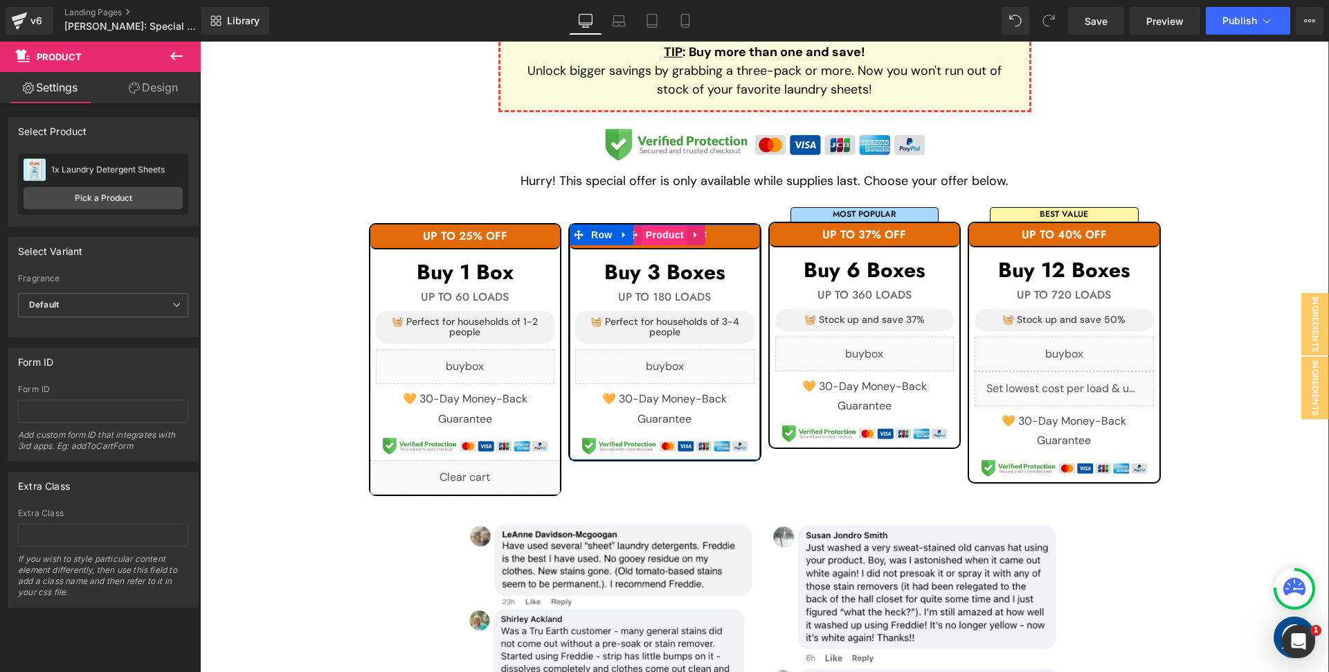
click at [666, 235] on span "Product" at bounding box center [665, 234] width 45 height 21
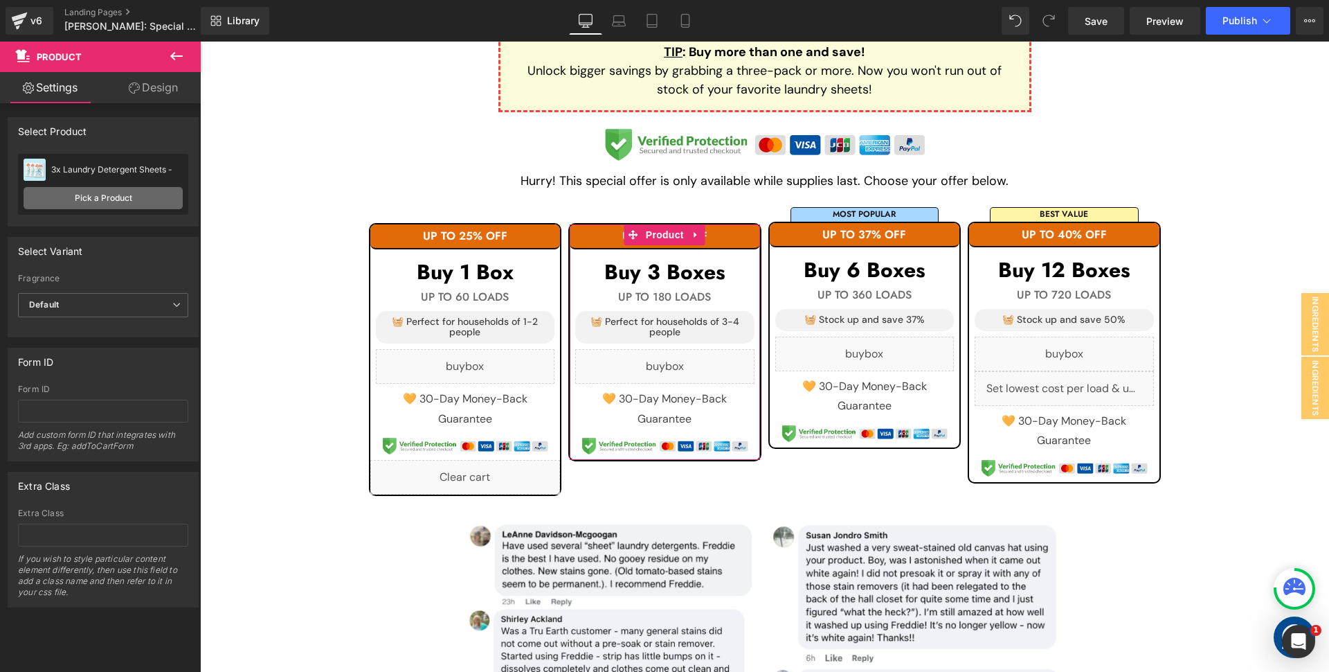
click at [91, 205] on link "Pick a Product" at bounding box center [103, 198] width 159 height 22
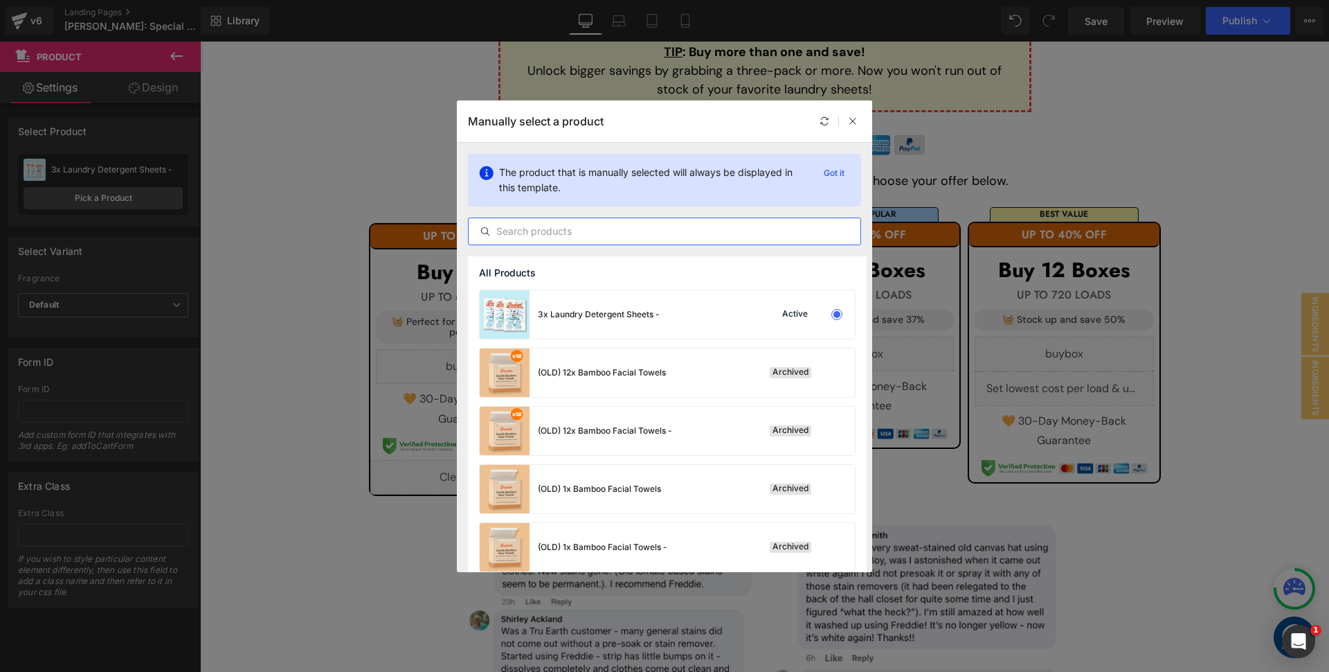
click at [605, 232] on input "text" at bounding box center [665, 231] width 392 height 17
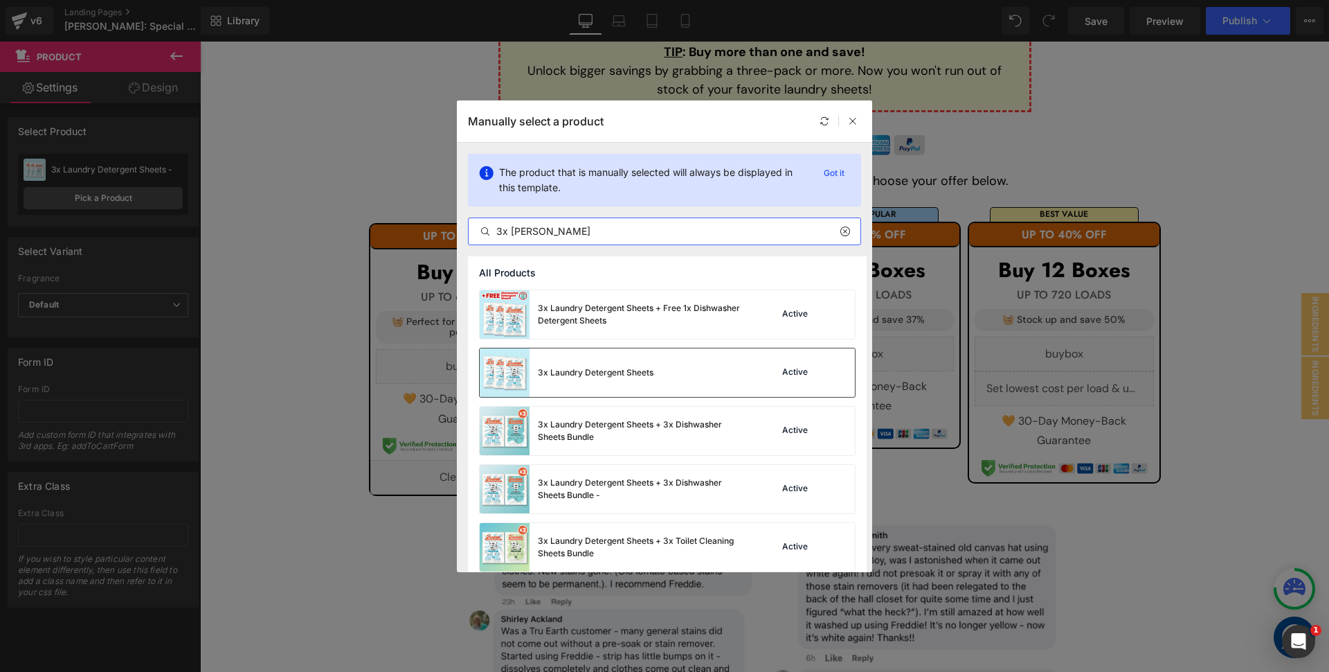
type input "3x lau"
click at [627, 381] on div "3x Laundry Detergent Sheets" at bounding box center [567, 372] width 174 height 48
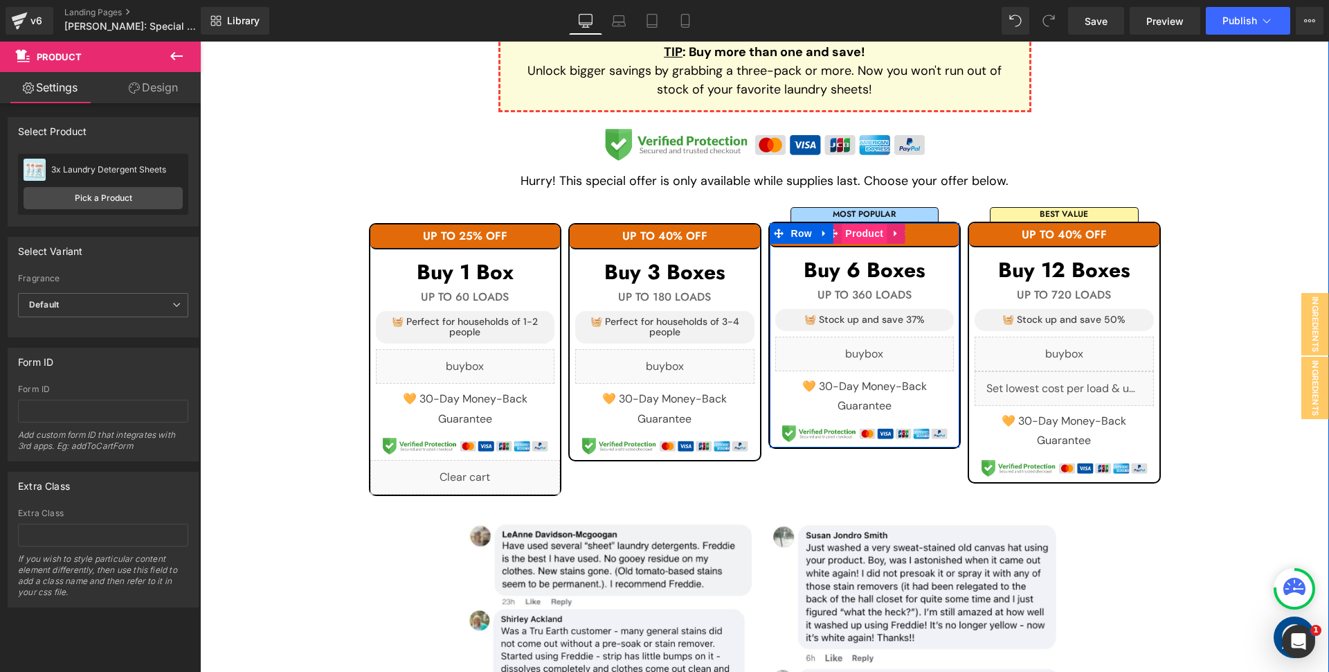
click at [867, 234] on span "Product" at bounding box center [864, 233] width 45 height 21
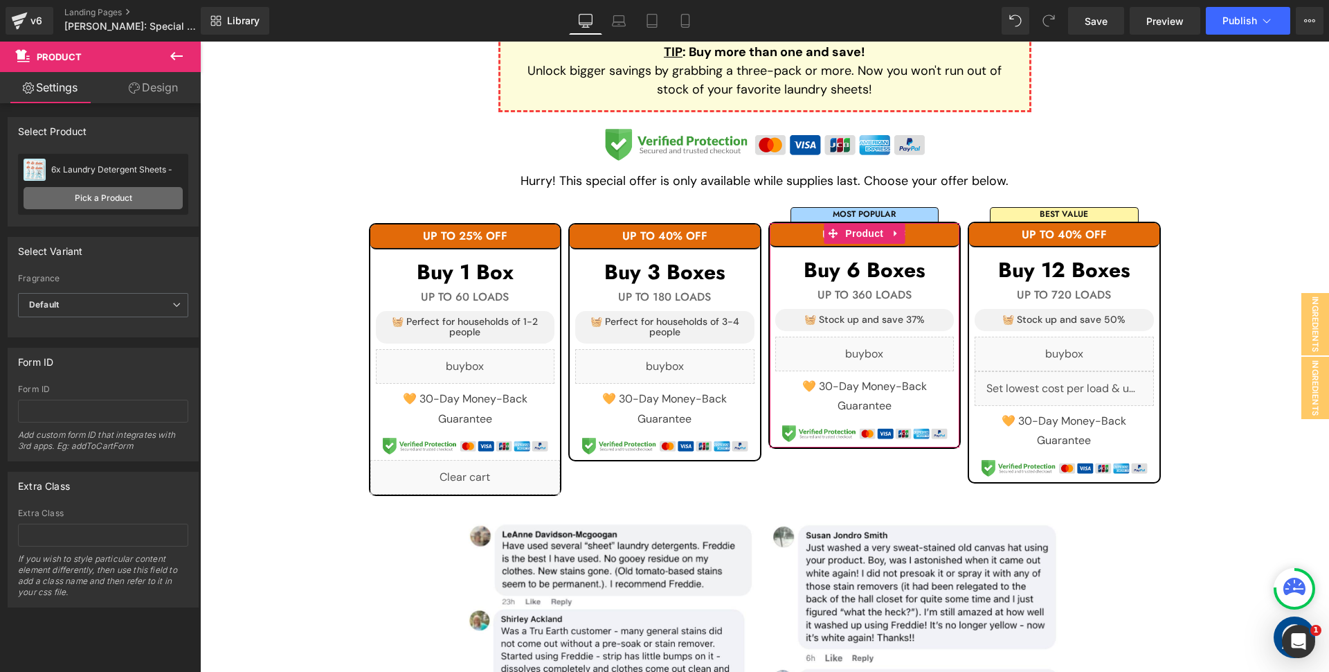
click at [64, 197] on link "Pick a Product" at bounding box center [103, 198] width 159 height 22
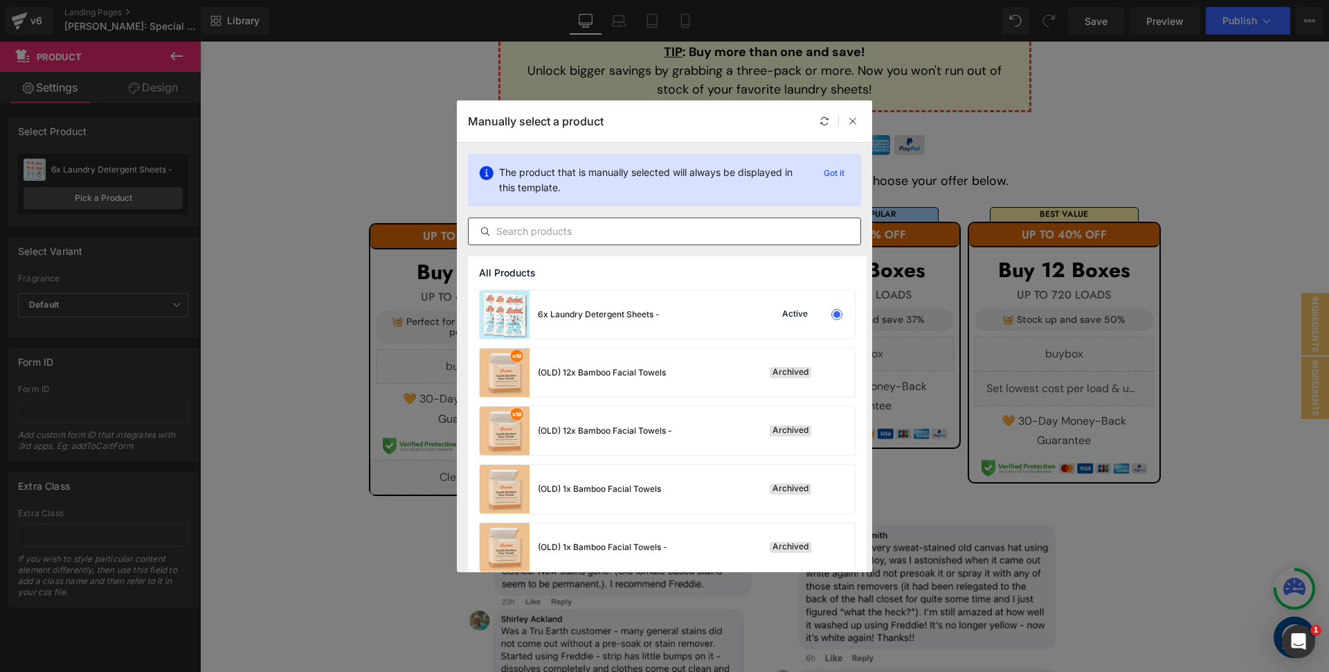
click at [616, 234] on input "text" at bounding box center [665, 231] width 392 height 17
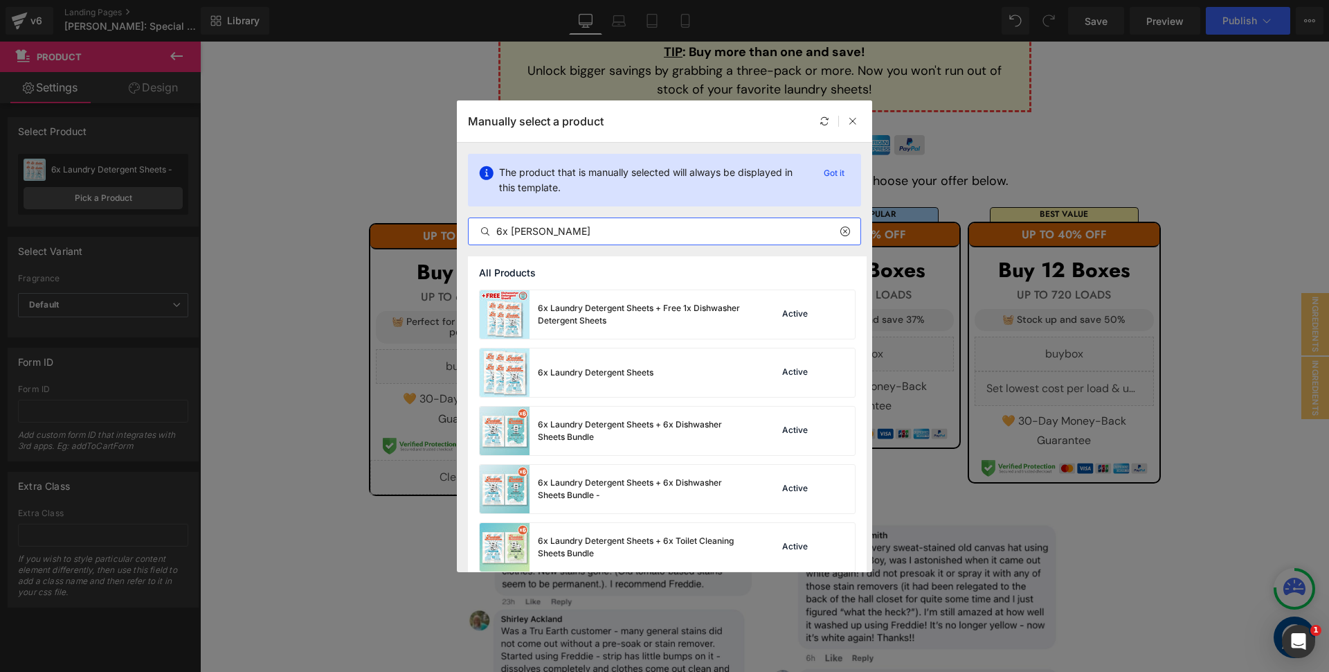
type input "6x [PERSON_NAME]"
click at [614, 384] on div "6x Laundry Detergent Sheets" at bounding box center [567, 372] width 174 height 48
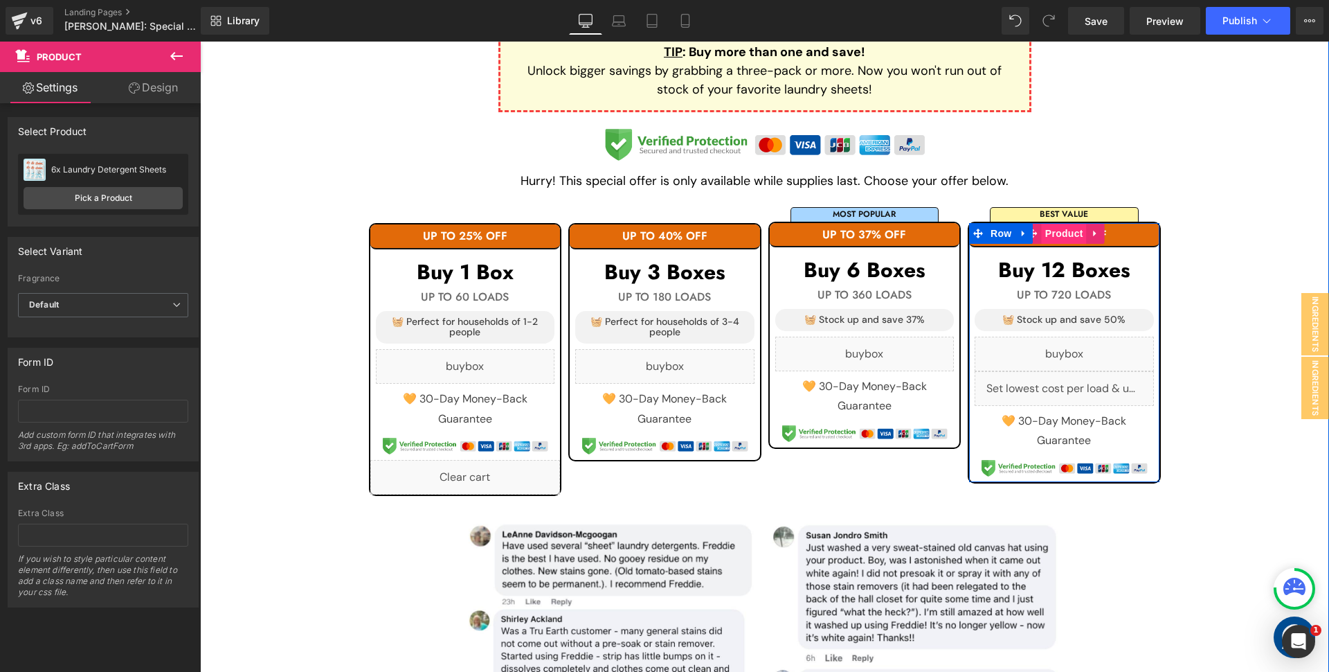
click at [1070, 231] on span "Product" at bounding box center [1064, 233] width 45 height 21
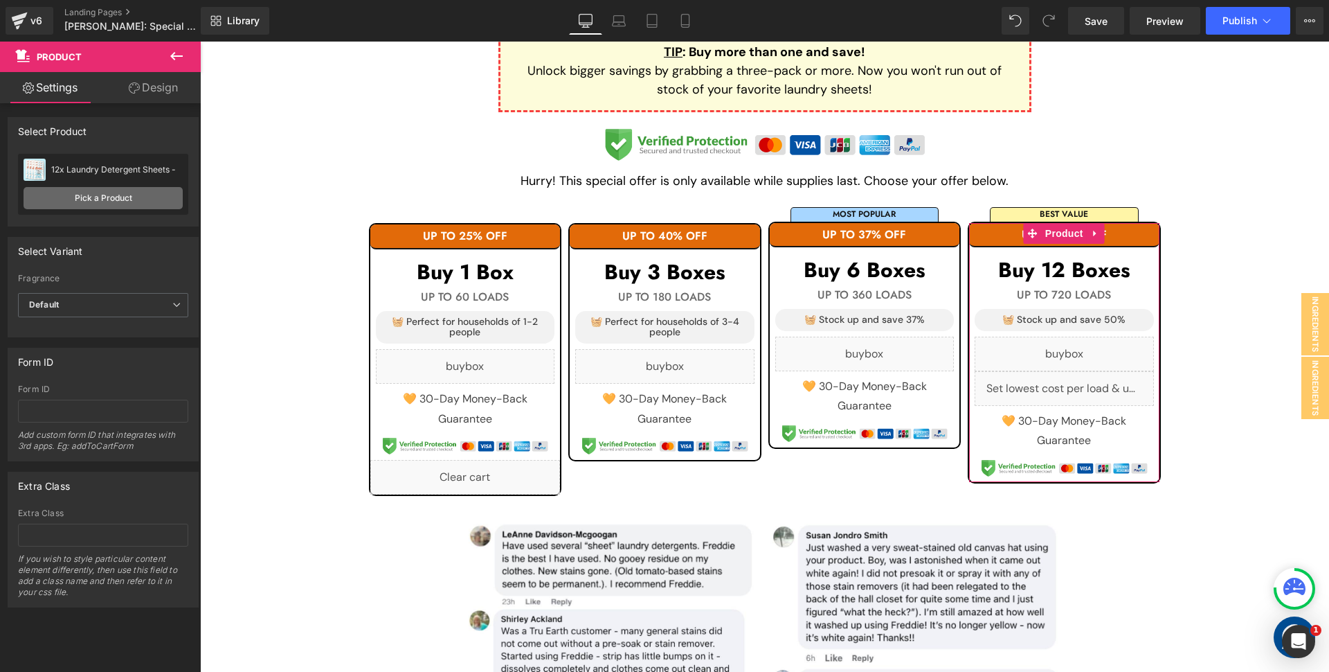
click at [124, 199] on link "Pick a Product" at bounding box center [103, 198] width 159 height 22
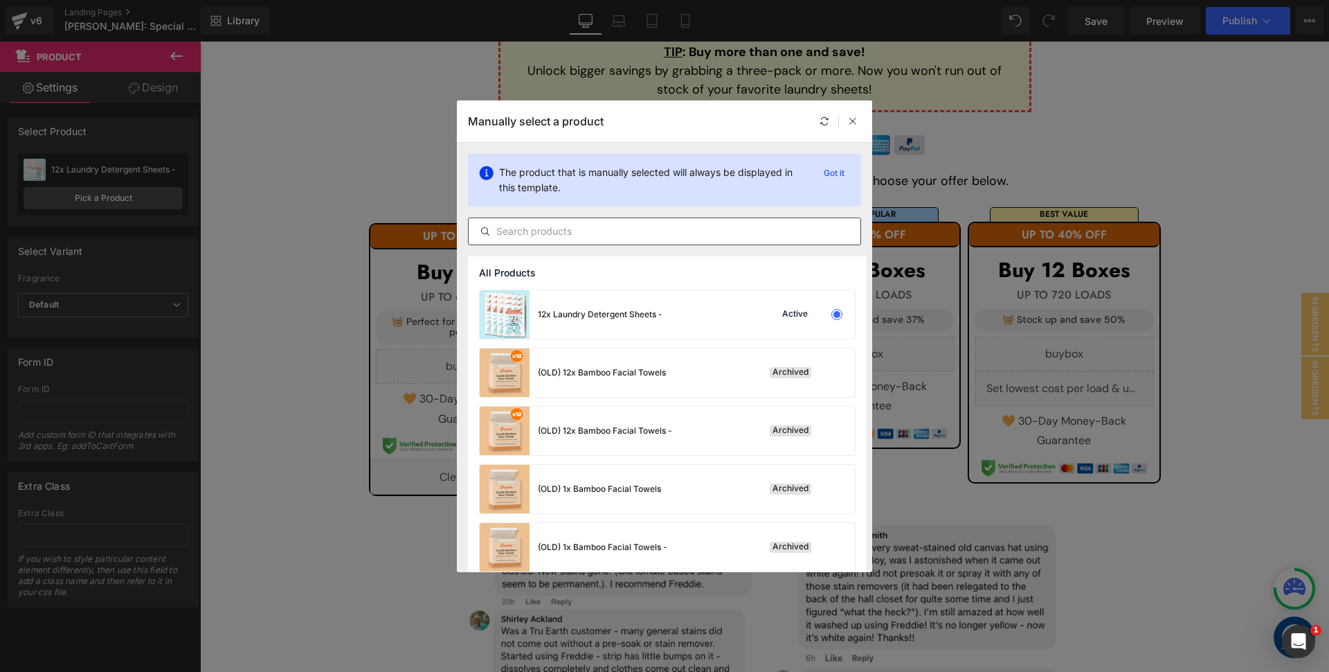
click at [542, 224] on input "text" at bounding box center [665, 231] width 392 height 17
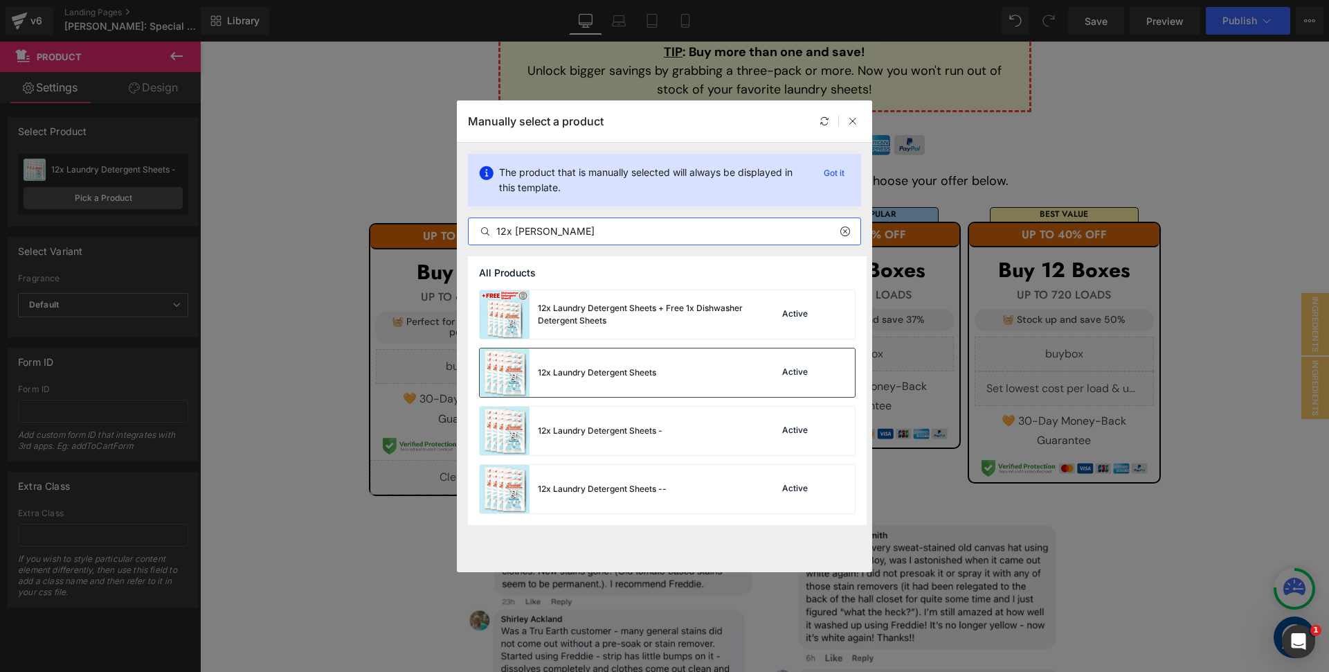
type input "12x [PERSON_NAME]"
click at [669, 370] on div "12x Laundry Detergent Sheets Active" at bounding box center [667, 372] width 375 height 48
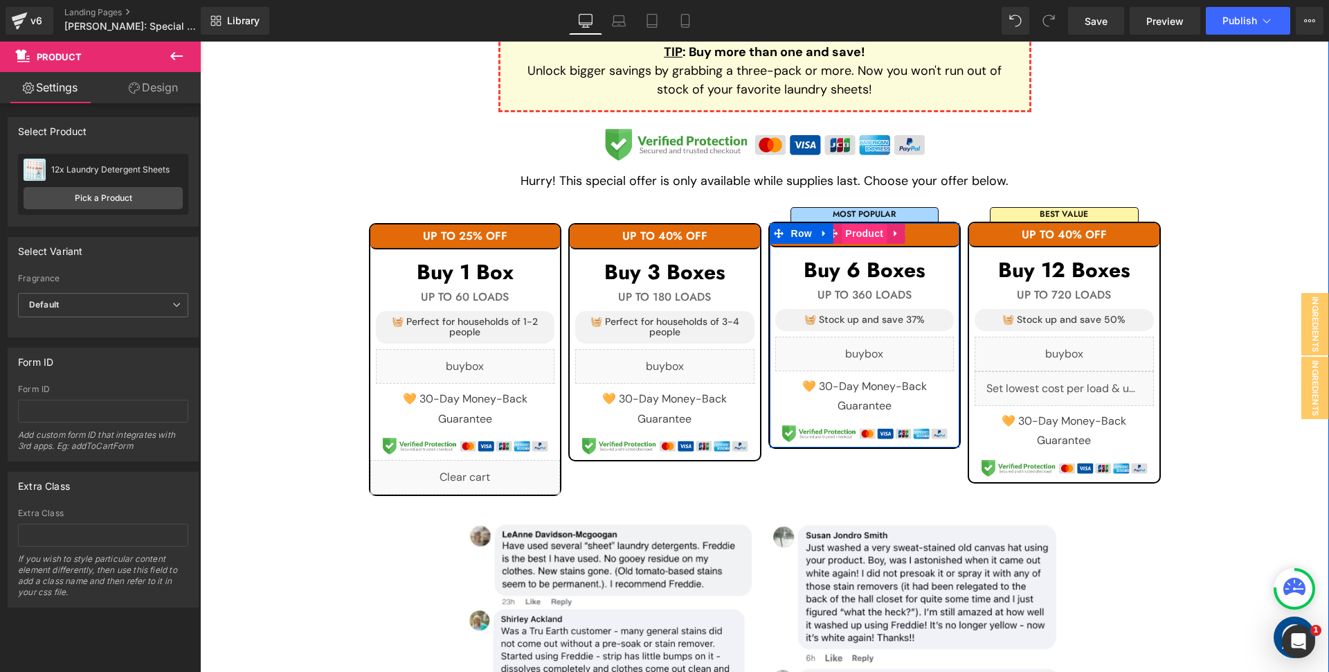
click at [865, 237] on span "Product" at bounding box center [864, 233] width 45 height 21
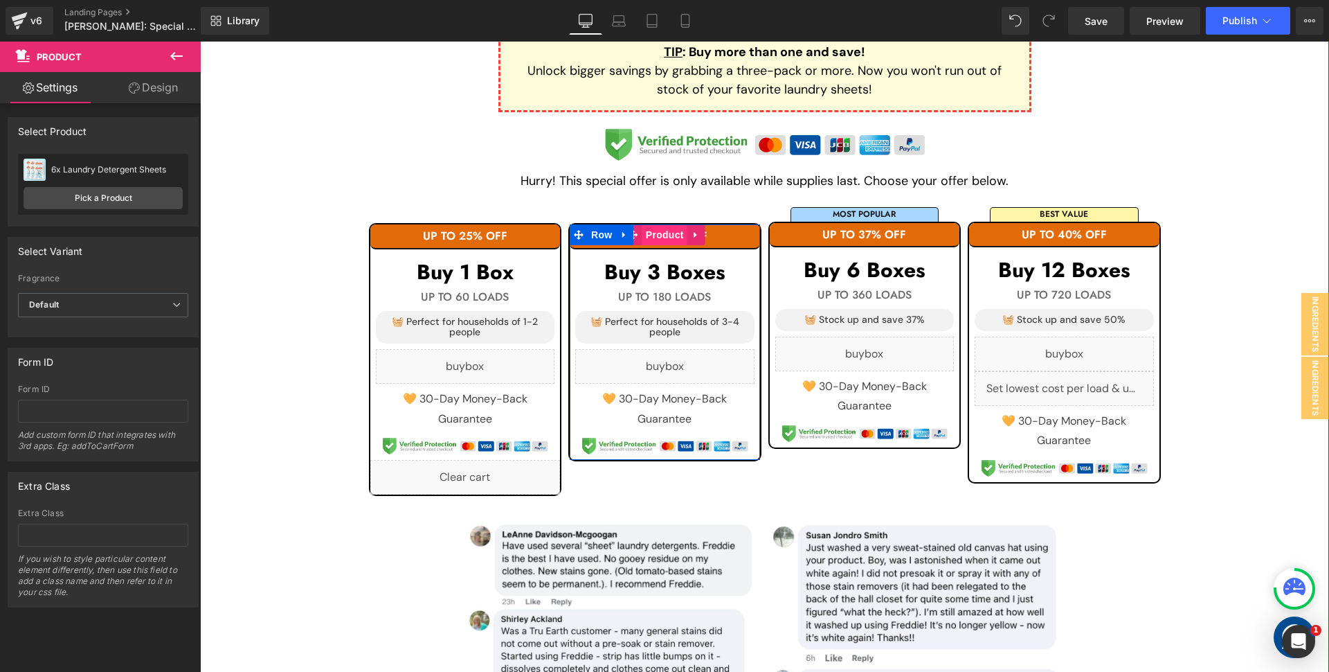
click at [658, 235] on span "Product" at bounding box center [665, 234] width 45 height 21
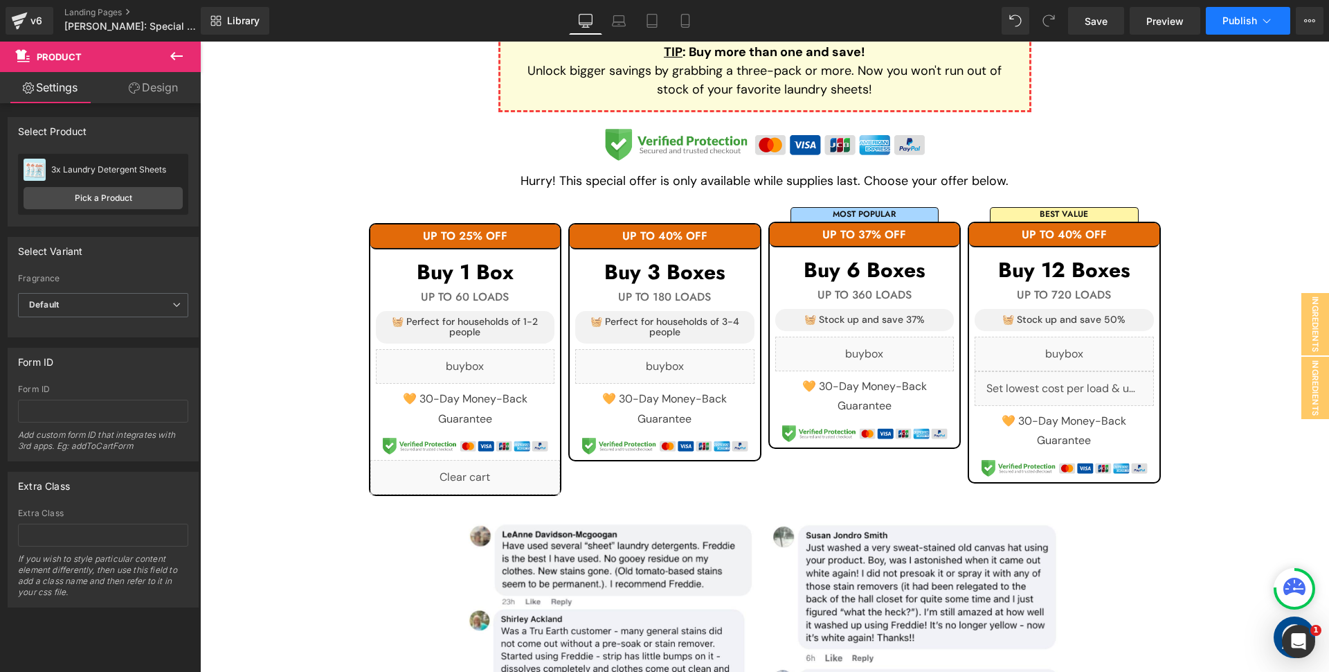
click at [1232, 25] on span "Publish" at bounding box center [1240, 20] width 35 height 11
click at [84, 10] on link "Landing Pages" at bounding box center [143, 12] width 159 height 11
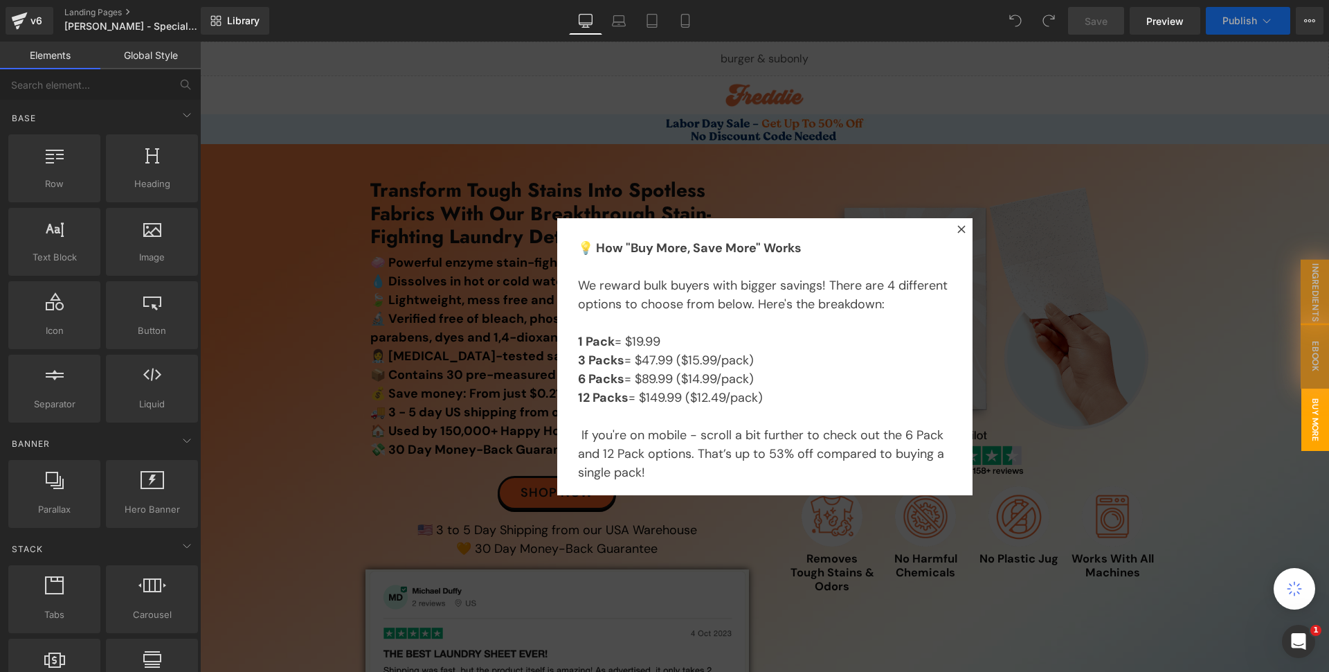
click at [958, 228] on icon at bounding box center [962, 229] width 8 height 8
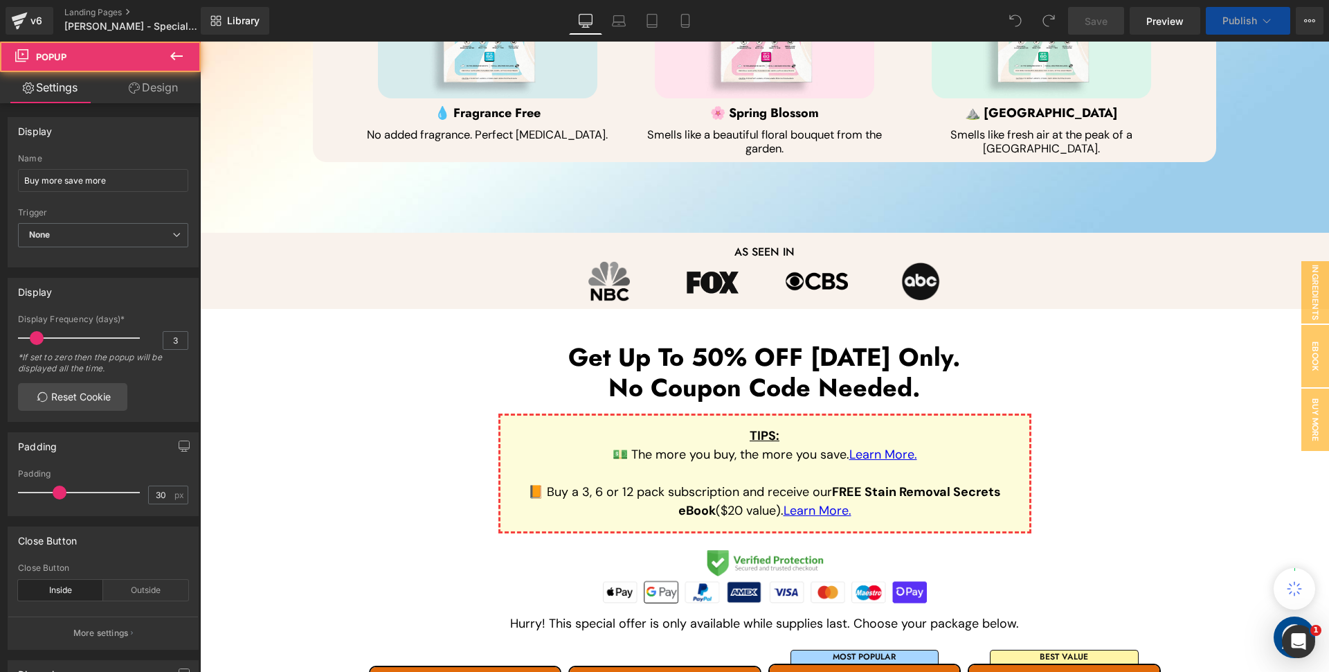
scroll to position [1318, 0]
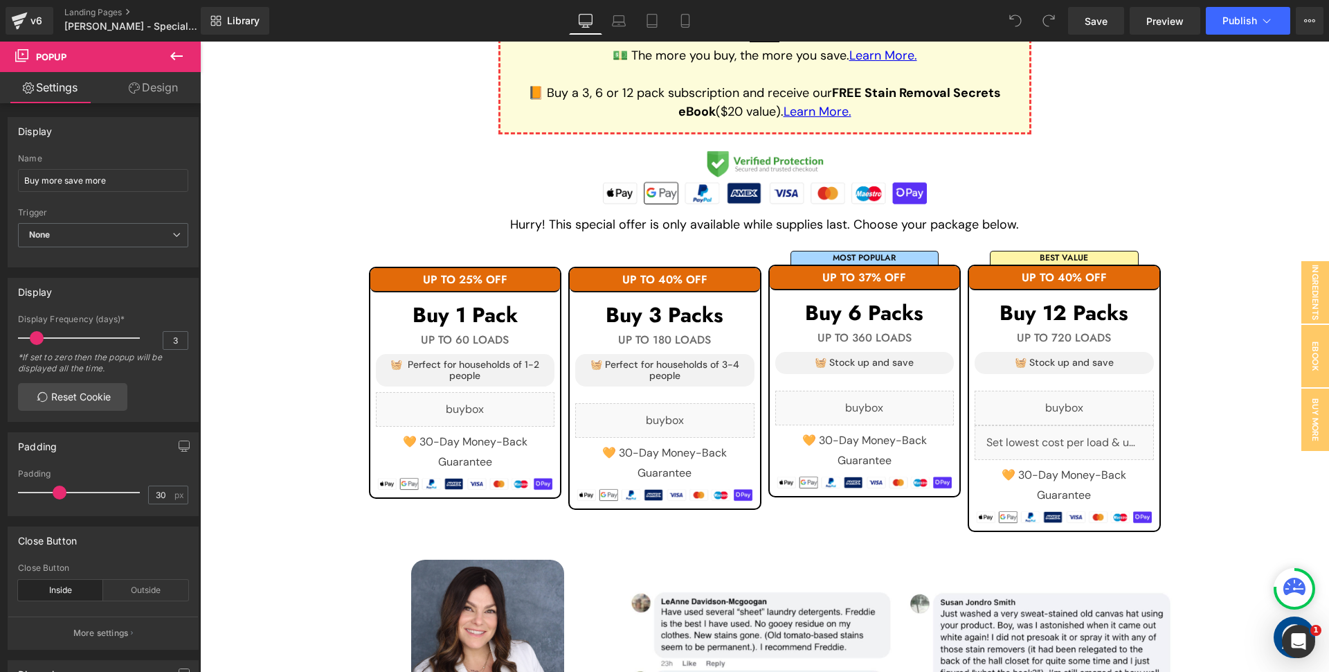
click at [454, 279] on div "UP TO 25% OFF Heading Buy 1 Pack Heading UP TO 60 LOADS Heading 🧺 Perfect for h…" at bounding box center [465, 383] width 190 height 230
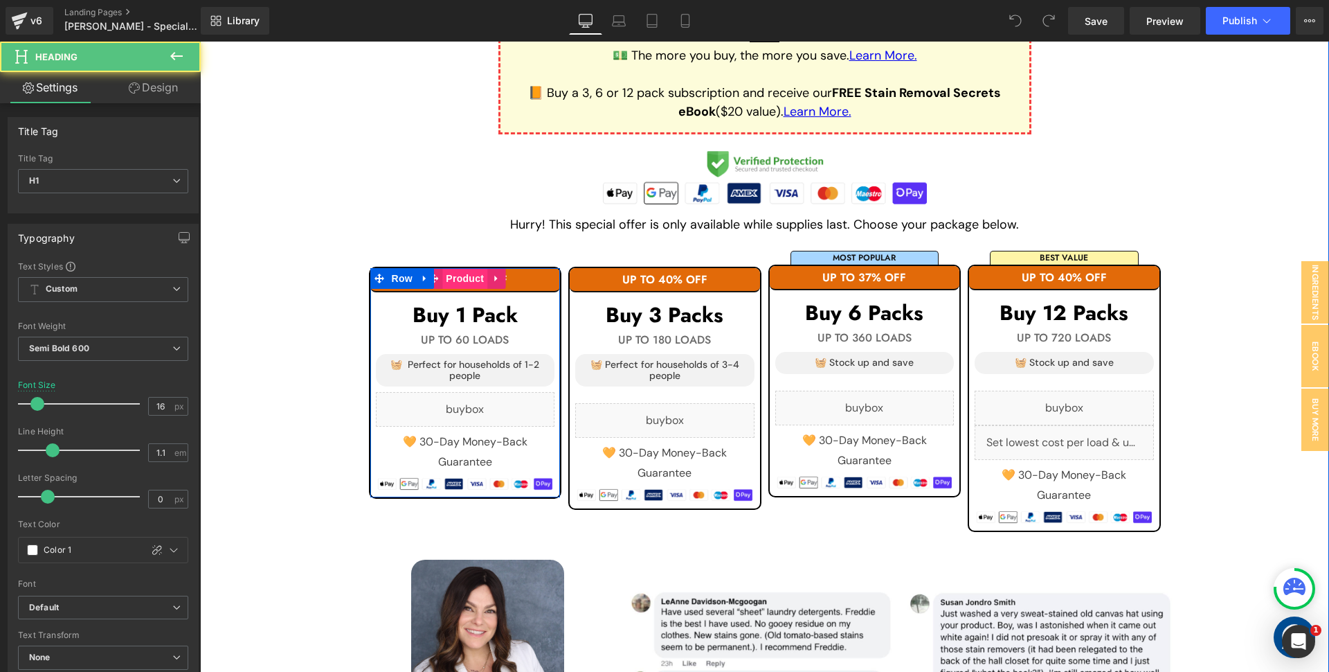
click at [456, 275] on span "Product" at bounding box center [464, 278] width 45 height 21
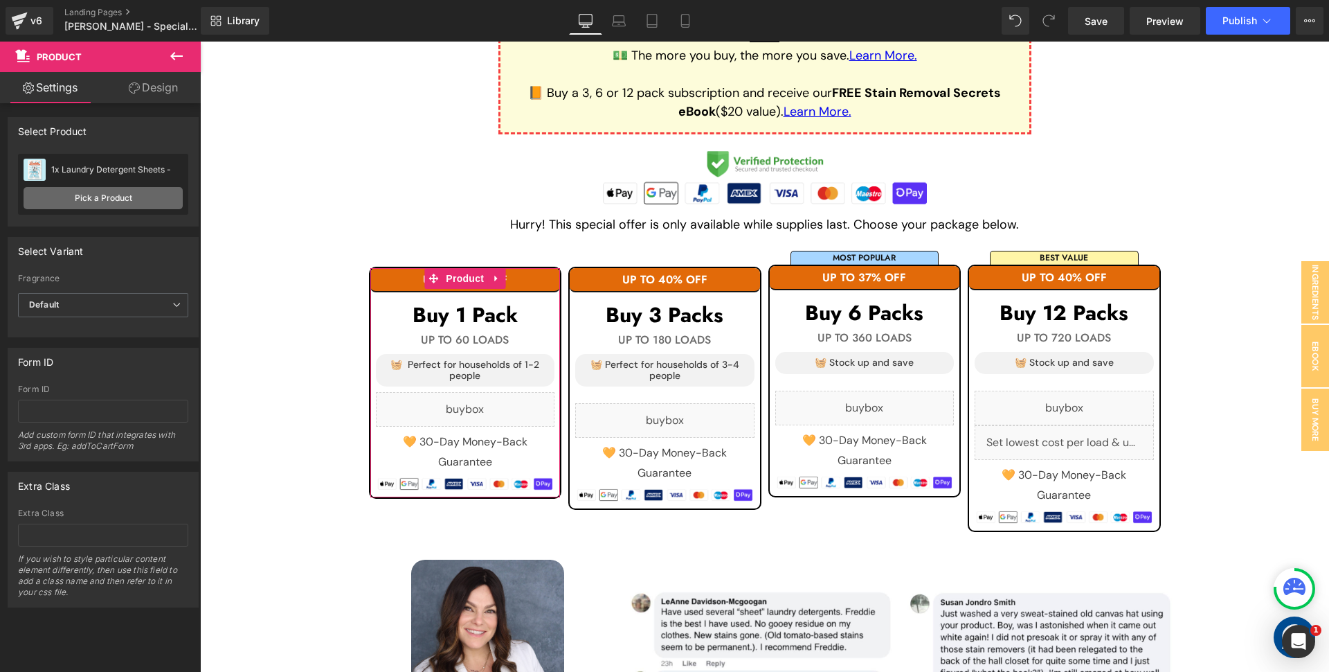
click at [124, 197] on link "Pick a Product" at bounding box center [103, 198] width 159 height 22
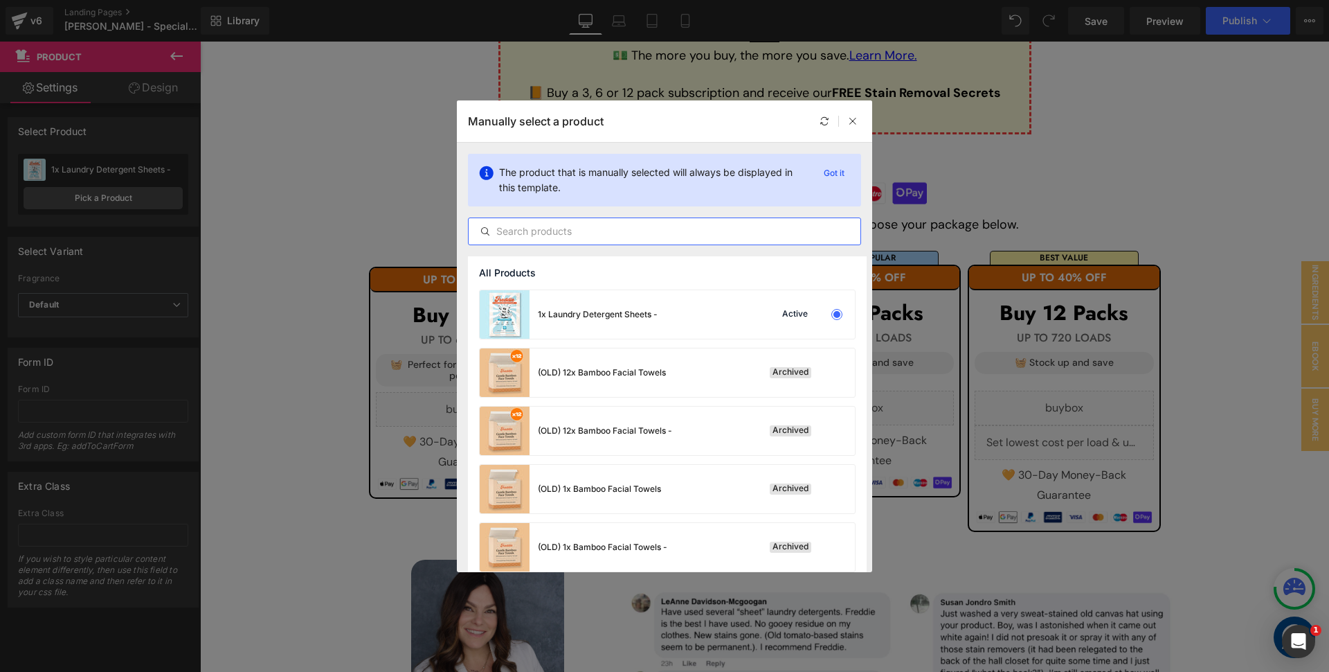
click at [523, 225] on input "text" at bounding box center [665, 231] width 392 height 17
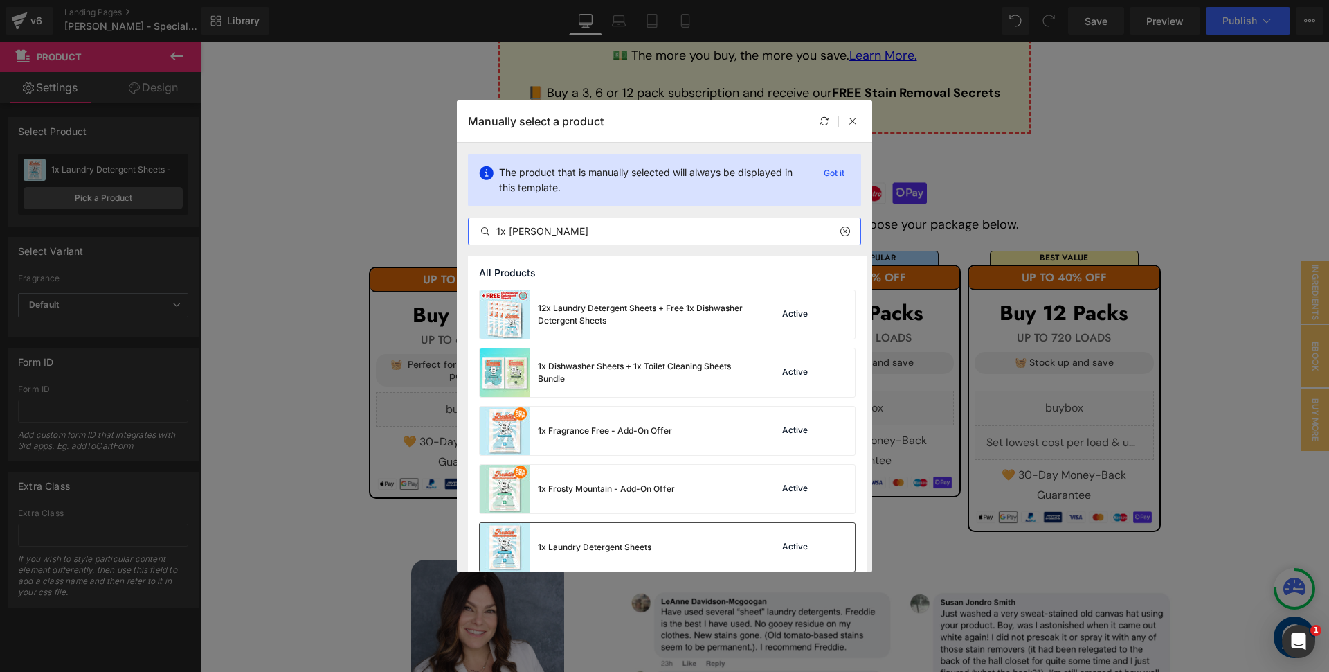
type input "1x lau"
click at [648, 532] on div "1x Laundry Detergent Sheets" at bounding box center [566, 547] width 172 height 48
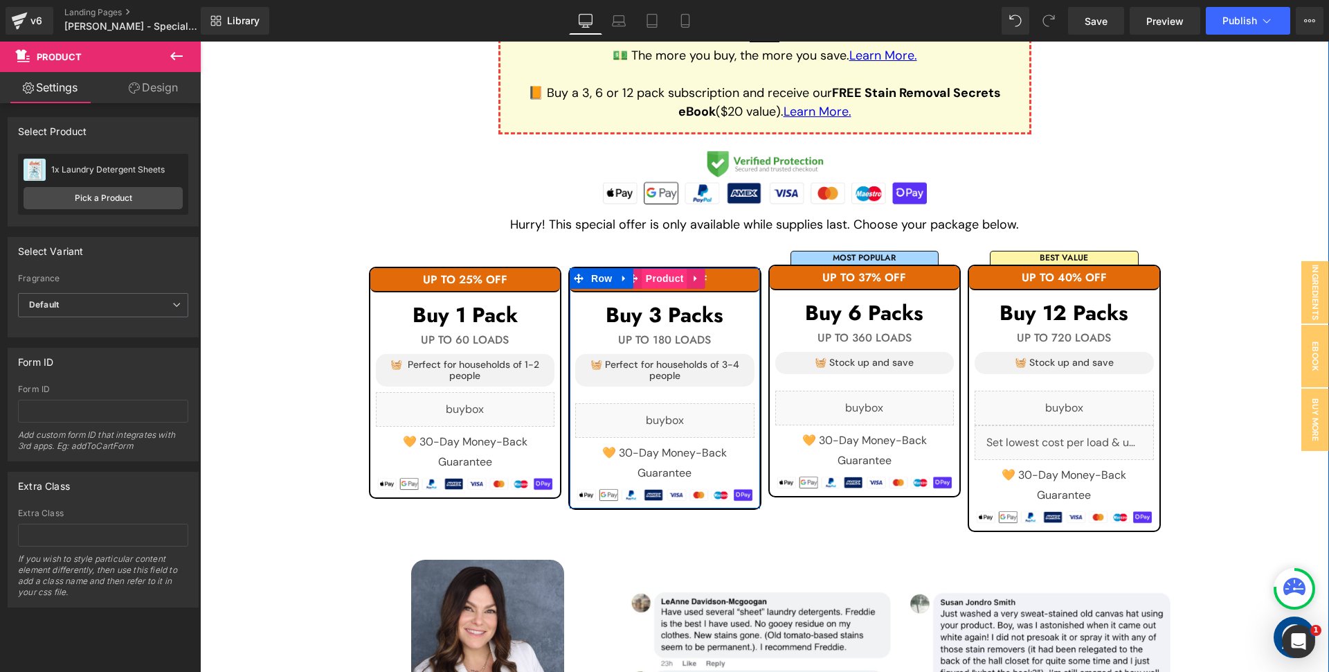
click at [667, 278] on span "Product" at bounding box center [665, 278] width 45 height 21
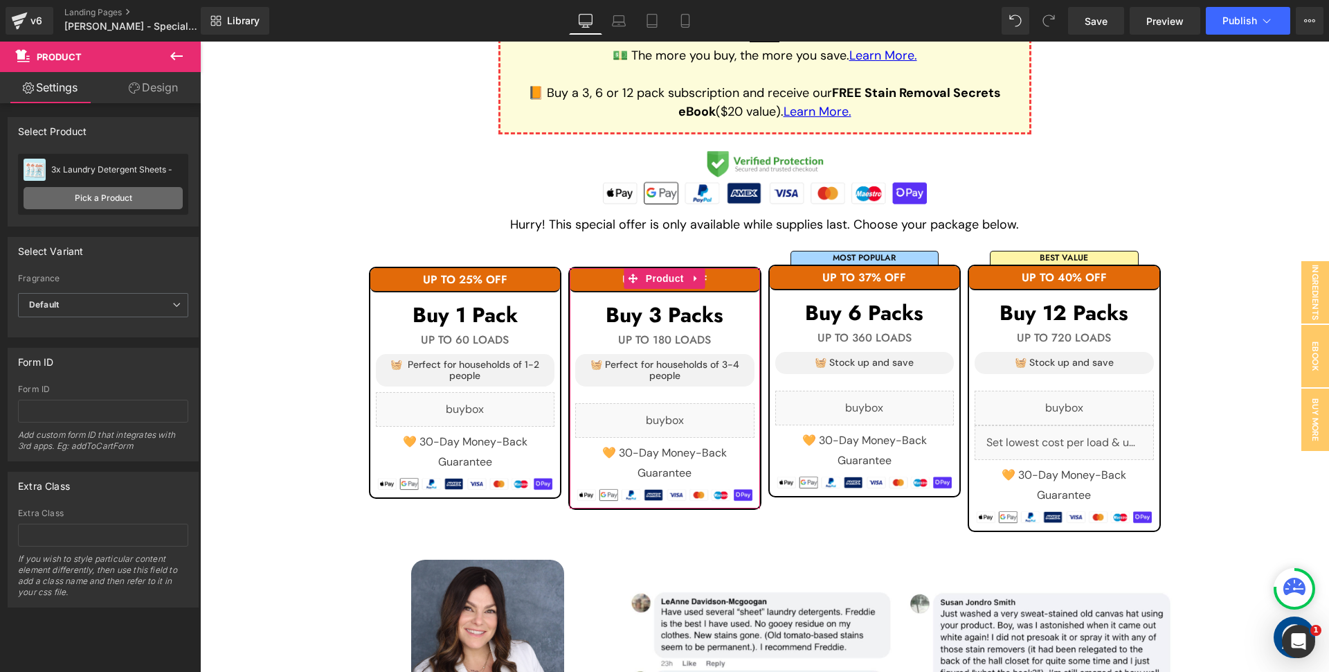
click at [133, 200] on link "Pick a Product" at bounding box center [103, 198] width 159 height 22
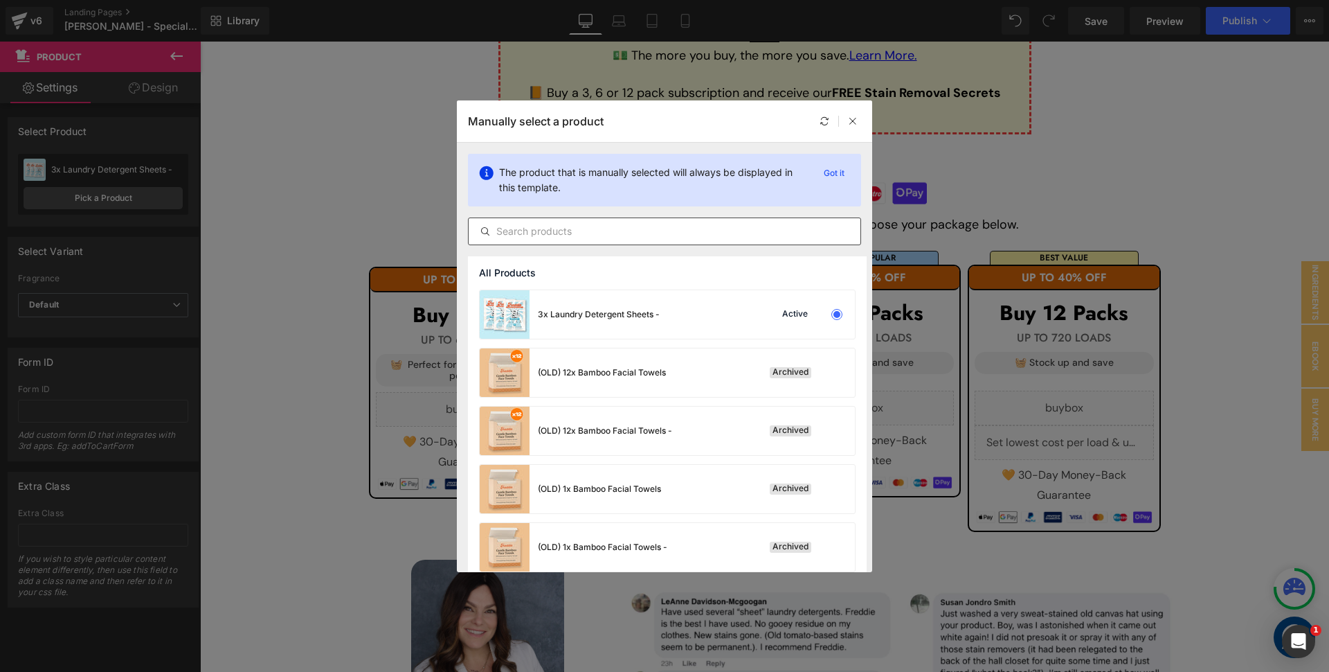
click at [542, 225] on input "text" at bounding box center [665, 231] width 392 height 17
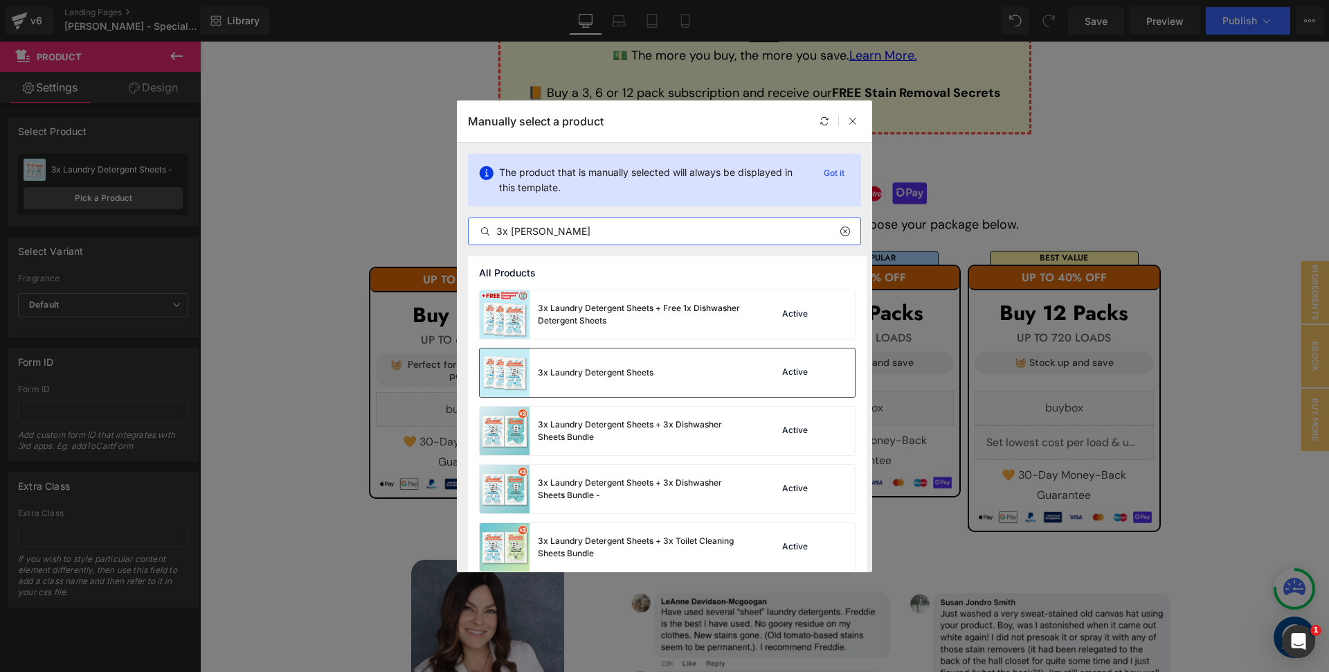
type input "3x [PERSON_NAME]"
click at [640, 368] on div "3x Laundry Detergent Sheets" at bounding box center [596, 372] width 116 height 12
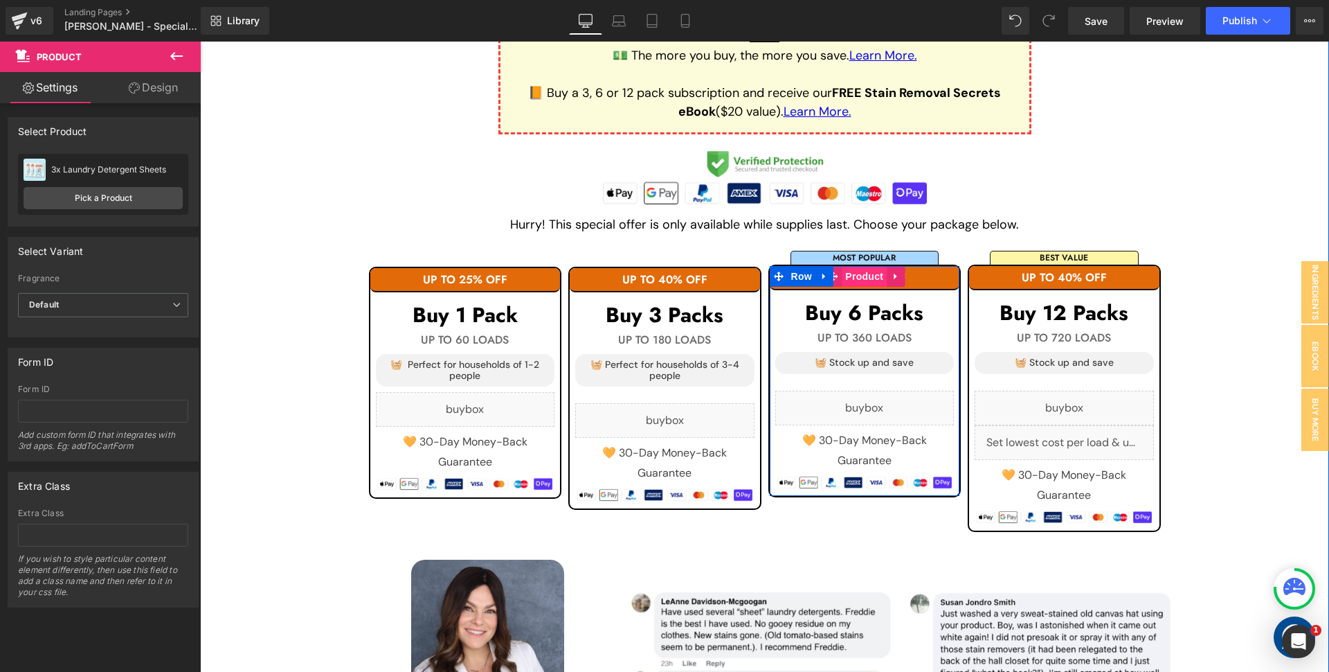
click at [861, 280] on span "Product" at bounding box center [864, 276] width 45 height 21
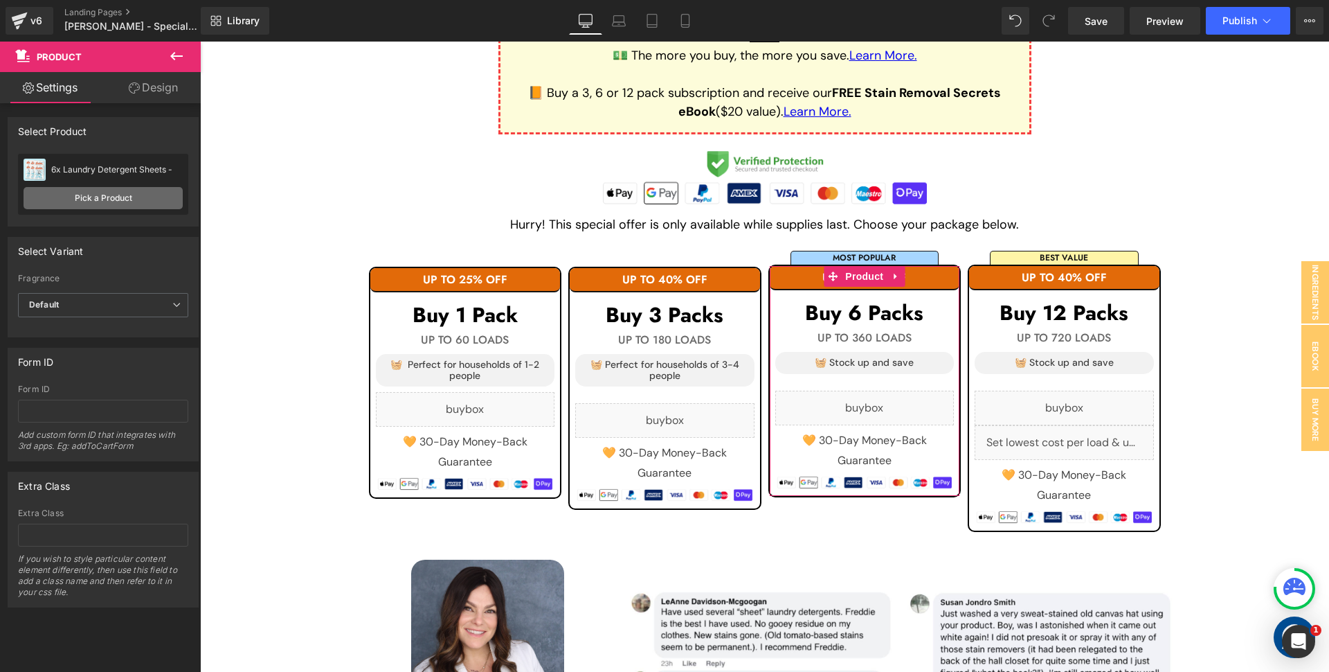
click at [61, 195] on link "Pick a Product" at bounding box center [103, 198] width 159 height 22
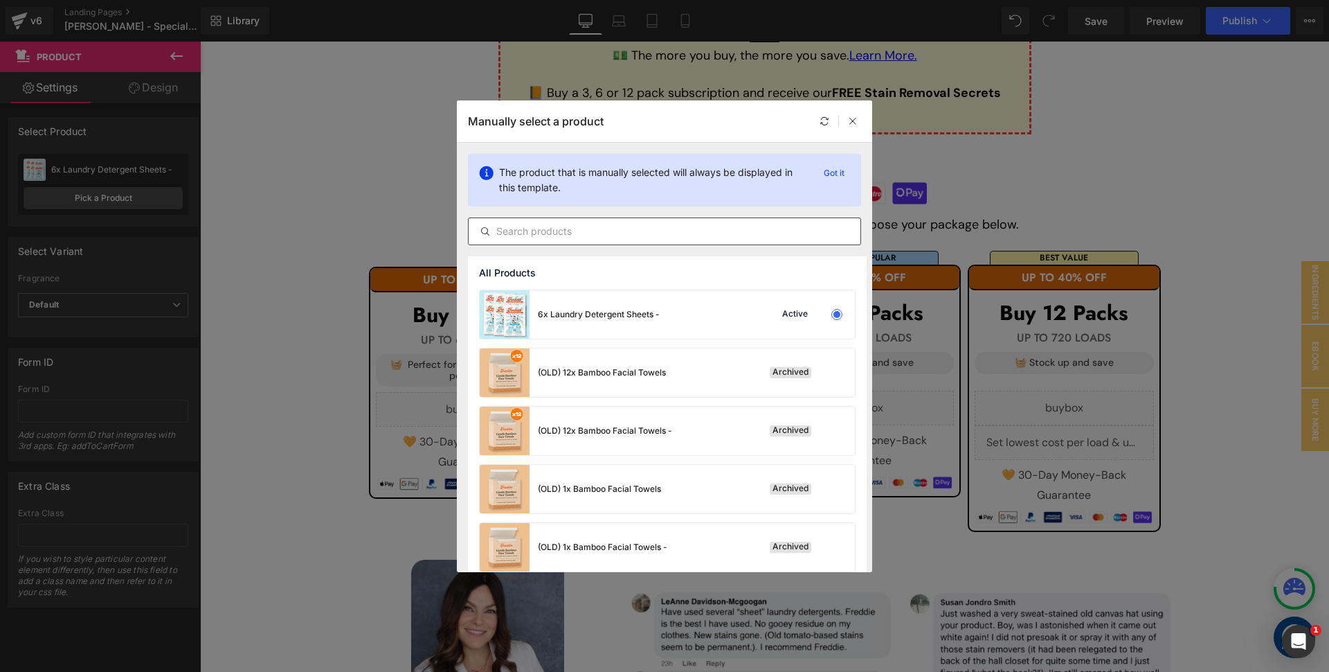
click at [552, 233] on input "text" at bounding box center [665, 231] width 392 height 17
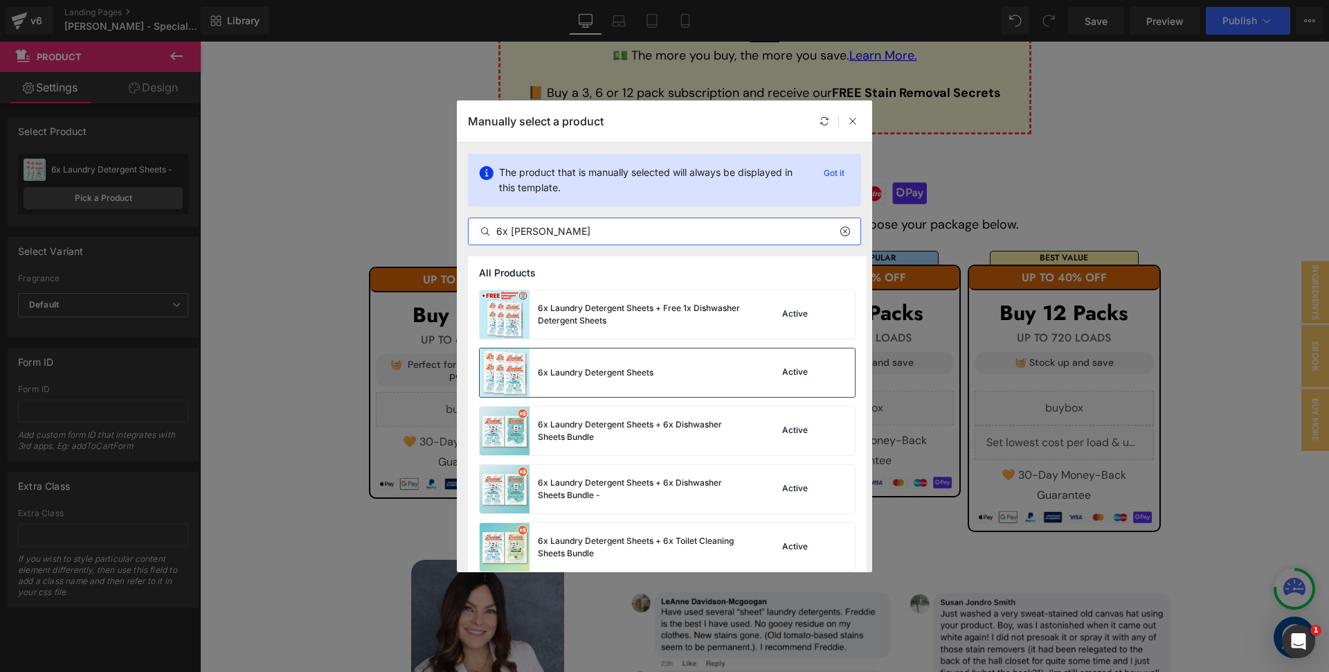
type input "6x [PERSON_NAME]"
click at [569, 378] on div "6x Laundry Detergent Sheets" at bounding box center [596, 372] width 116 height 12
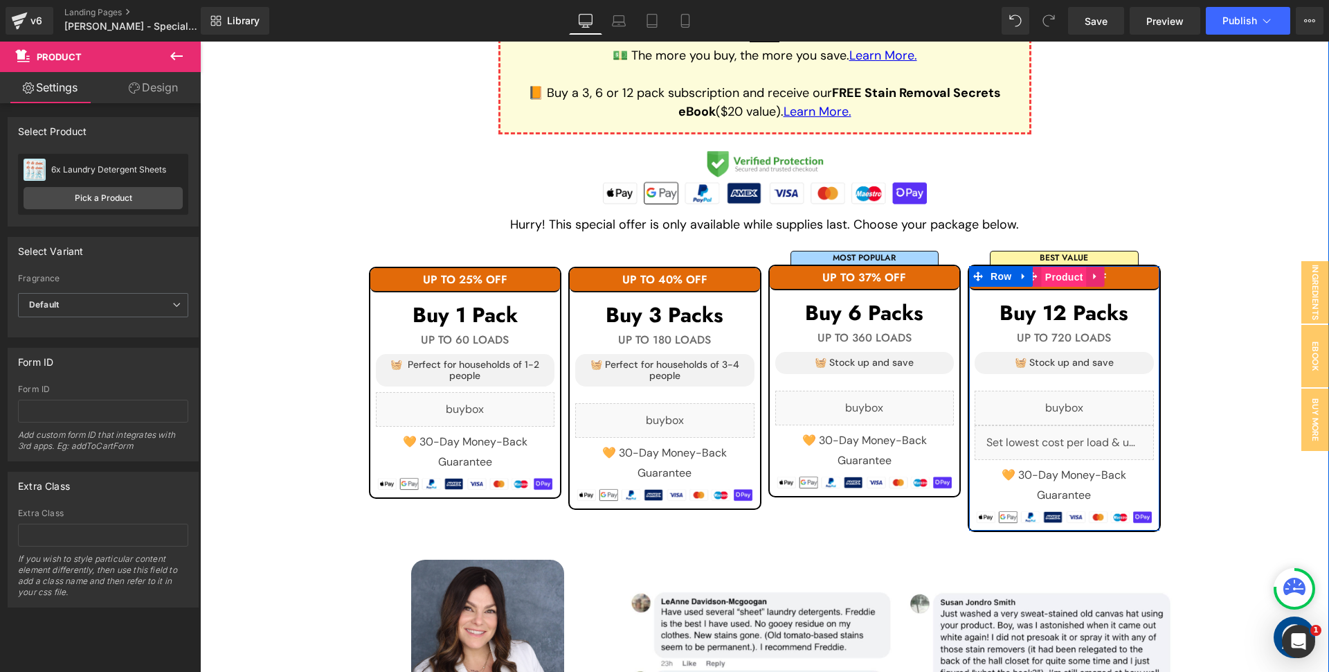
click at [1051, 278] on span "Product" at bounding box center [1064, 277] width 45 height 21
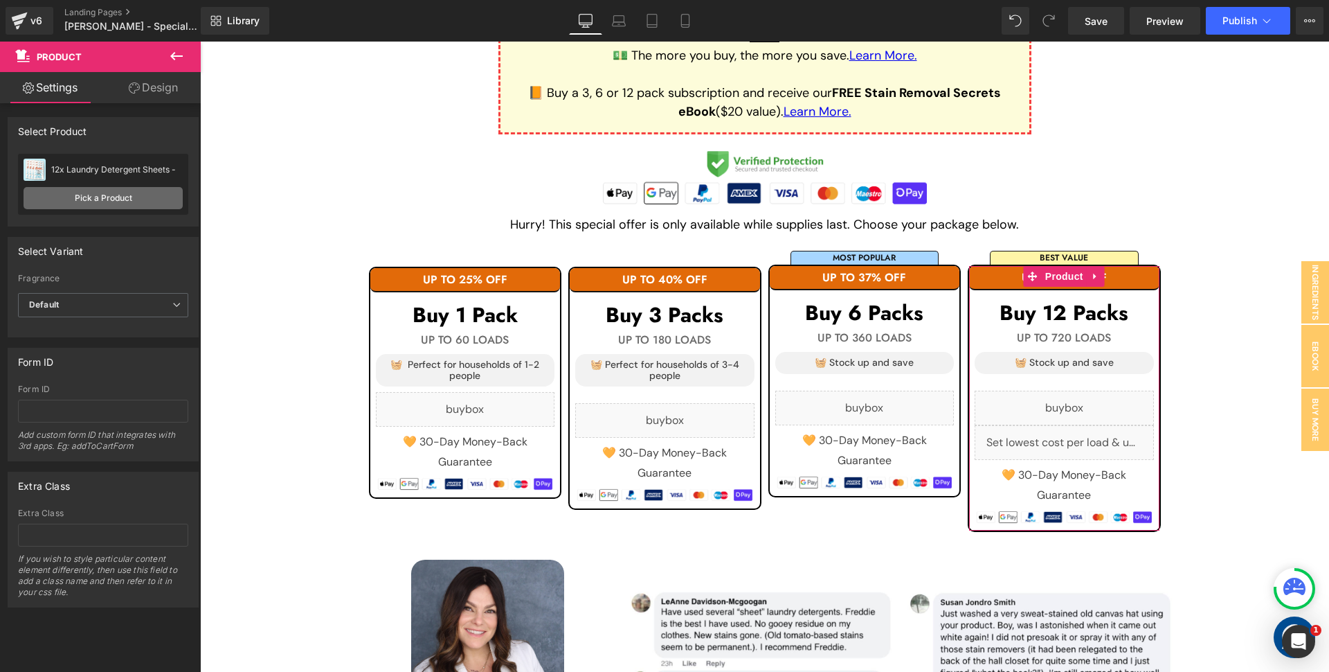
click at [55, 201] on link "Pick a Product" at bounding box center [103, 198] width 159 height 22
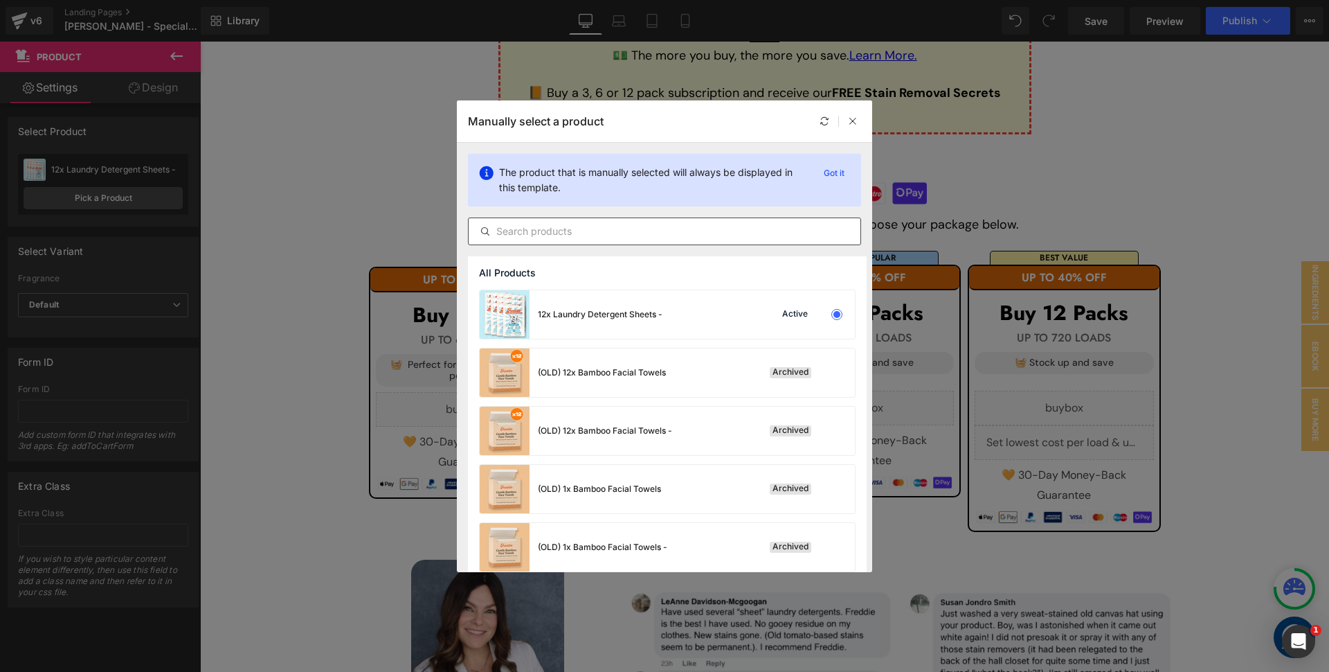
click at [590, 242] on div at bounding box center [664, 231] width 393 height 28
click at [593, 233] on input "text" at bounding box center [665, 231] width 392 height 17
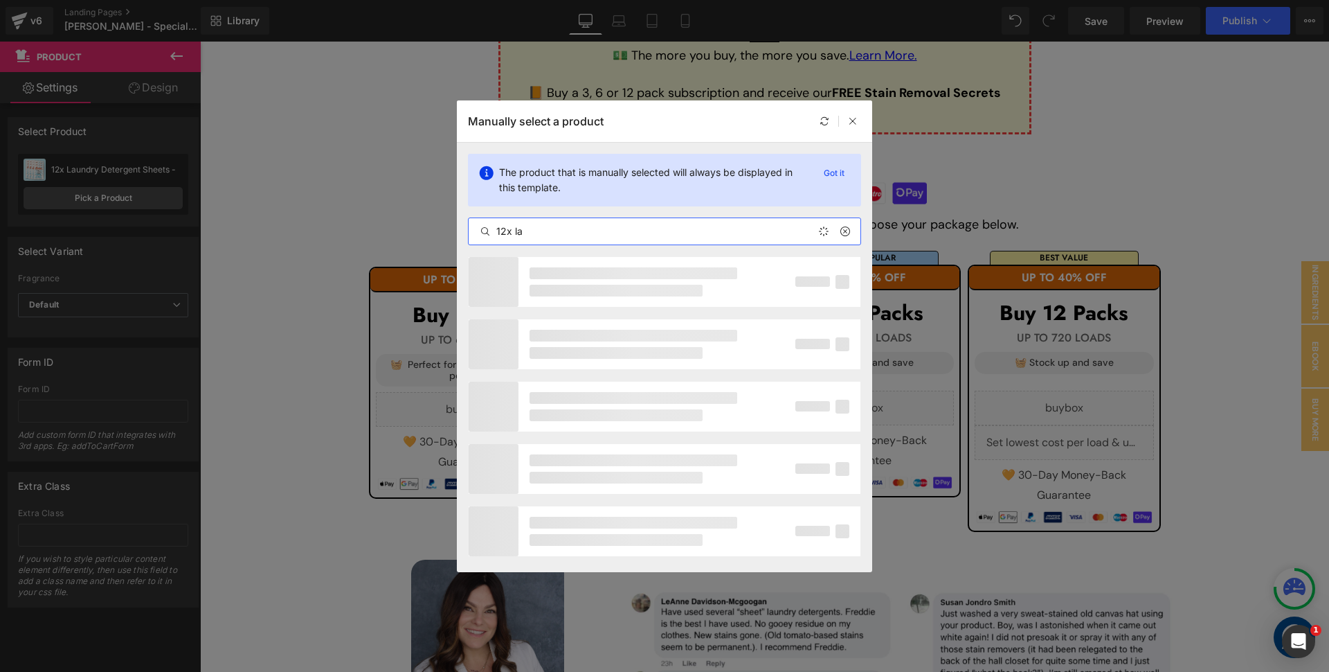
type input "12x [PERSON_NAME]"
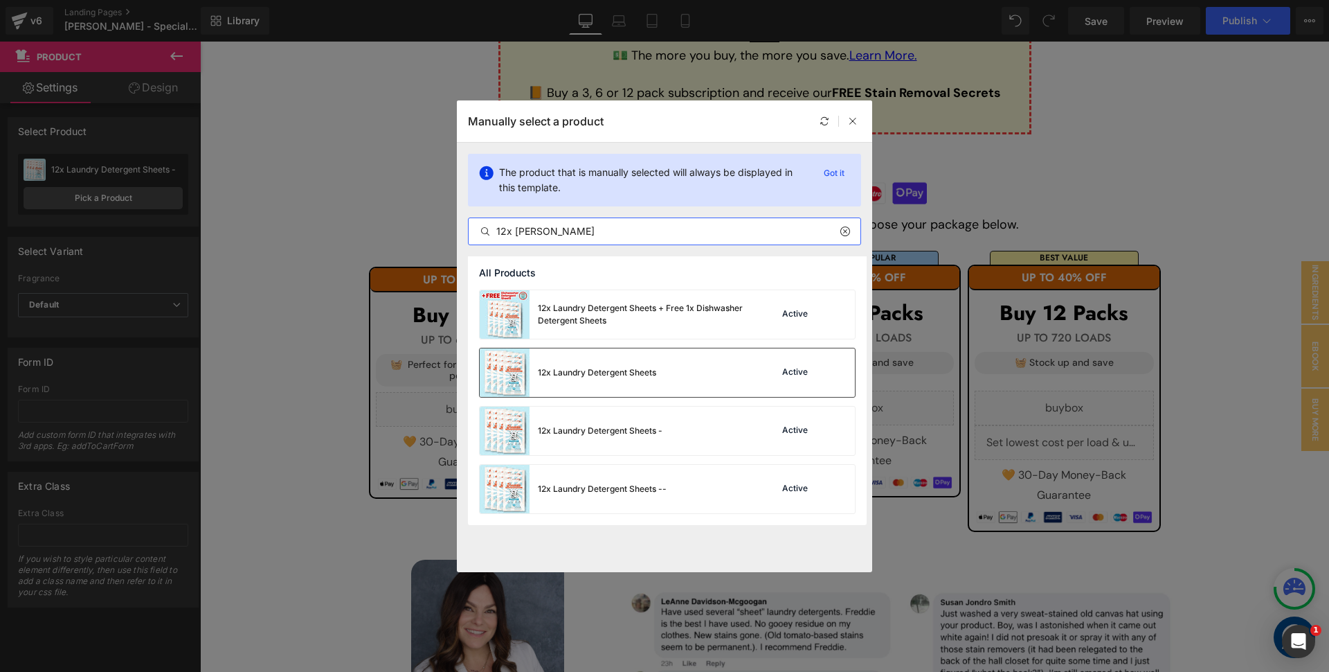
click at [600, 366] on div "12x Laundry Detergent Sheets" at bounding box center [568, 372] width 177 height 48
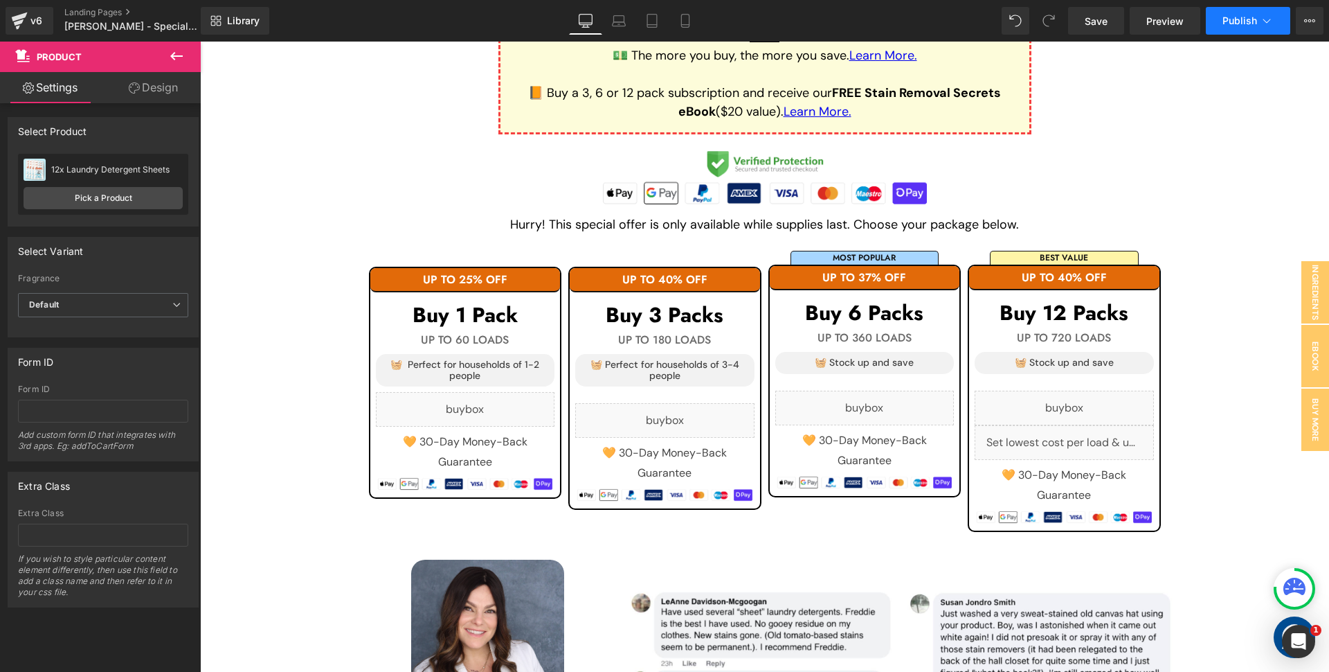
click at [1241, 20] on span "Publish" at bounding box center [1240, 20] width 35 height 11
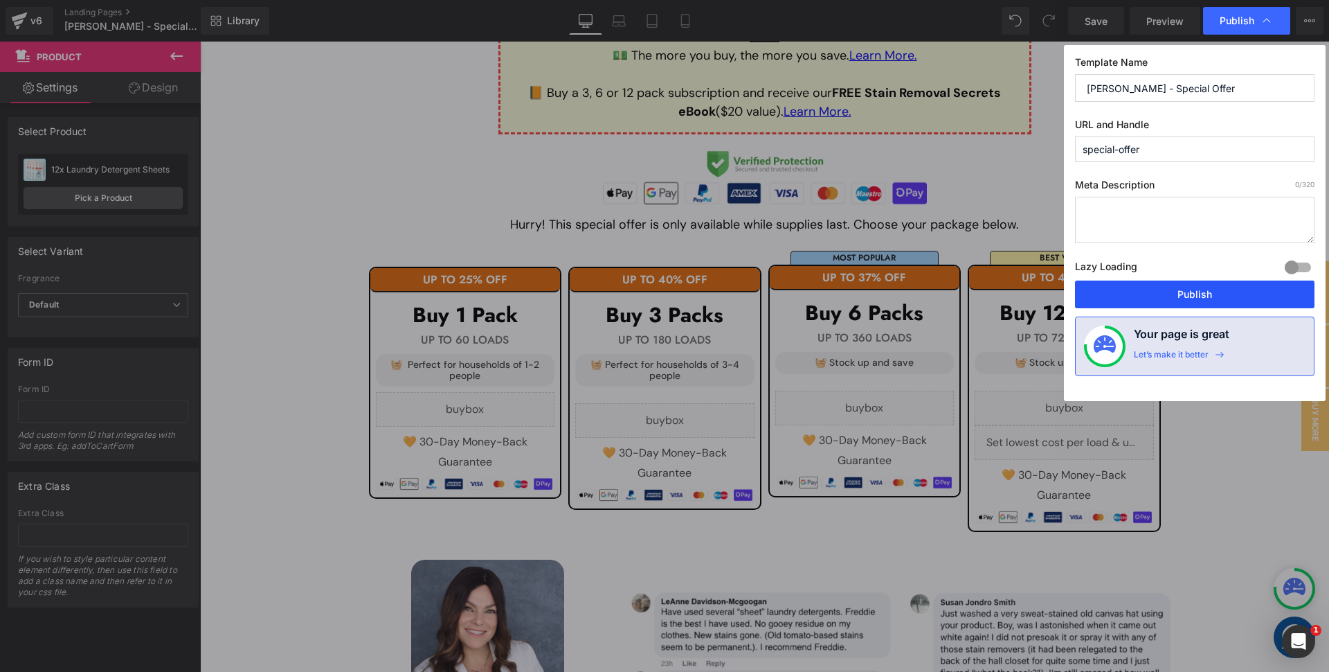
click at [1138, 292] on button "Publish" at bounding box center [1195, 294] width 240 height 28
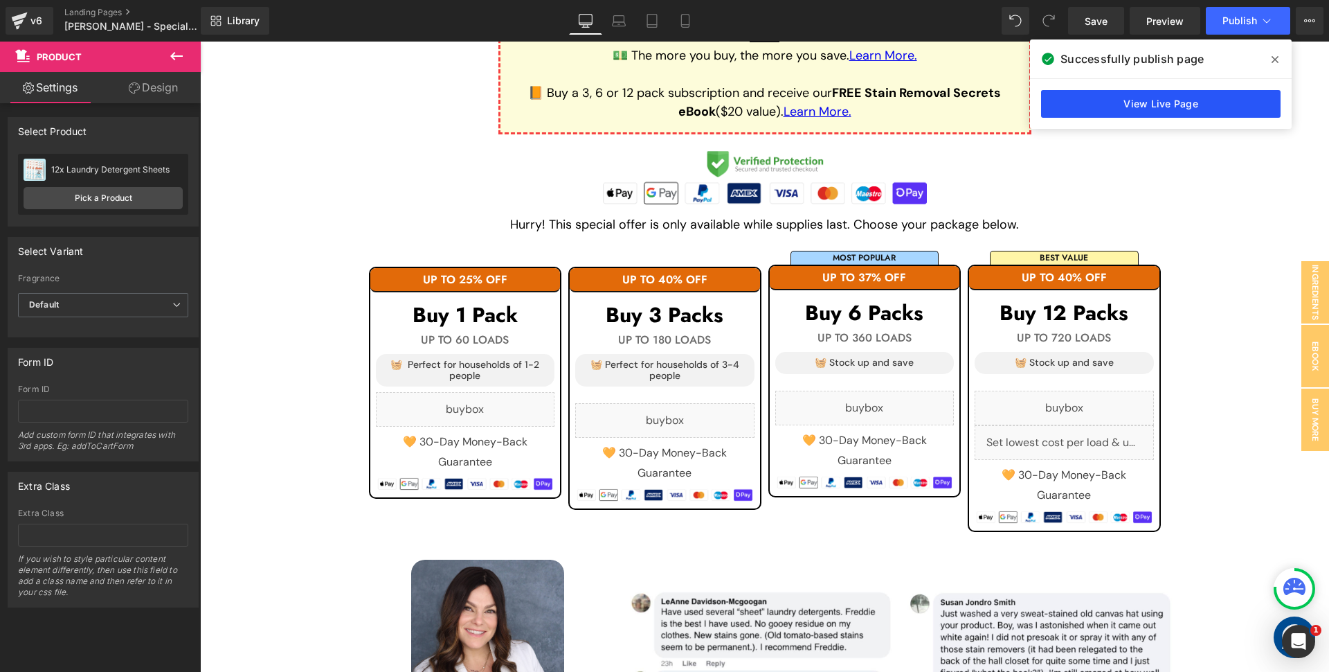
click at [1157, 98] on link "View Live Page" at bounding box center [1161, 104] width 240 height 28
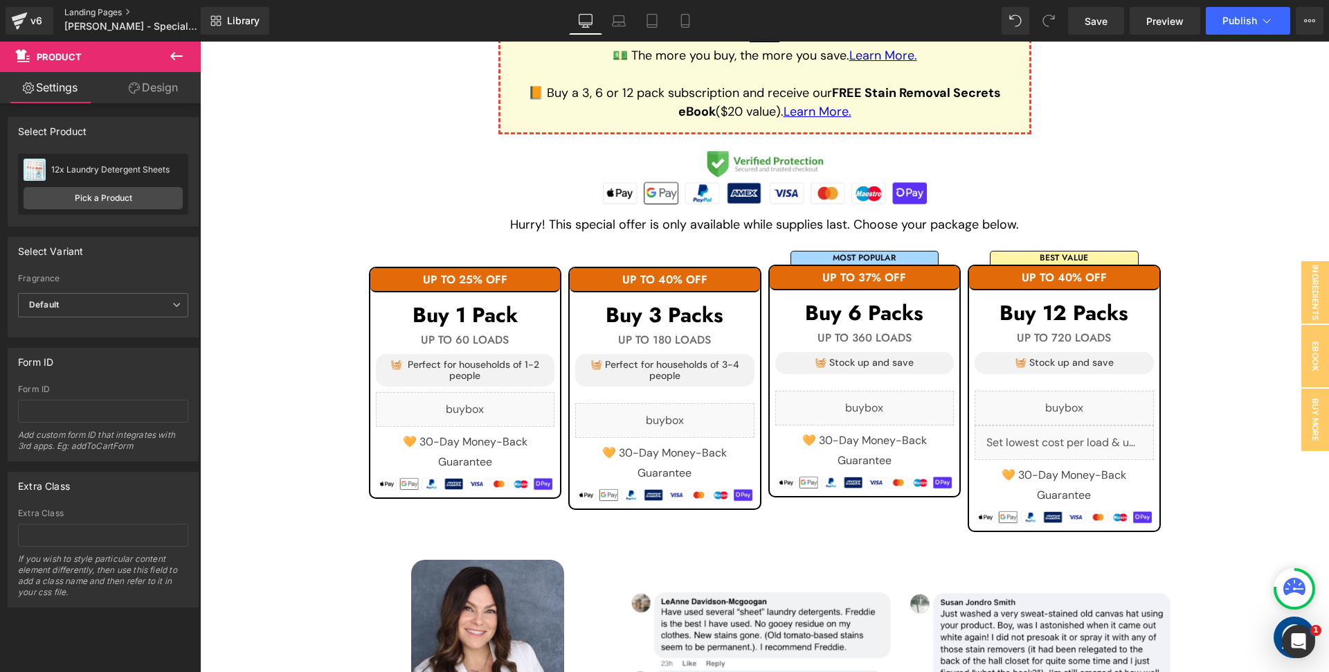
click at [84, 8] on link "Landing Pages" at bounding box center [143, 12] width 159 height 11
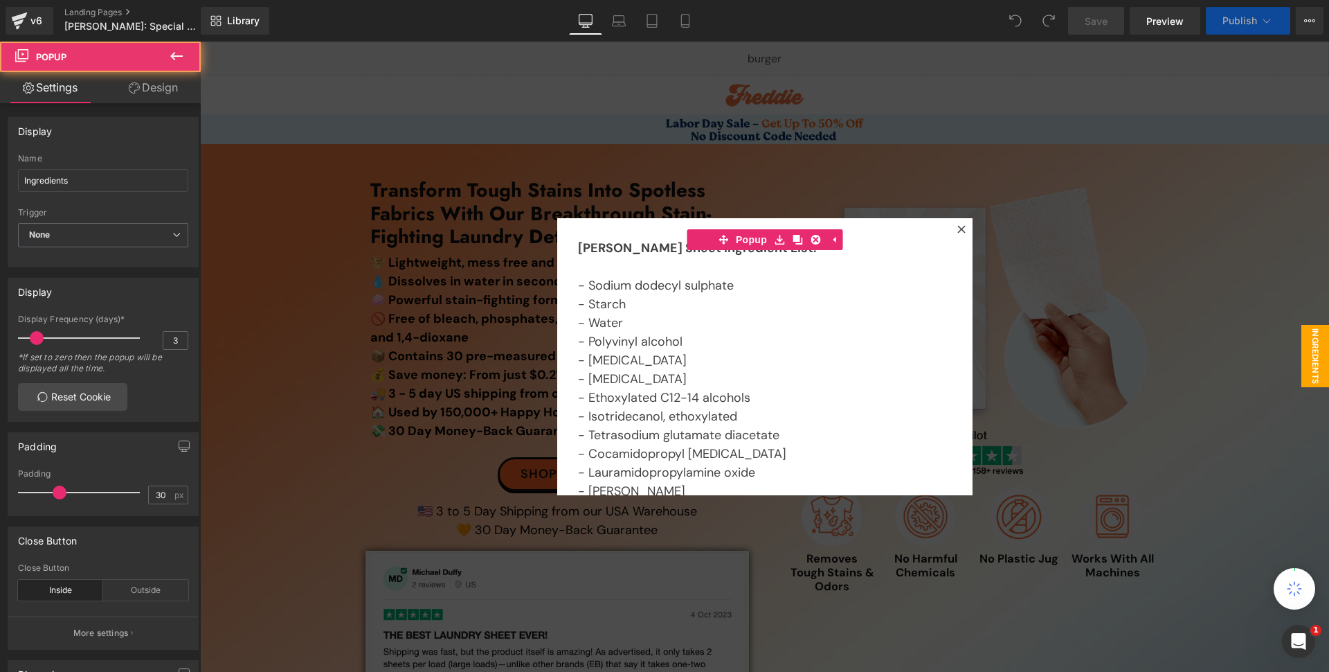
click at [961, 226] on div at bounding box center [961, 229] width 17 height 17
click at [958, 228] on img at bounding box center [973, 308] width 374 height 267
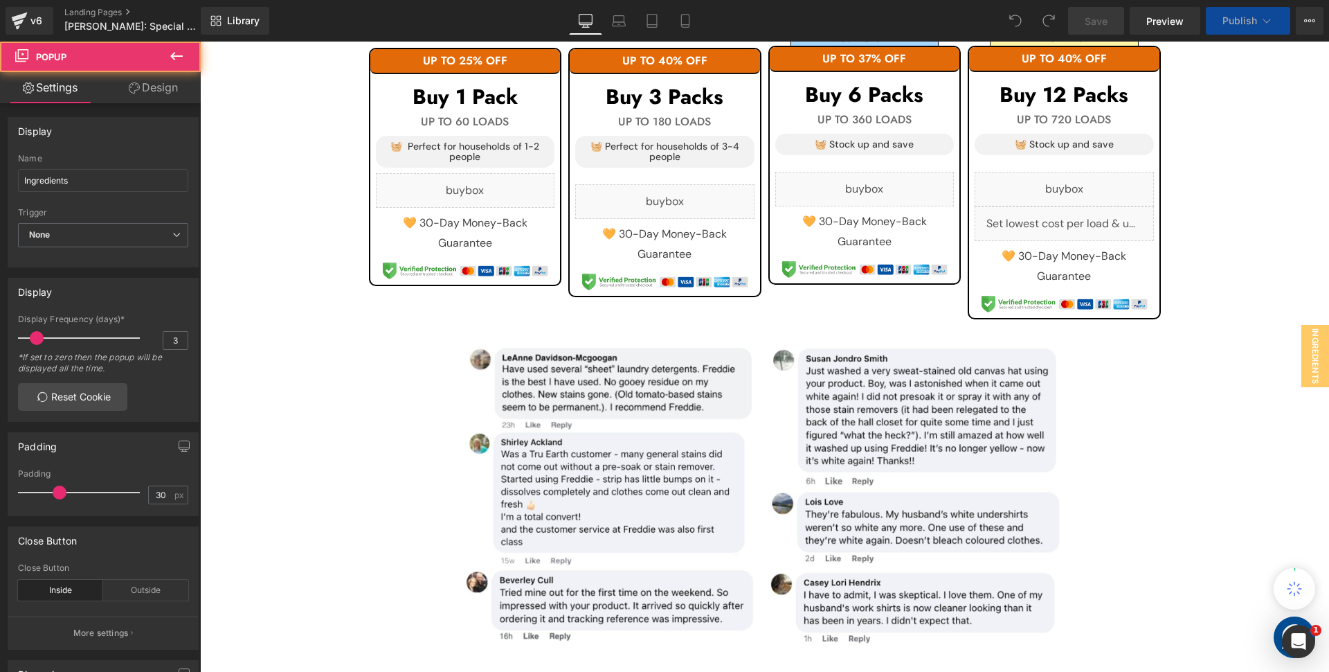
scroll to position [1507, 0]
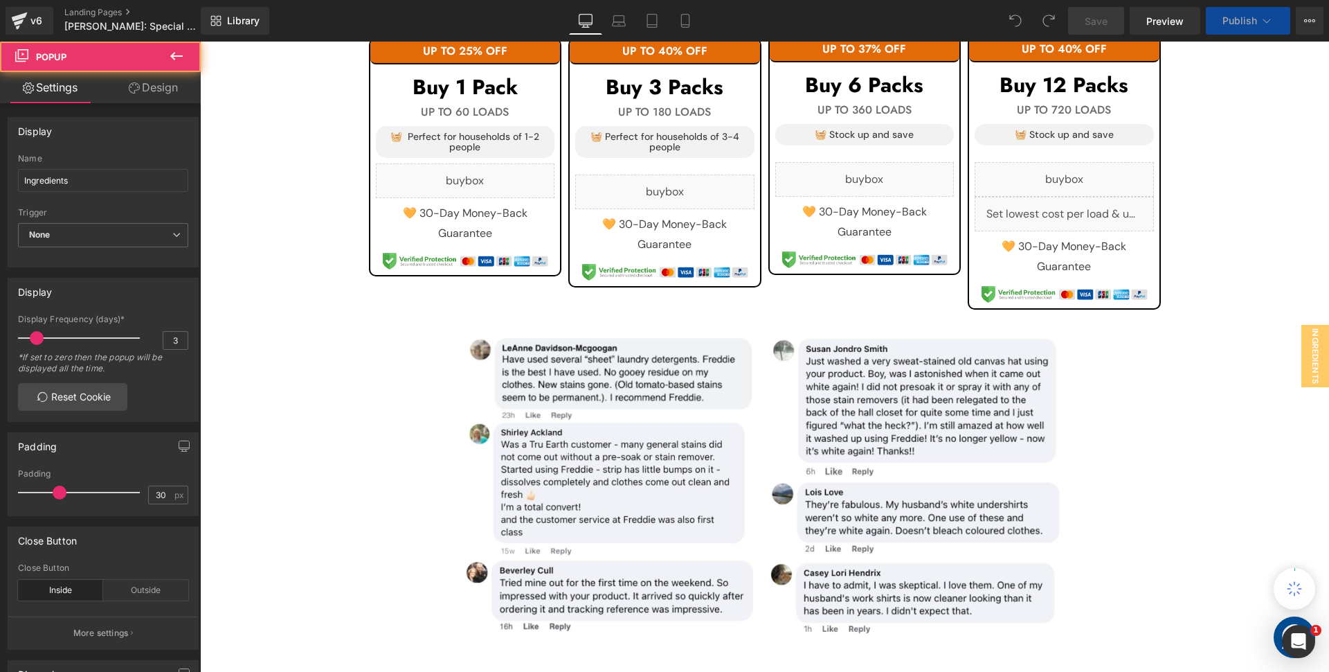
click at [490, 183] on div "Liquid" at bounding box center [465, 180] width 179 height 35
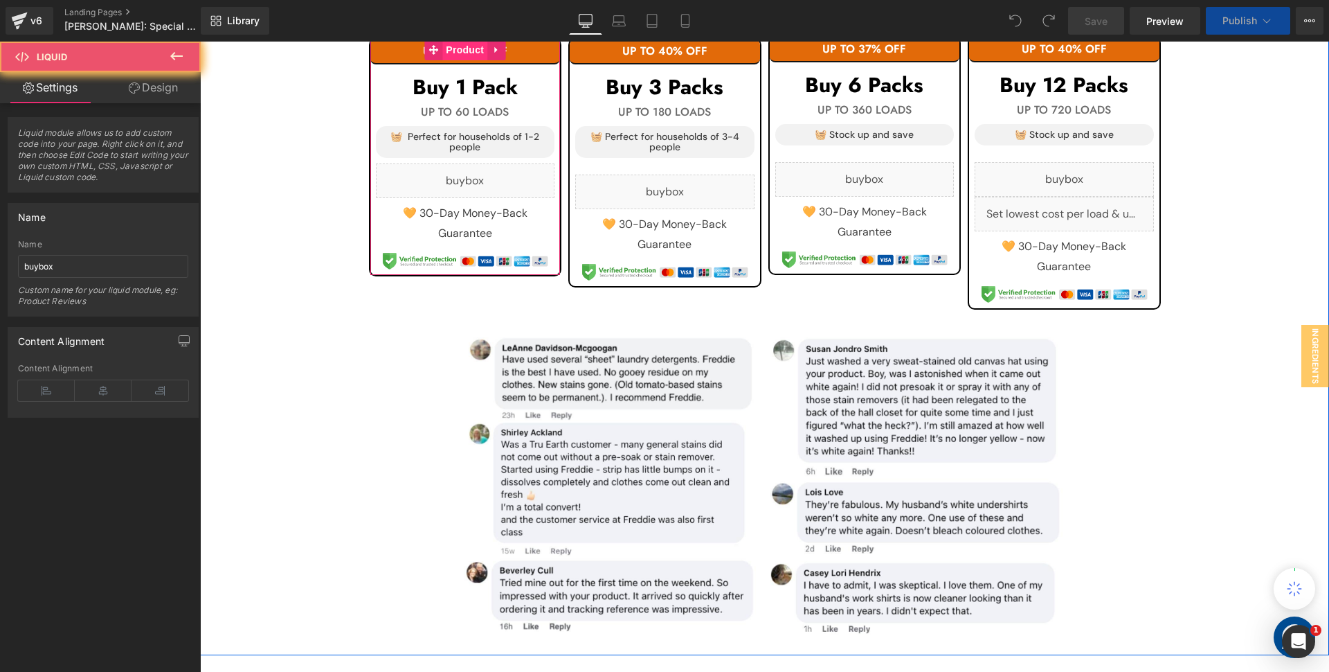
click at [463, 55] on span "Product" at bounding box center [464, 49] width 45 height 21
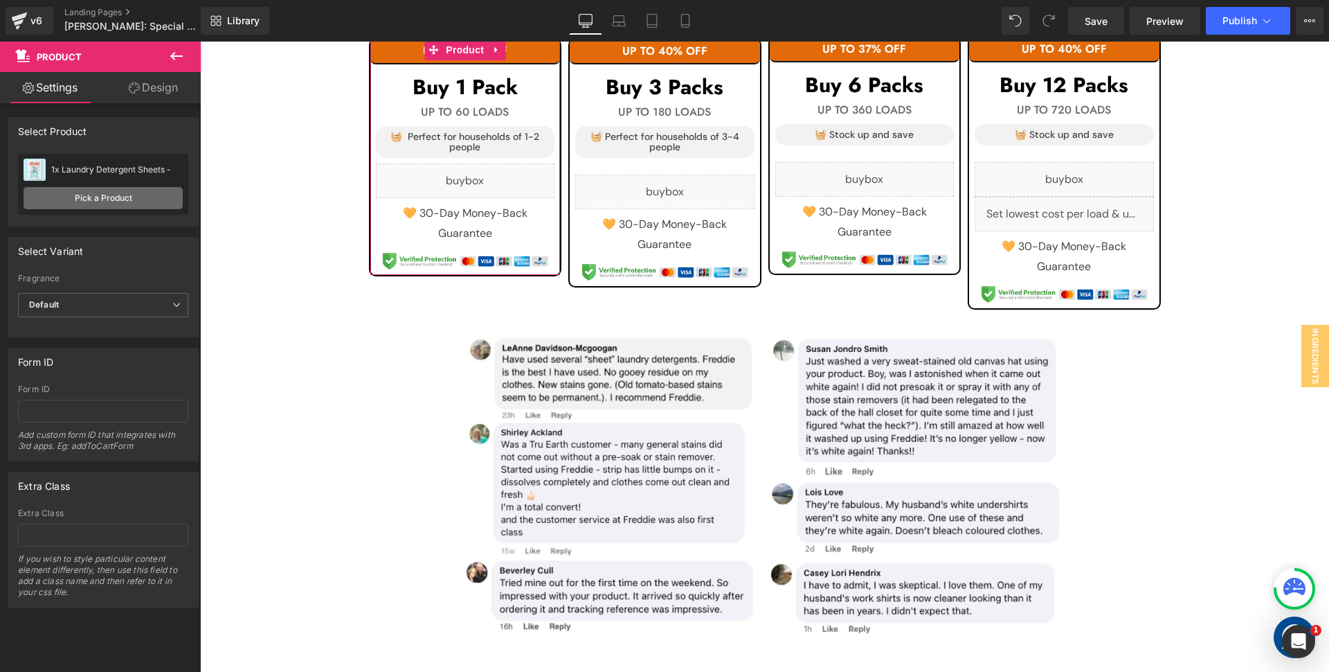
click at [129, 198] on link "Pick a Product" at bounding box center [103, 198] width 159 height 22
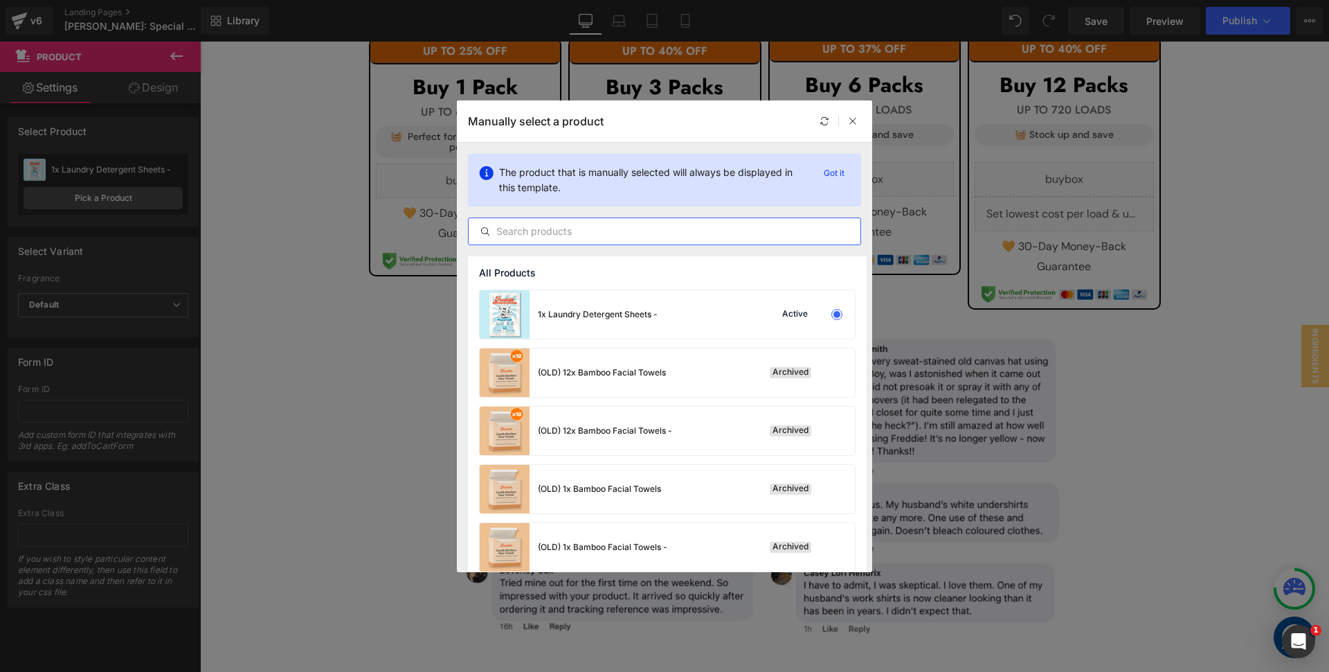
click at [544, 237] on input "text" at bounding box center [665, 231] width 392 height 17
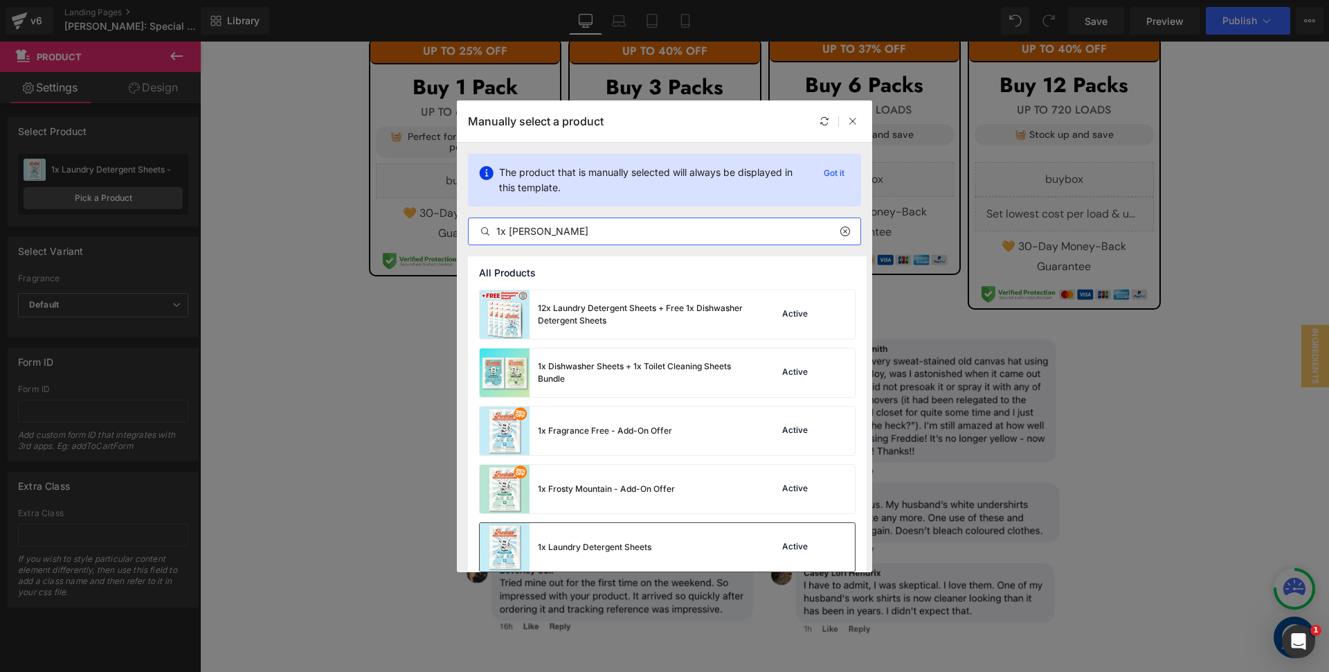
type input "1x [PERSON_NAME]"
click at [611, 535] on div "1x Laundry Detergent Sheets" at bounding box center [566, 547] width 172 height 48
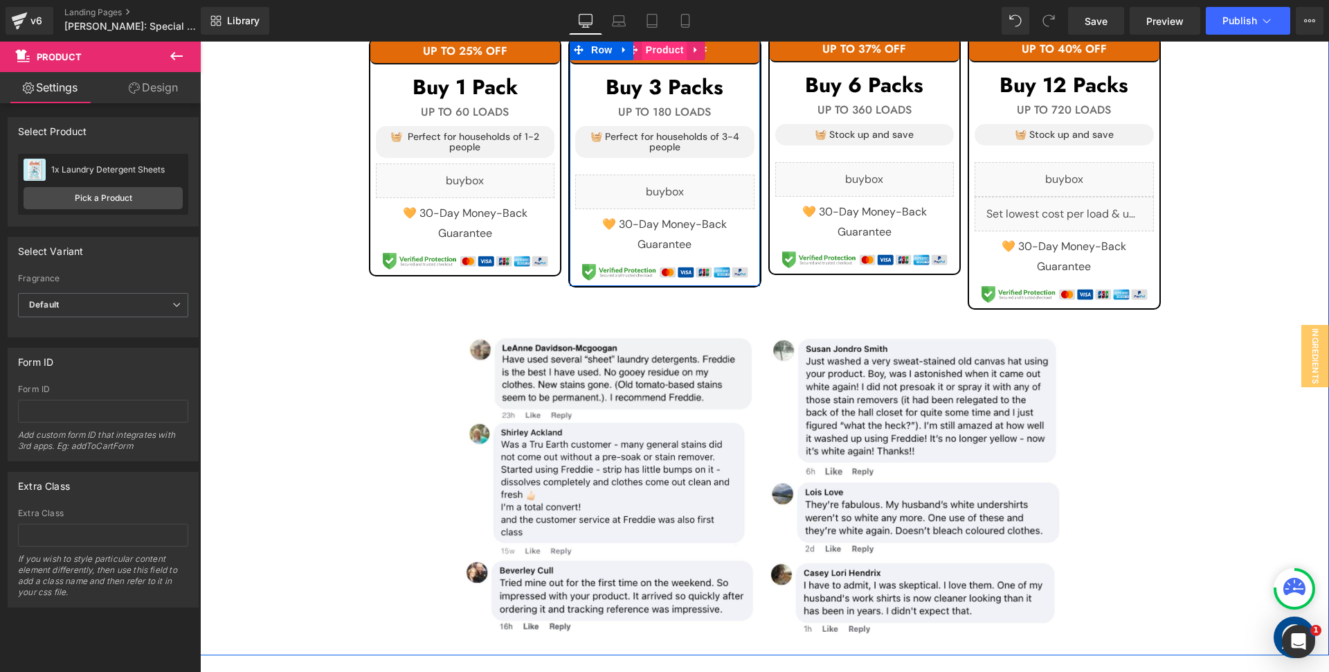
click at [664, 55] on span "Product" at bounding box center [665, 49] width 45 height 21
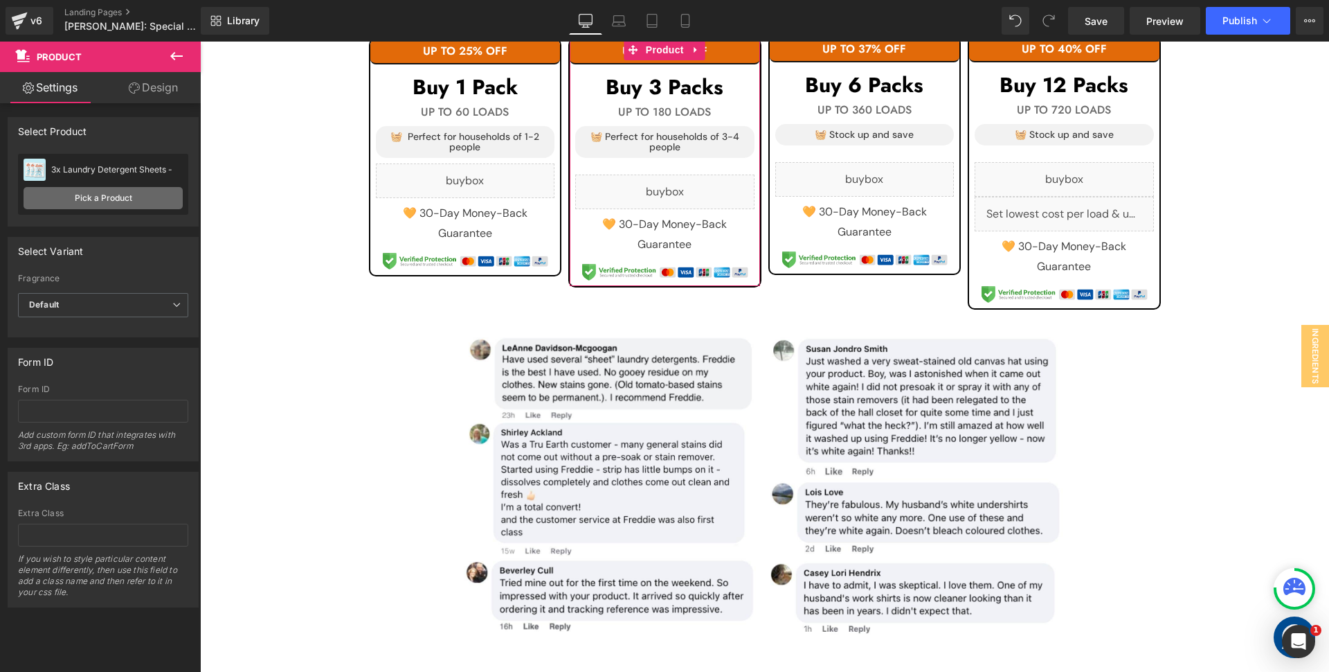
click at [123, 192] on link "Pick a Product" at bounding box center [103, 198] width 159 height 22
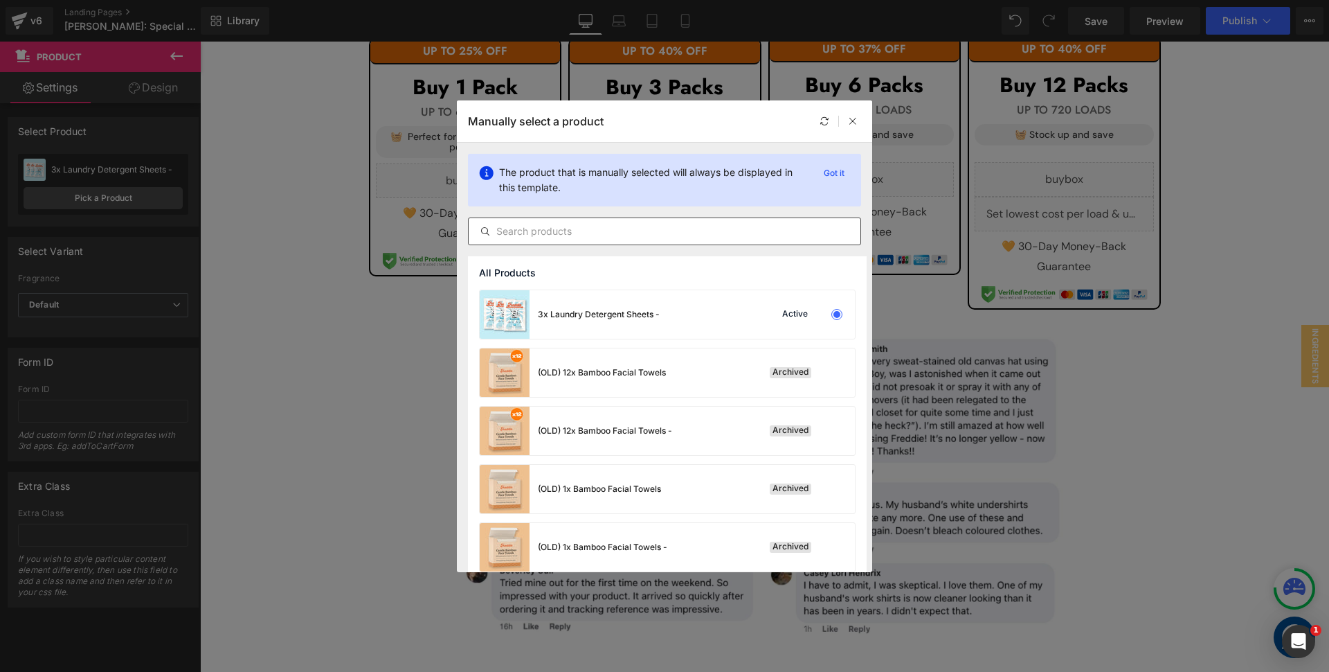
click at [566, 223] on input "text" at bounding box center [665, 231] width 392 height 17
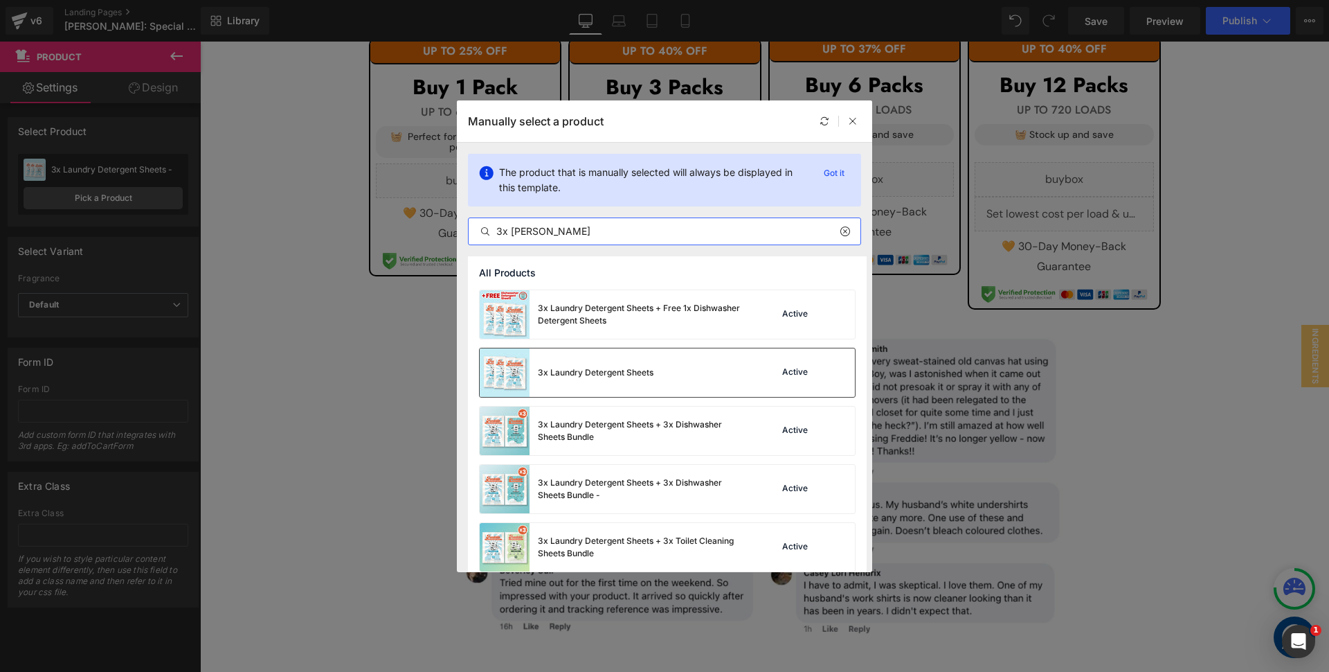
type input "3x [PERSON_NAME]"
click at [683, 364] on div "3x Laundry Detergent Sheets Active" at bounding box center [667, 372] width 375 height 48
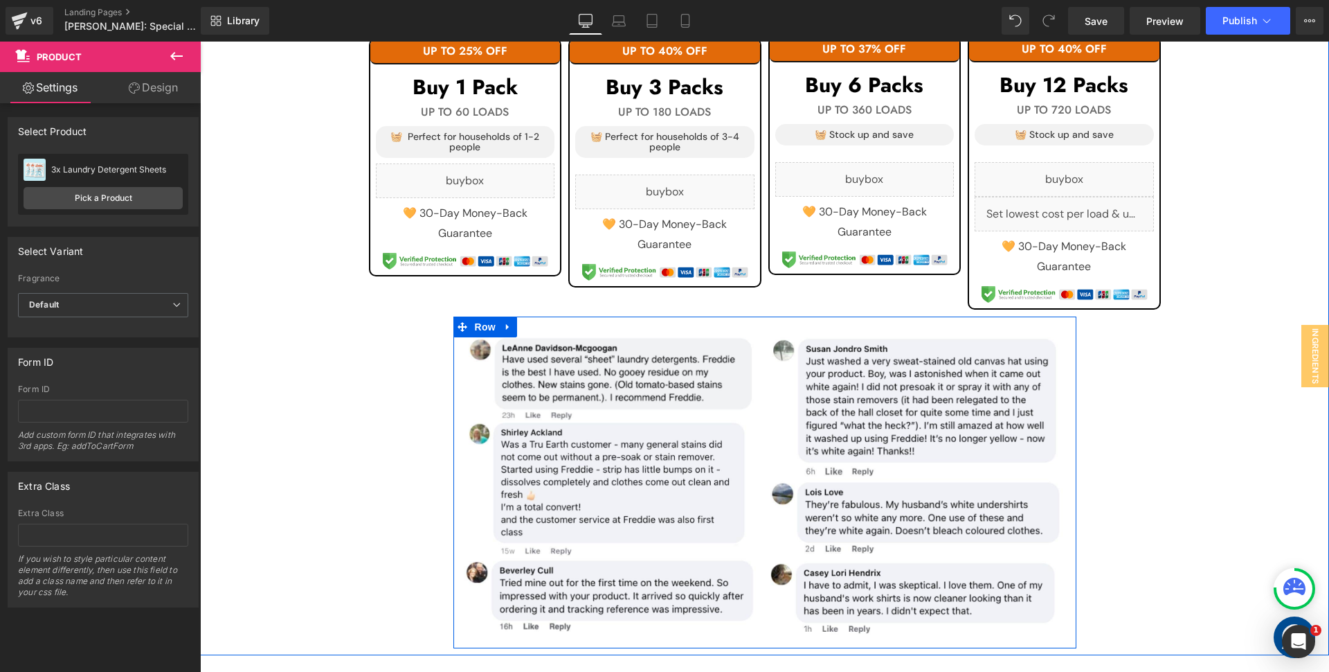
scroll to position [1374, 0]
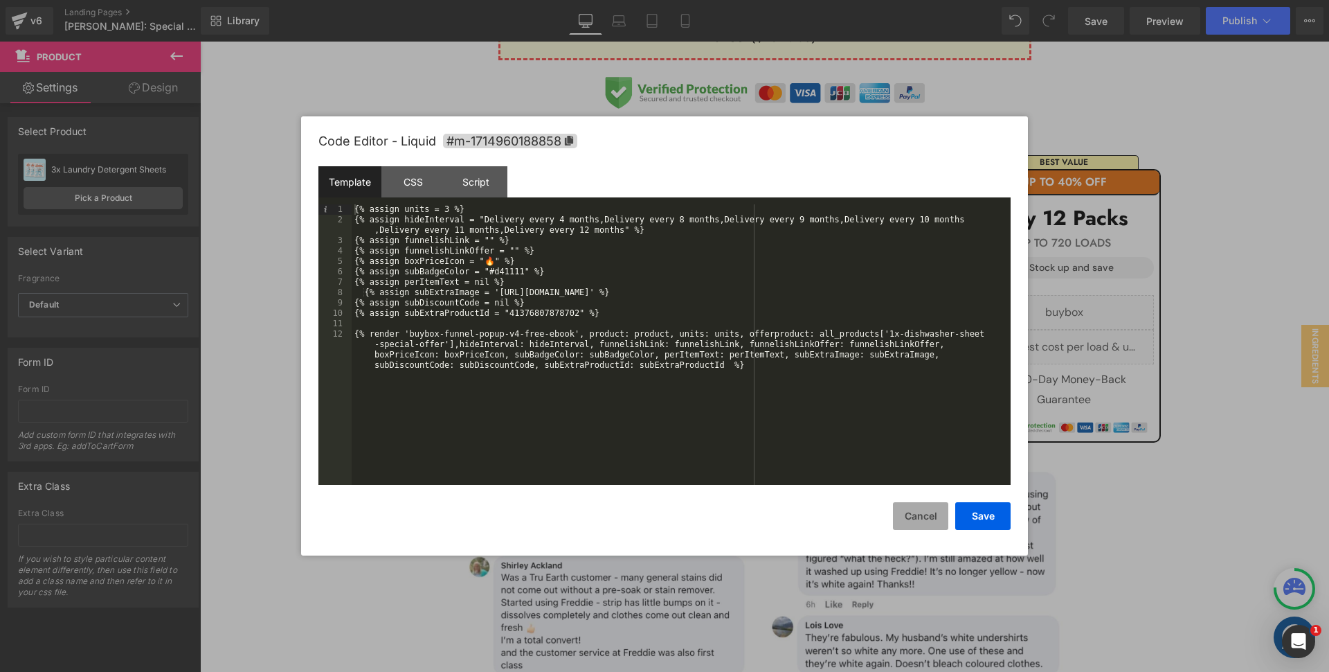
click at [926, 519] on button "Cancel" at bounding box center [920, 516] width 55 height 28
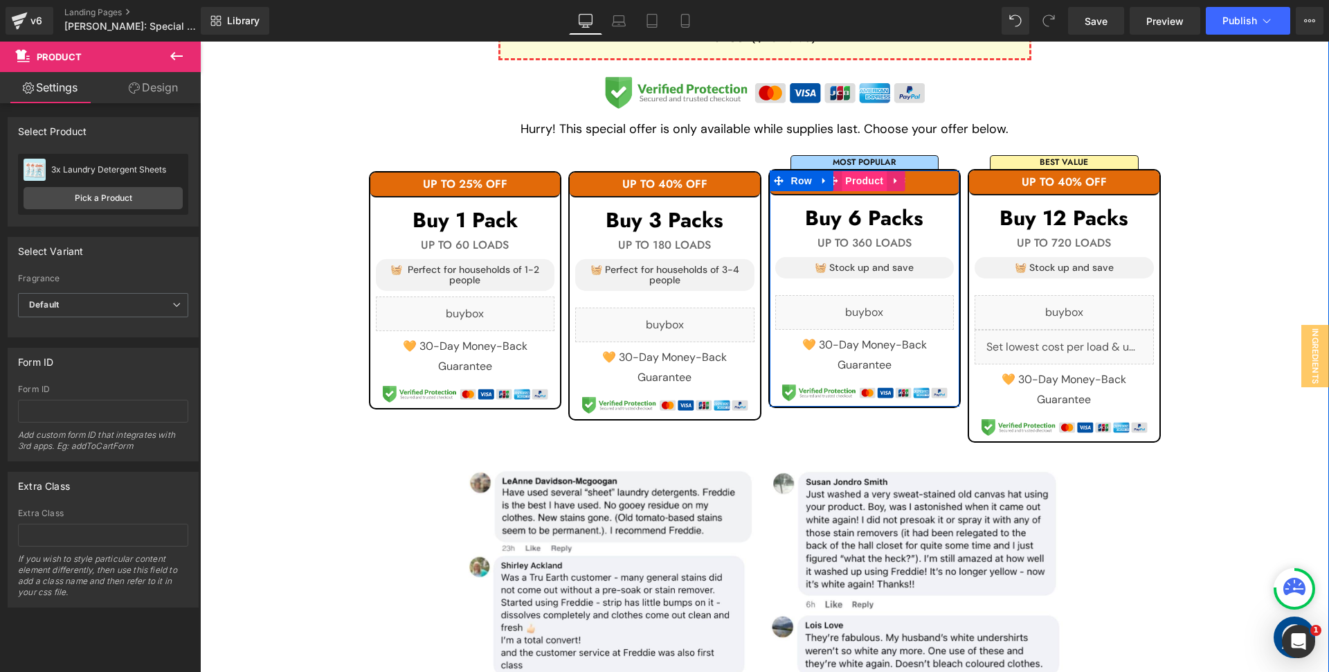
click at [863, 179] on span "Product" at bounding box center [864, 180] width 45 height 21
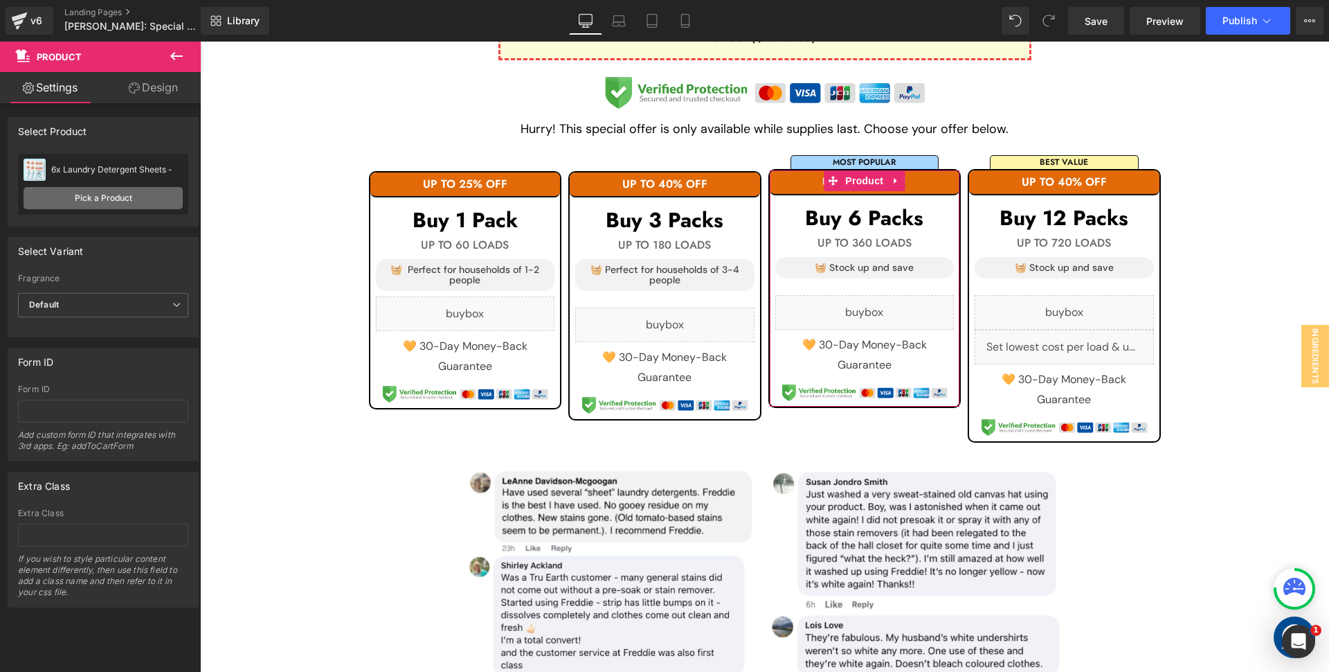
click at [134, 196] on link "Pick a Product" at bounding box center [103, 198] width 159 height 22
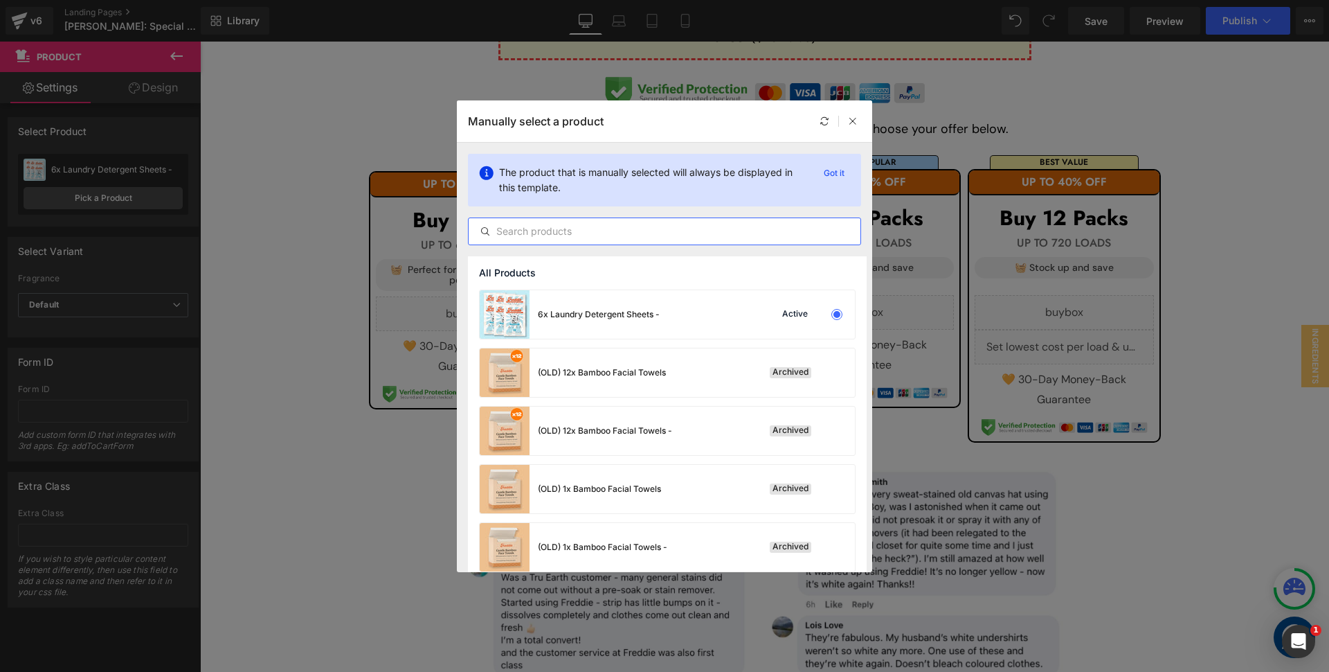
click at [613, 230] on input "text" at bounding box center [665, 231] width 392 height 17
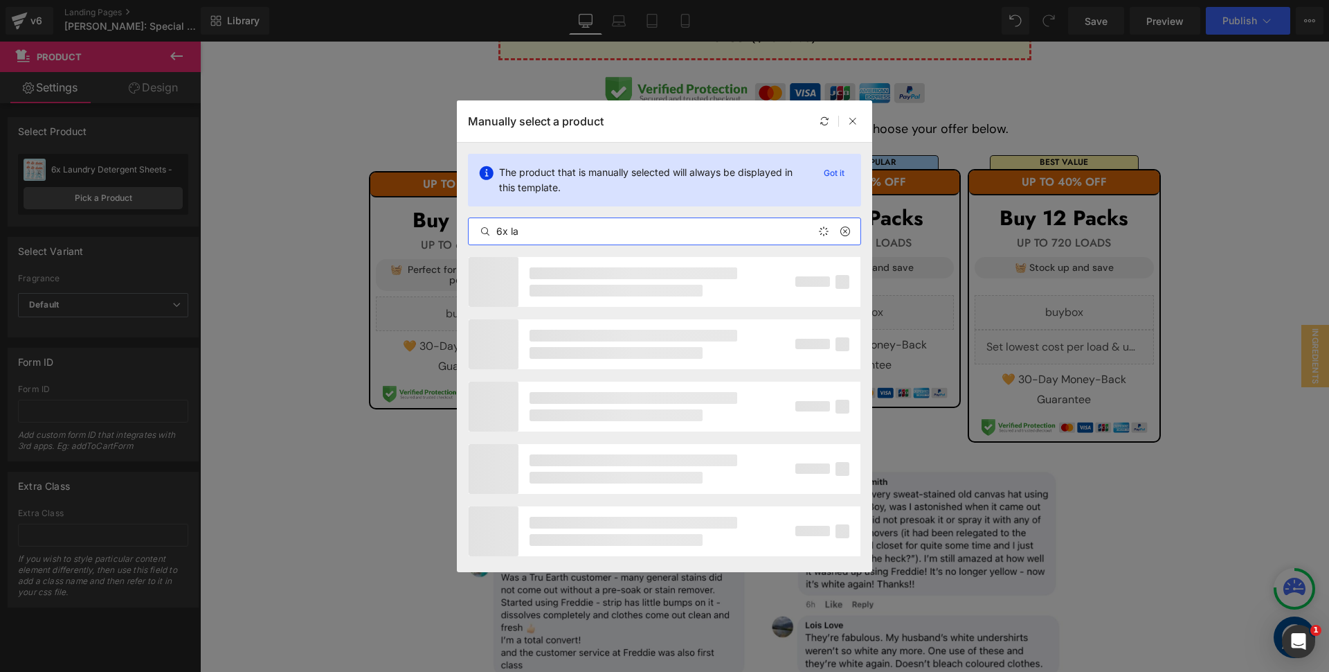
type input "6x [PERSON_NAME]"
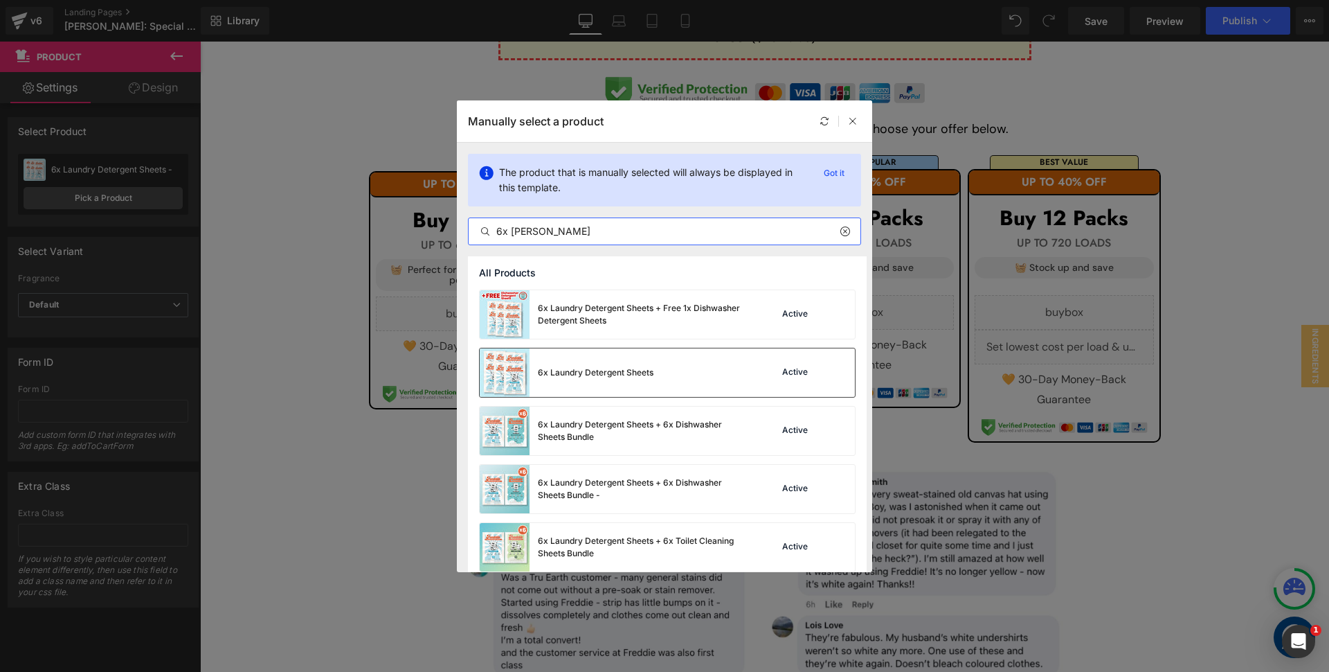
click at [641, 376] on div "6x Laundry Detergent Sheets" at bounding box center [596, 372] width 116 height 12
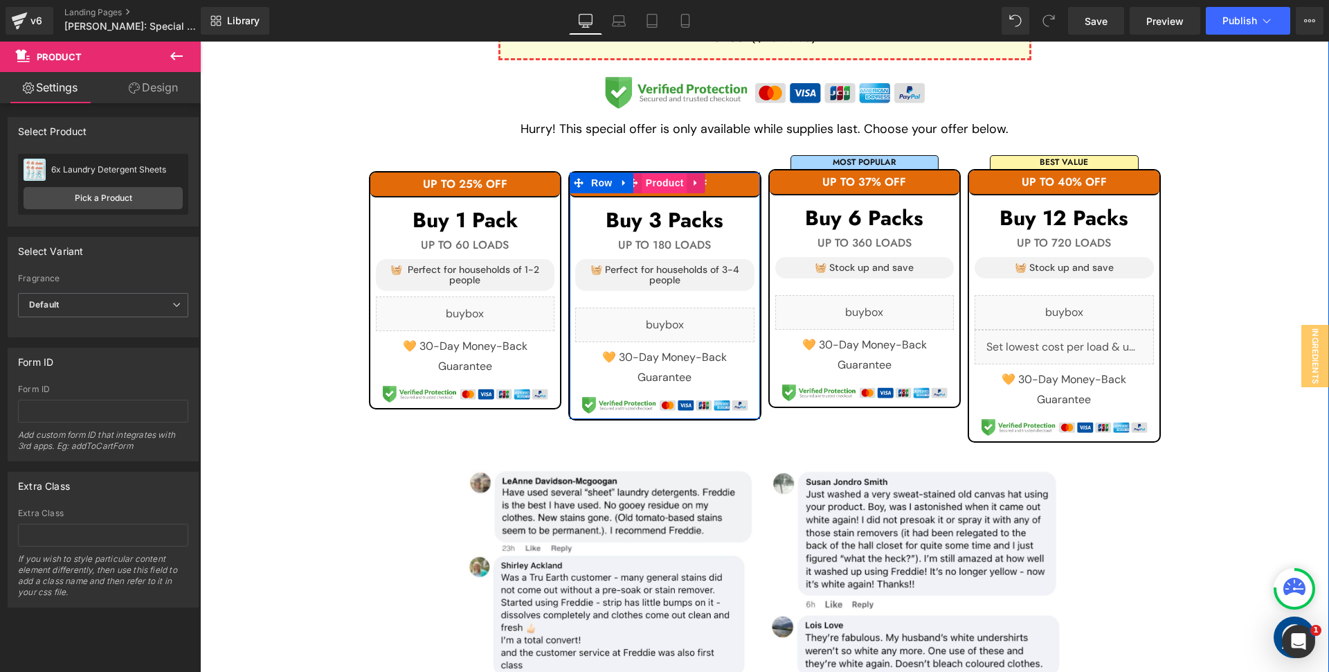
click at [645, 185] on span "Product" at bounding box center [665, 182] width 45 height 21
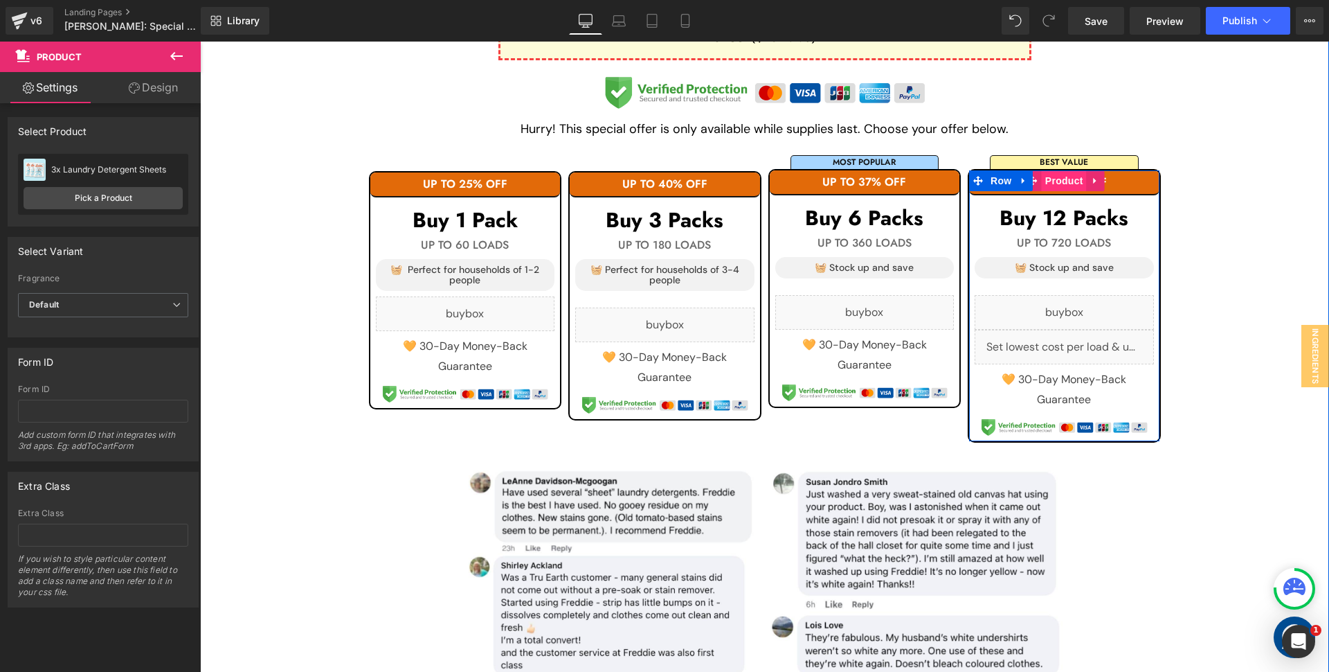
click at [1062, 179] on span "Product" at bounding box center [1064, 180] width 45 height 21
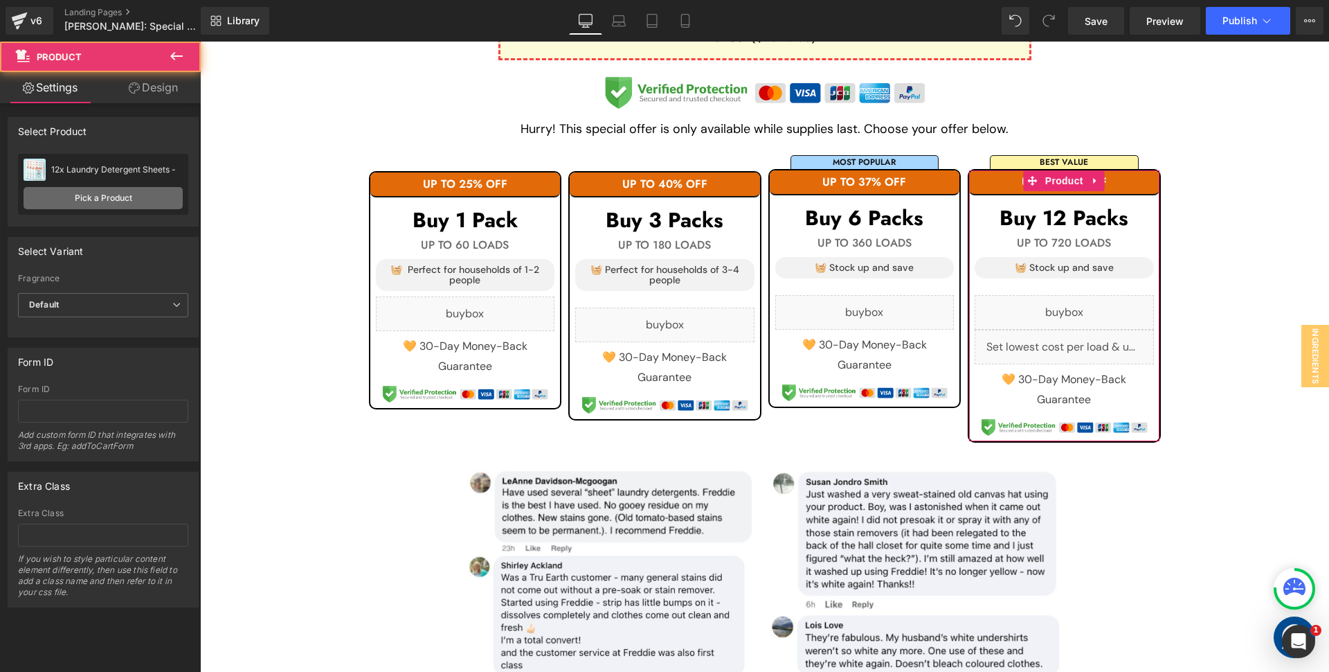
click at [84, 198] on link "Pick a Product" at bounding box center [103, 198] width 159 height 22
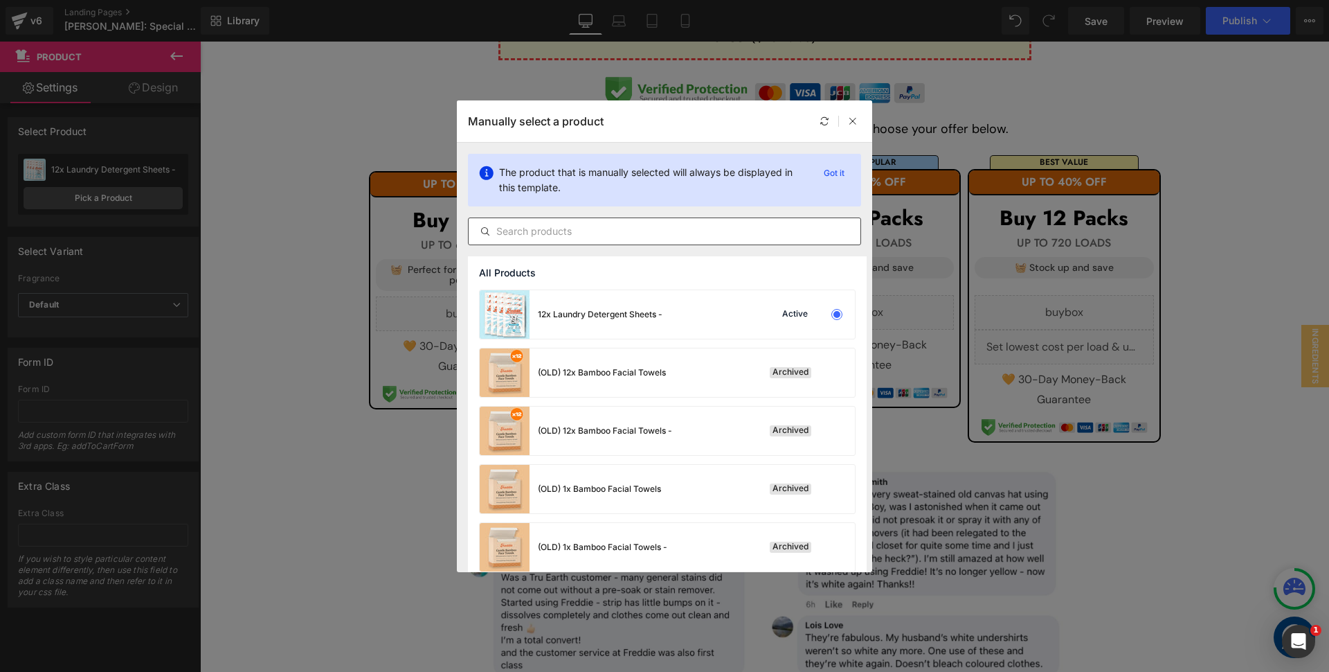
click at [566, 236] on input "text" at bounding box center [665, 231] width 392 height 17
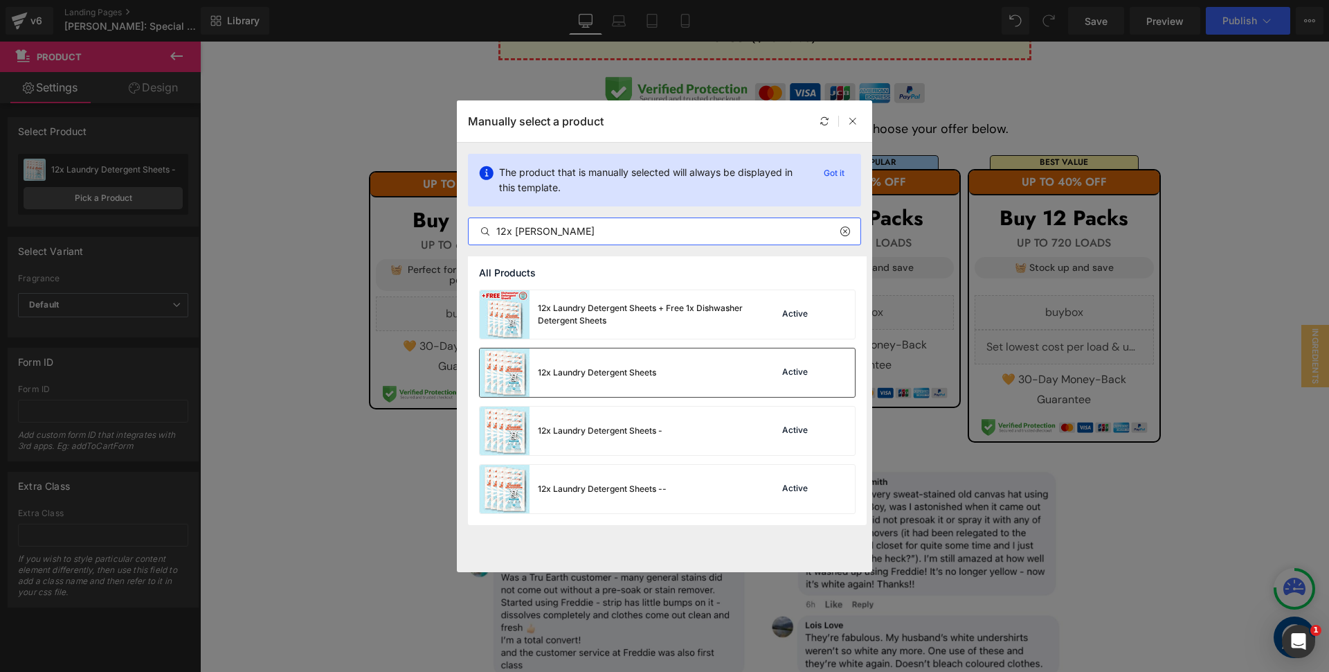
type input "12x [PERSON_NAME]"
click at [655, 356] on div "12x Laundry Detergent Sheets" at bounding box center [568, 372] width 177 height 48
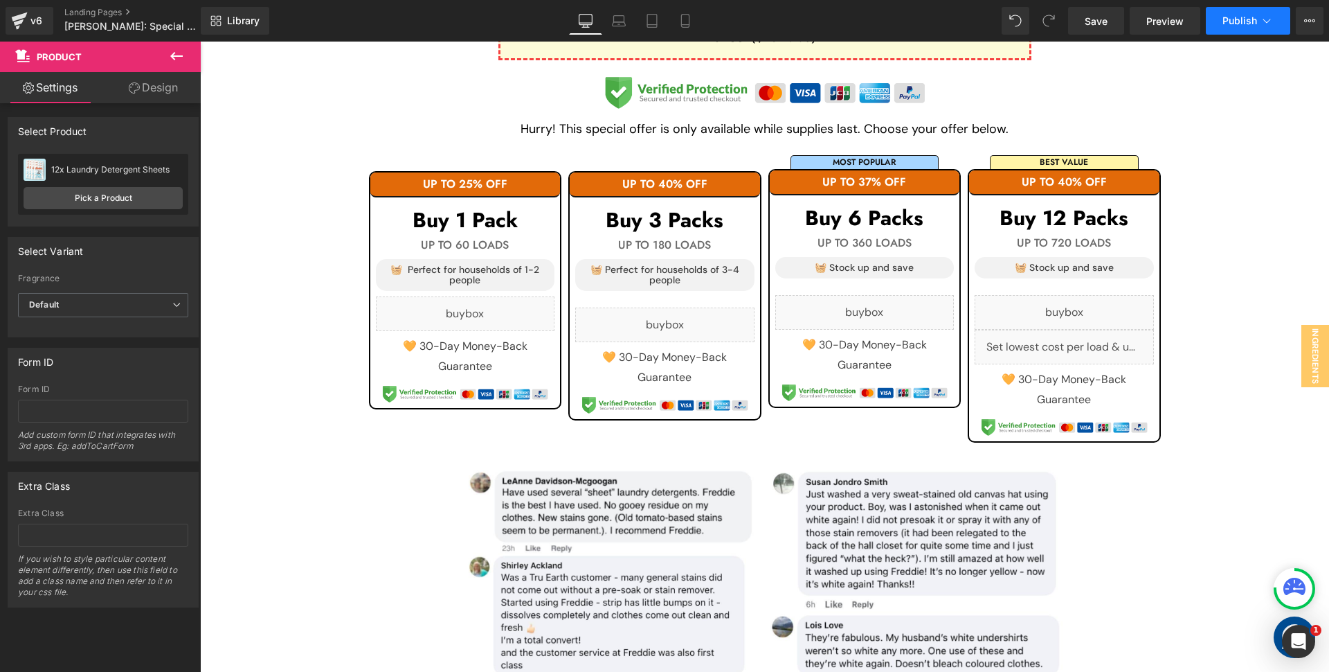
click at [1233, 19] on span "Publish" at bounding box center [1240, 20] width 35 height 11
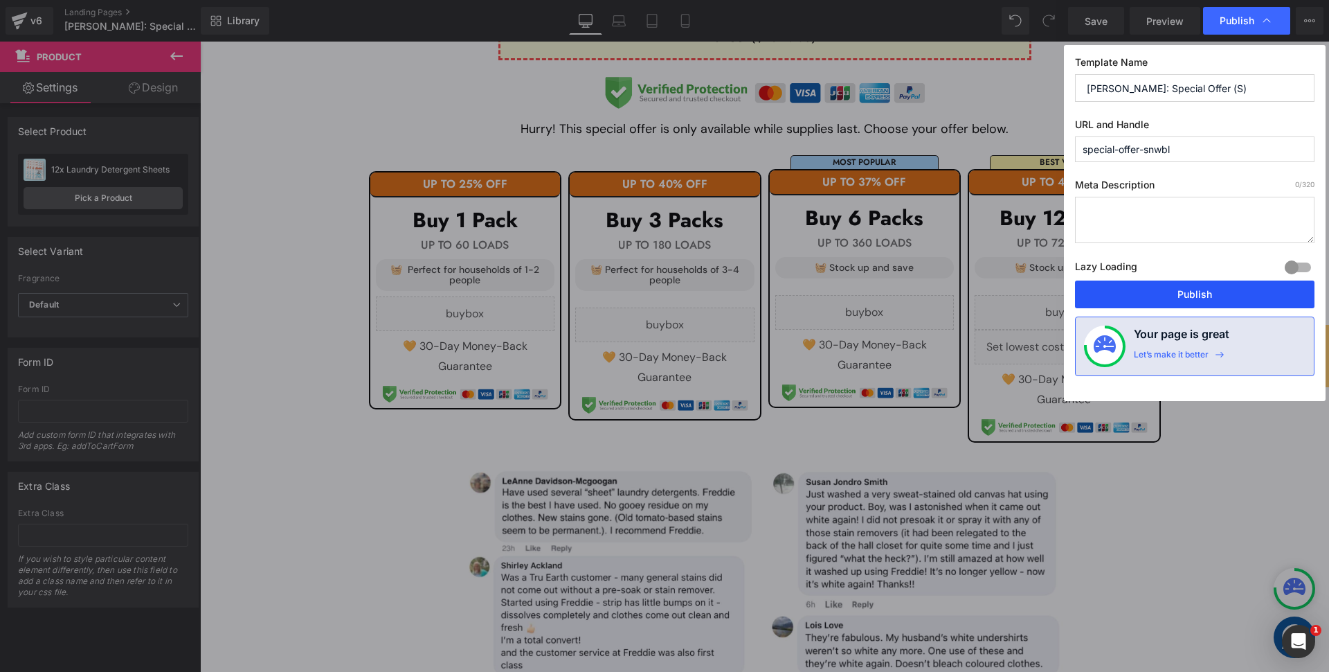
click at [1146, 292] on button "Publish" at bounding box center [1195, 294] width 240 height 28
